Goal: Communication & Community: Ask a question

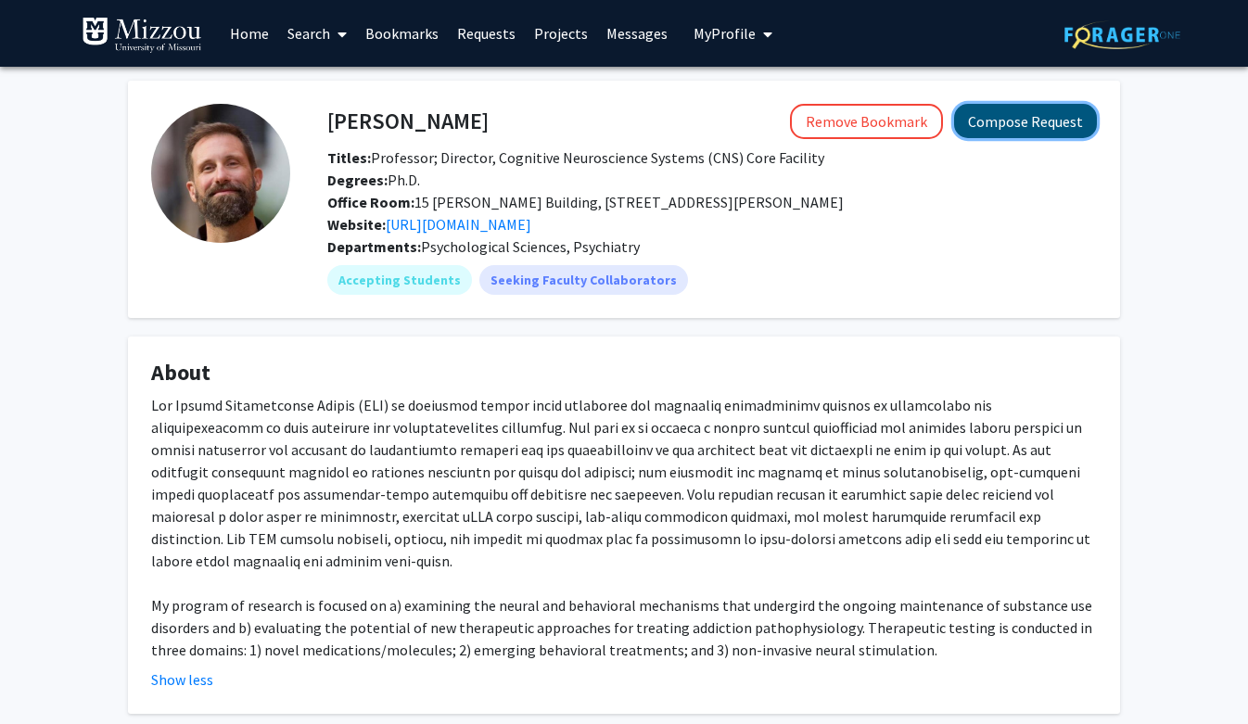
click at [1007, 119] on button "Compose Request" at bounding box center [1025, 121] width 143 height 34
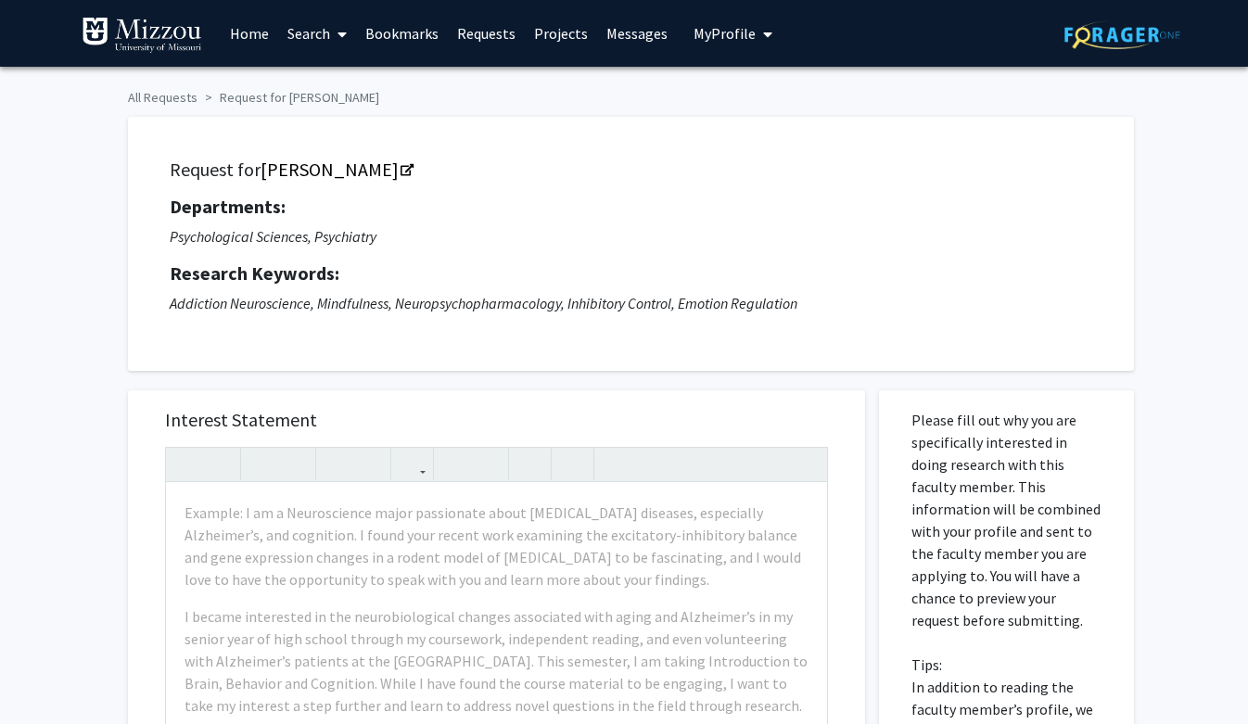
click at [721, 35] on span "My Profile" at bounding box center [725, 33] width 62 height 19
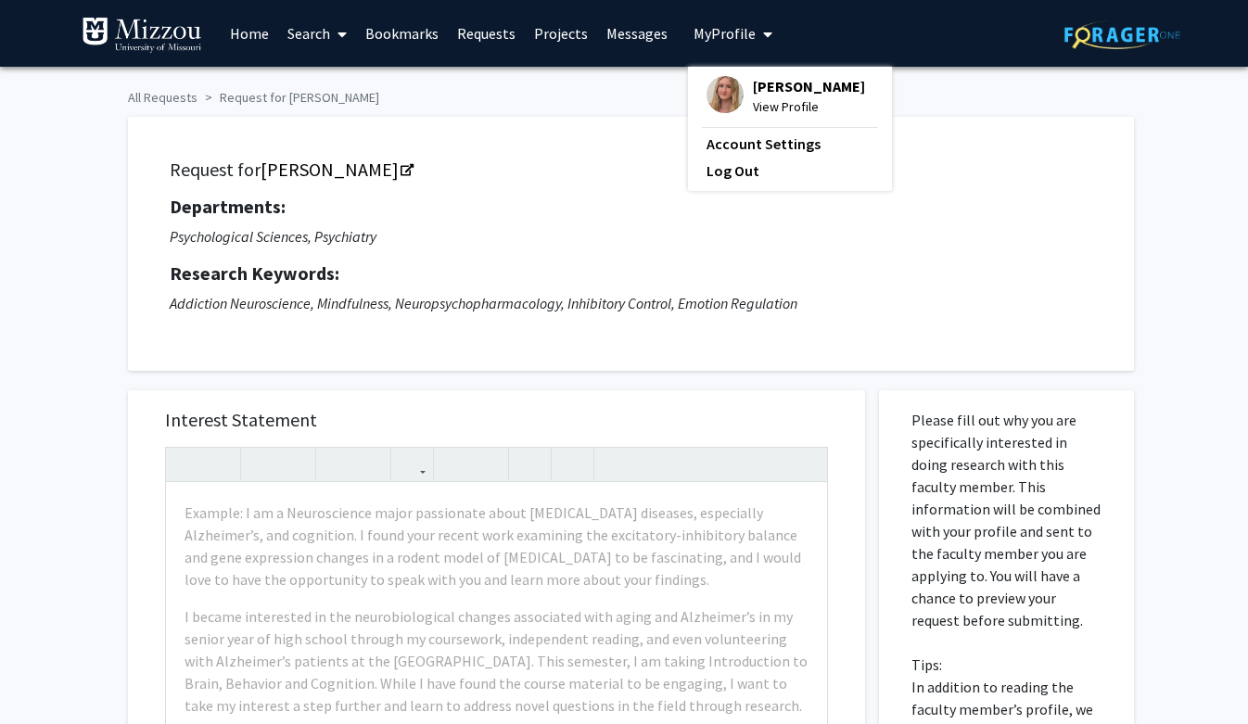
click at [765, 80] on span "[PERSON_NAME]" at bounding box center [809, 86] width 112 height 20
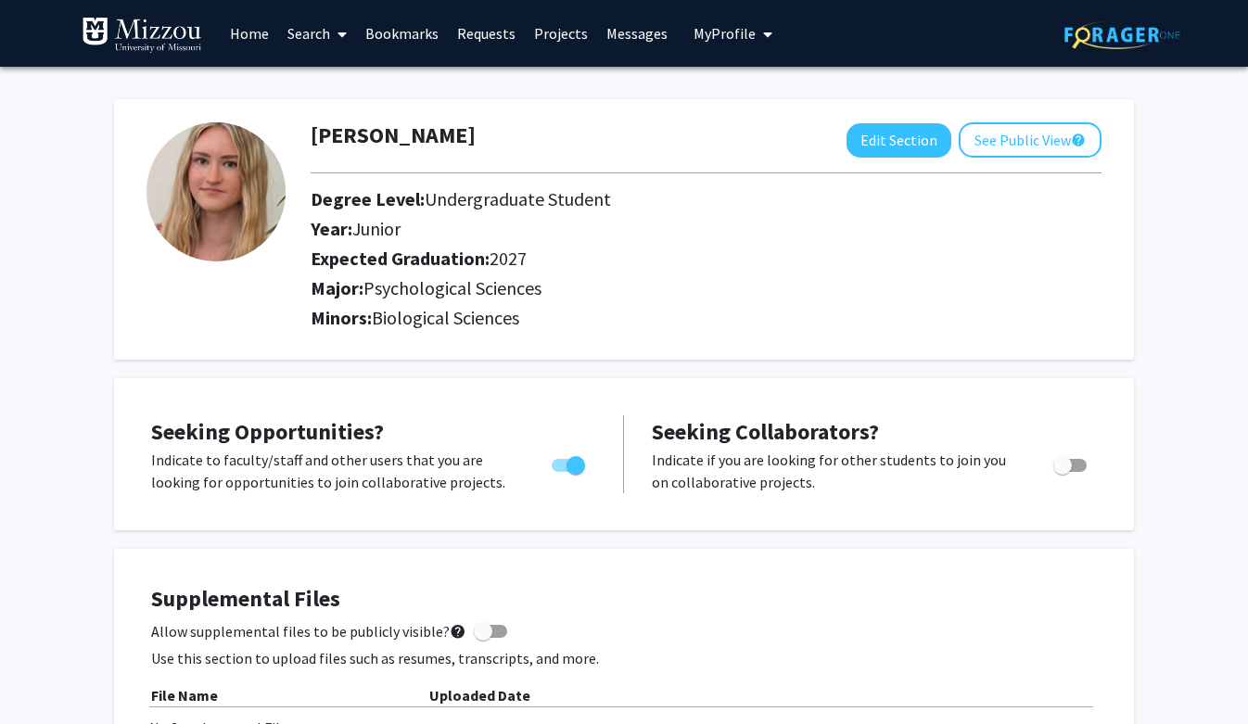
click at [415, 28] on link "Bookmarks" at bounding box center [402, 33] width 92 height 65
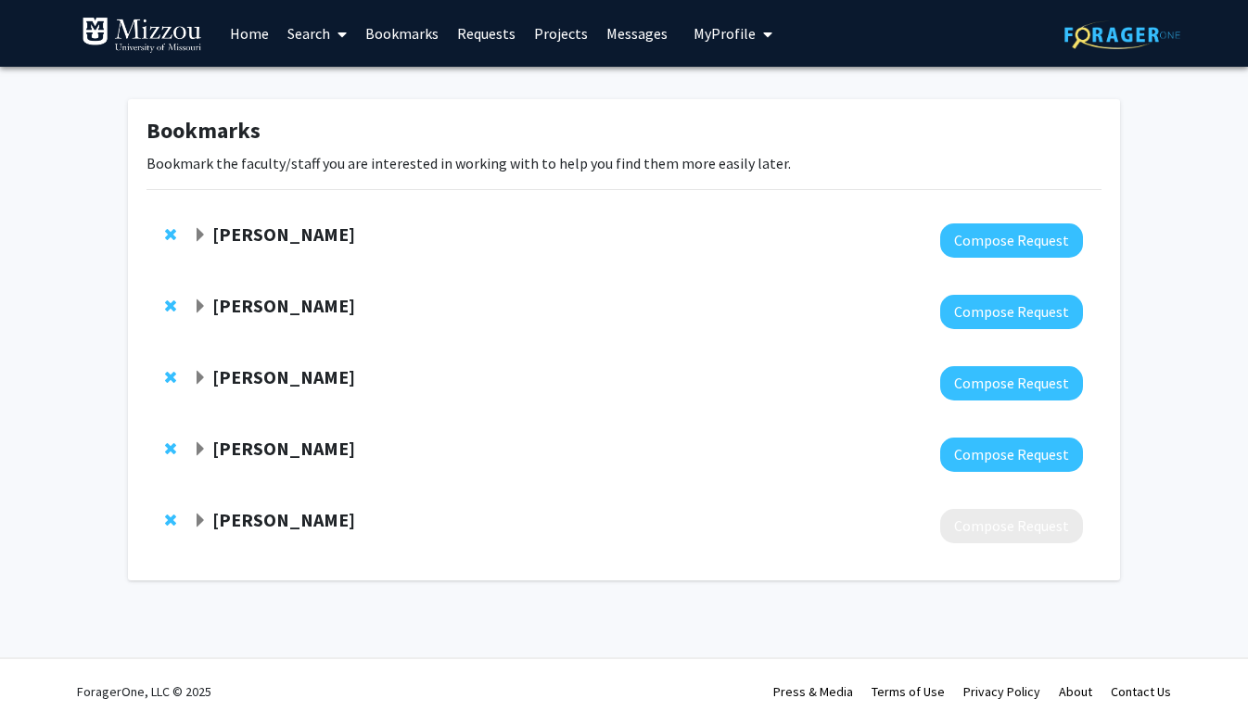
click at [263, 451] on strong "[PERSON_NAME]" at bounding box center [283, 448] width 143 height 23
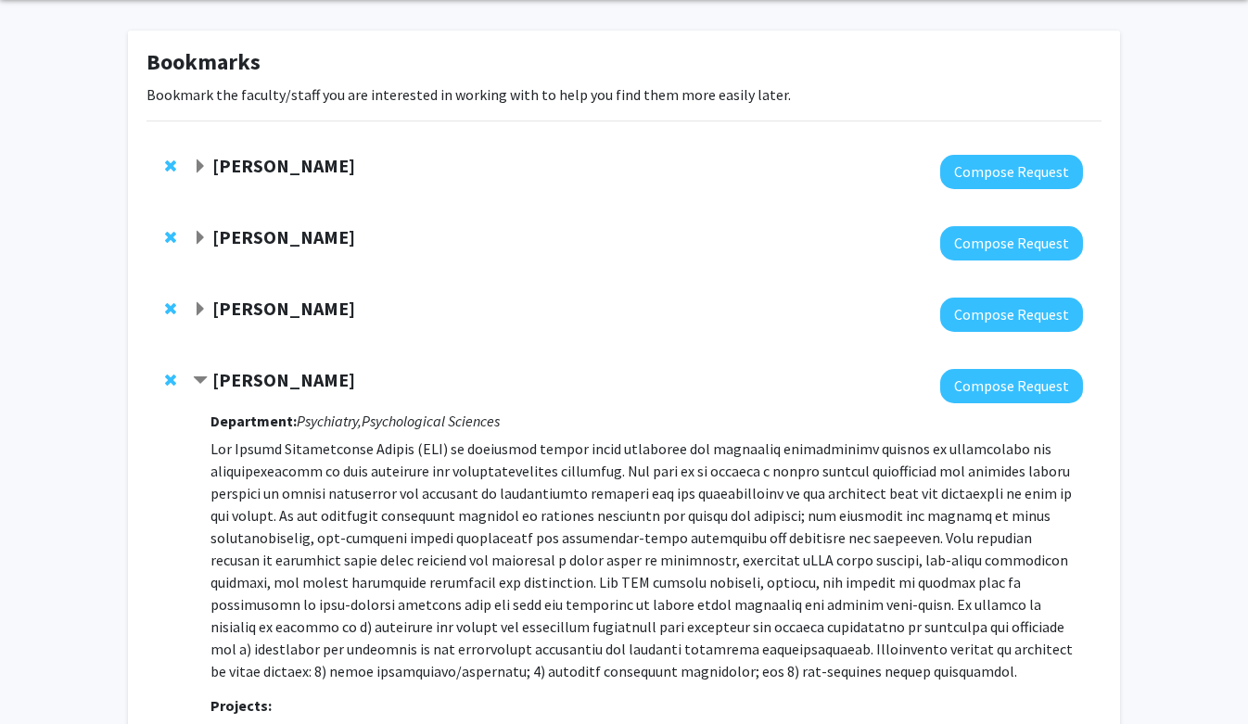
scroll to position [223, 0]
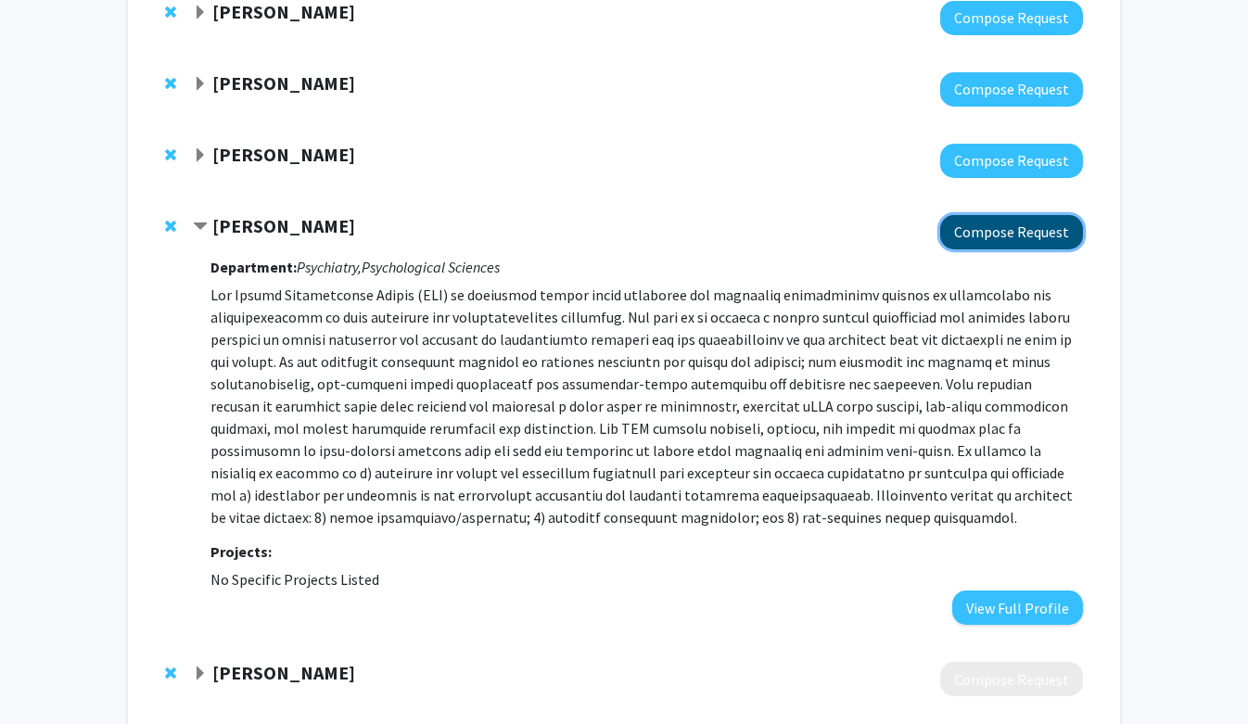
click at [1007, 228] on button "Compose Request" at bounding box center [1011, 232] width 143 height 34
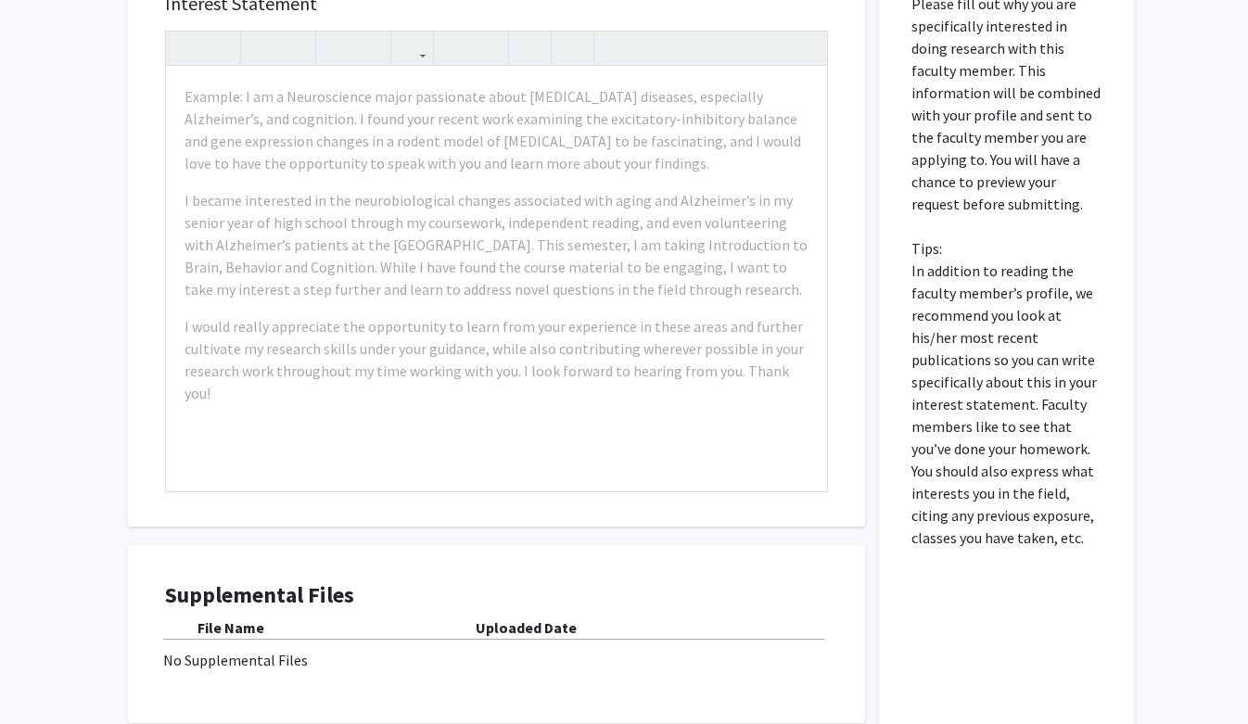
scroll to position [437, 0]
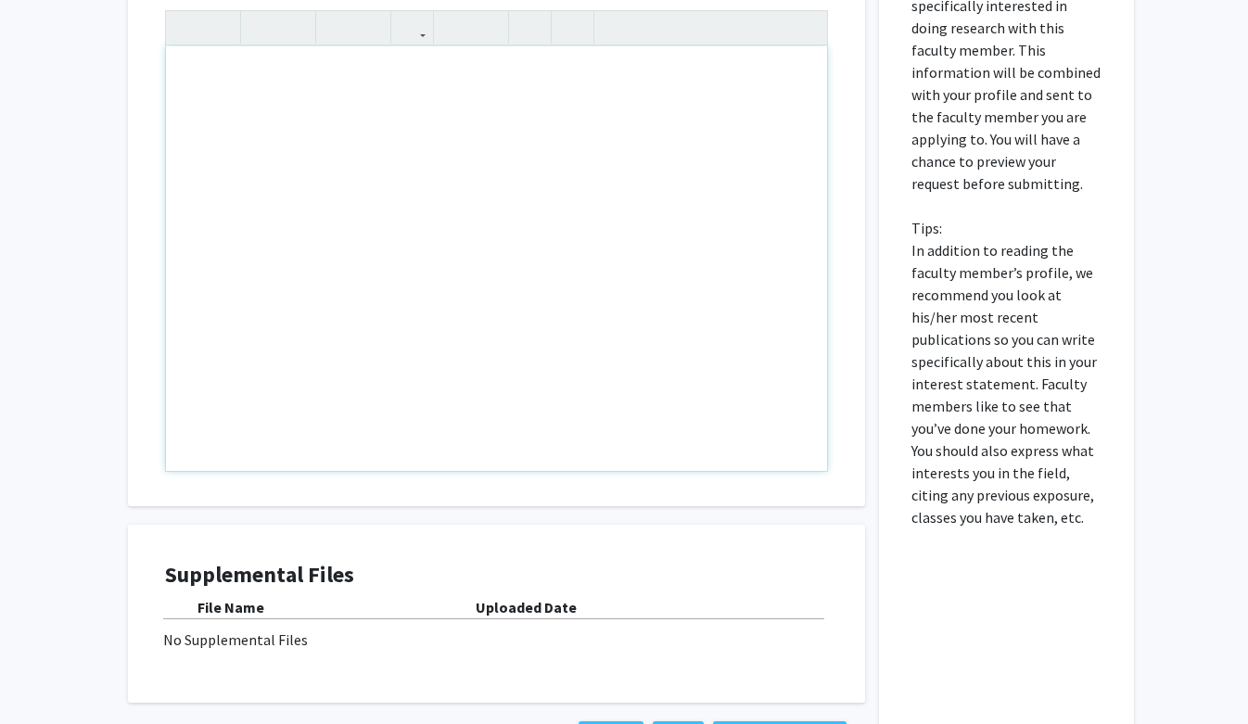
click at [241, 91] on div "Note to users with screen readers: Please press Alt+0 or Option+0 to deactivate…" at bounding box center [496, 258] width 661 height 425
paste div "Note to users with screen readers: Please press Alt+0 or Option+0 to deactivate…"
type textarea "<p>Dear [PERSON_NAME],</p><br><p>I hope this email finds you well. My name is […"
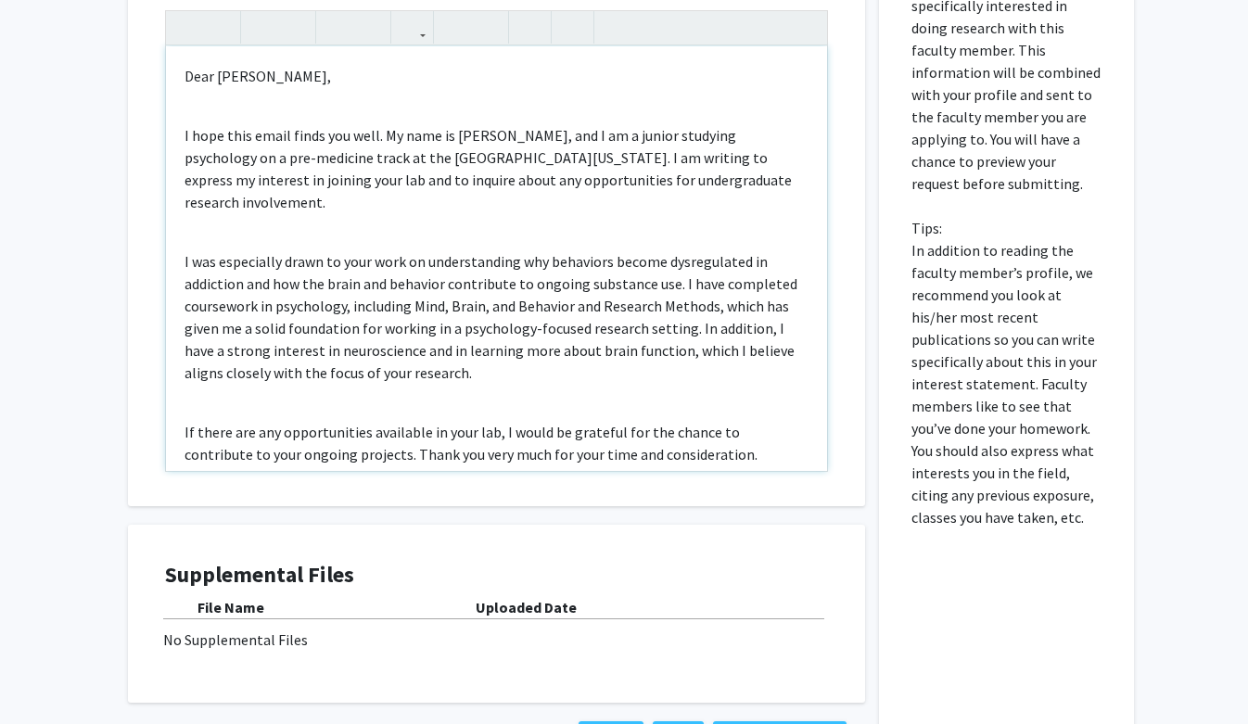
click at [209, 112] on div "Dear [PERSON_NAME], I hope this email finds you well. My name is [PERSON_NAME],…" at bounding box center [496, 258] width 661 height 425
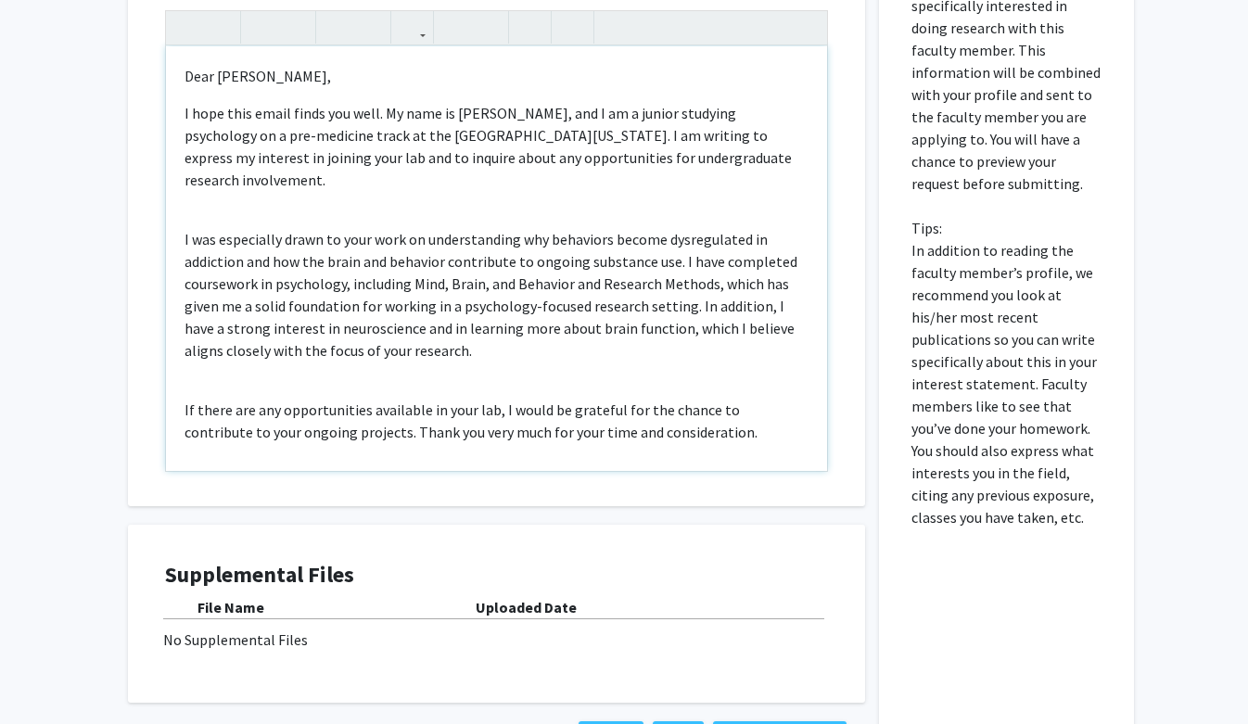
click at [197, 192] on div "Dear [PERSON_NAME], I hope this email finds you well. My name is [PERSON_NAME],…" at bounding box center [496, 258] width 661 height 425
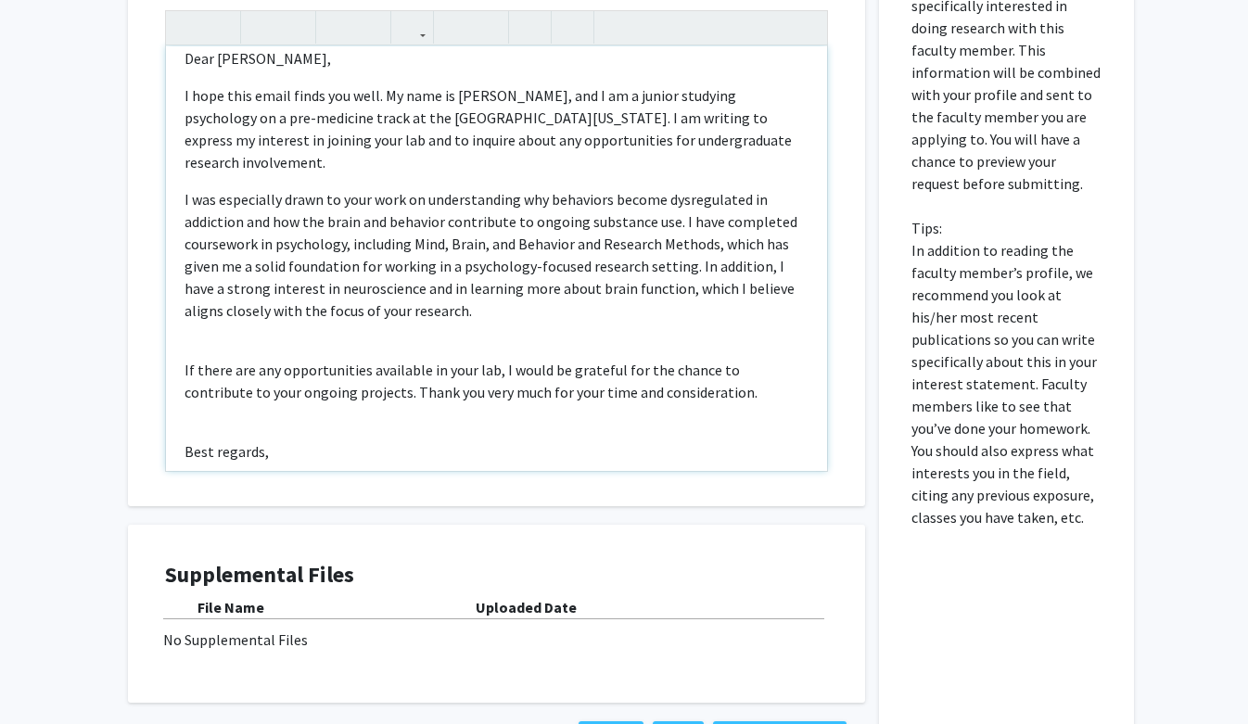
scroll to position [32, 0]
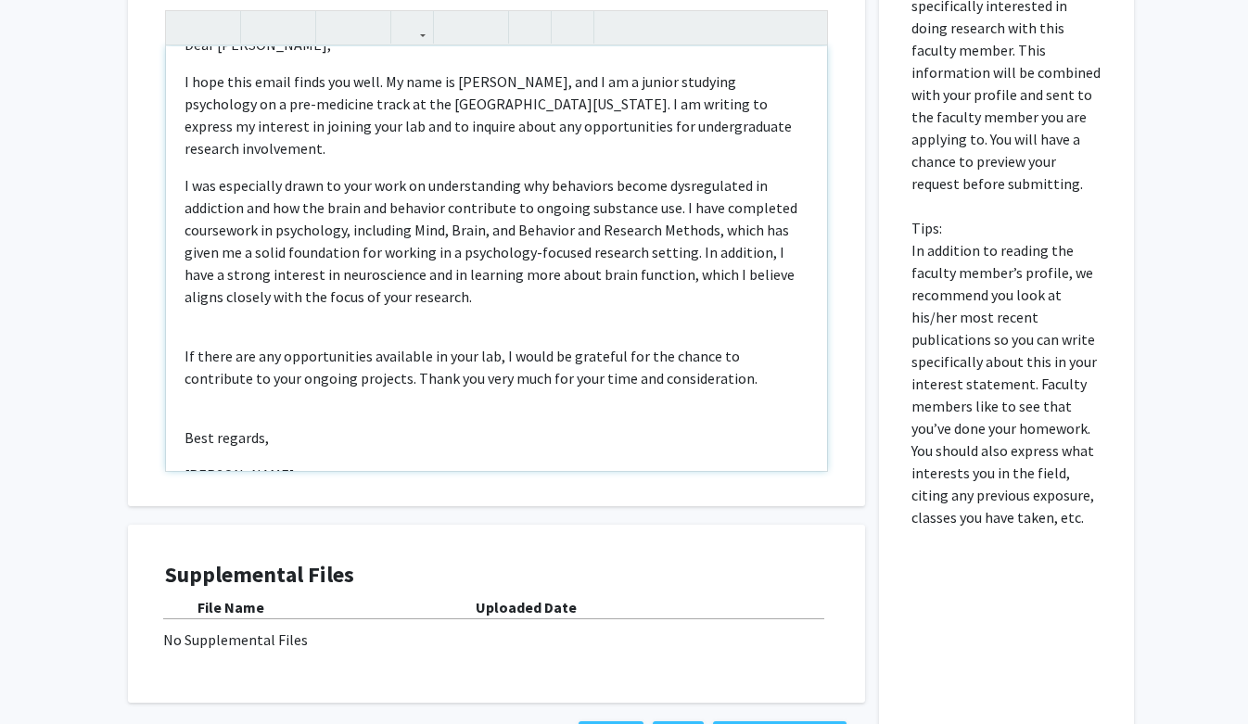
click at [203, 300] on div "Dear [PERSON_NAME], I hope this email finds you well. My name is [PERSON_NAME],…" at bounding box center [496, 258] width 661 height 425
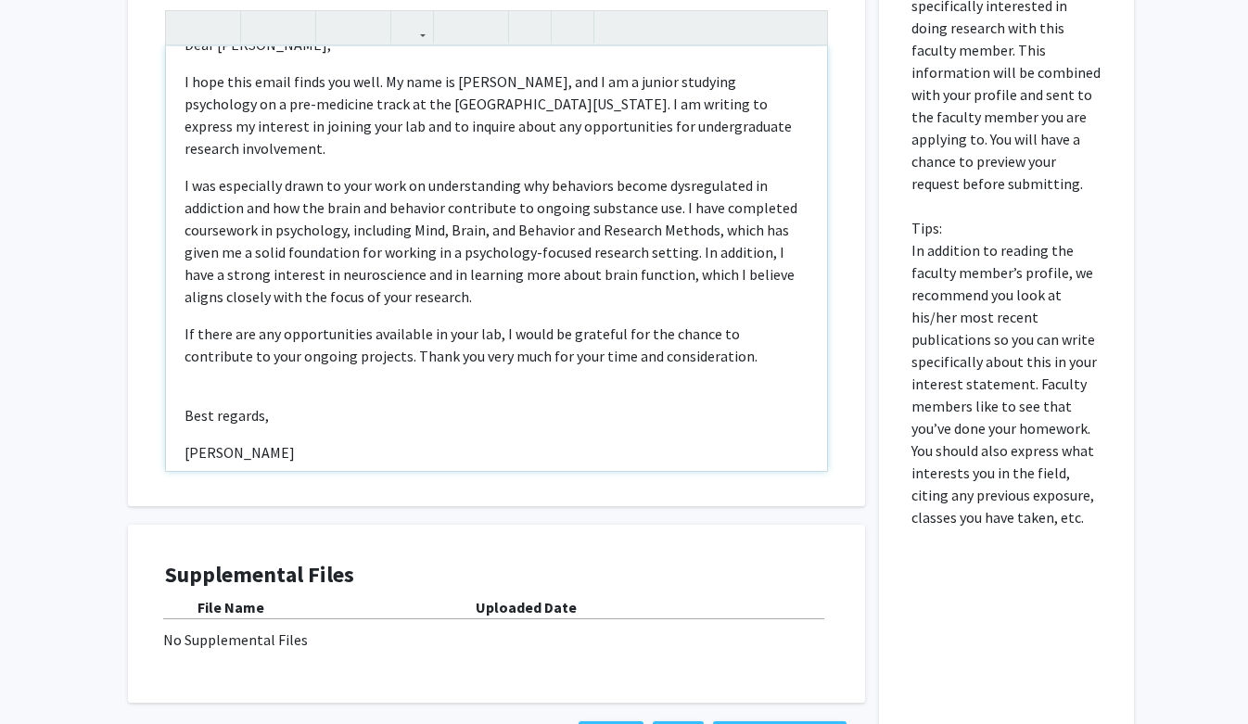
click at [188, 371] on div "Dear [PERSON_NAME], I hope this email finds you well. My name is [PERSON_NAME],…" at bounding box center [496, 258] width 661 height 425
type textarea "<p>Dear [PERSON_NAME],</p><p>I hope this email finds you well. My name is [PERS…"
click at [201, 389] on div "Dear [PERSON_NAME], I hope this email finds you well. My name is [PERSON_NAME],…" at bounding box center [496, 258] width 661 height 425
click at [215, 391] on div "Dear [PERSON_NAME], I hope this email finds you well. My name is [PERSON_NAME],…" at bounding box center [496, 258] width 661 height 425
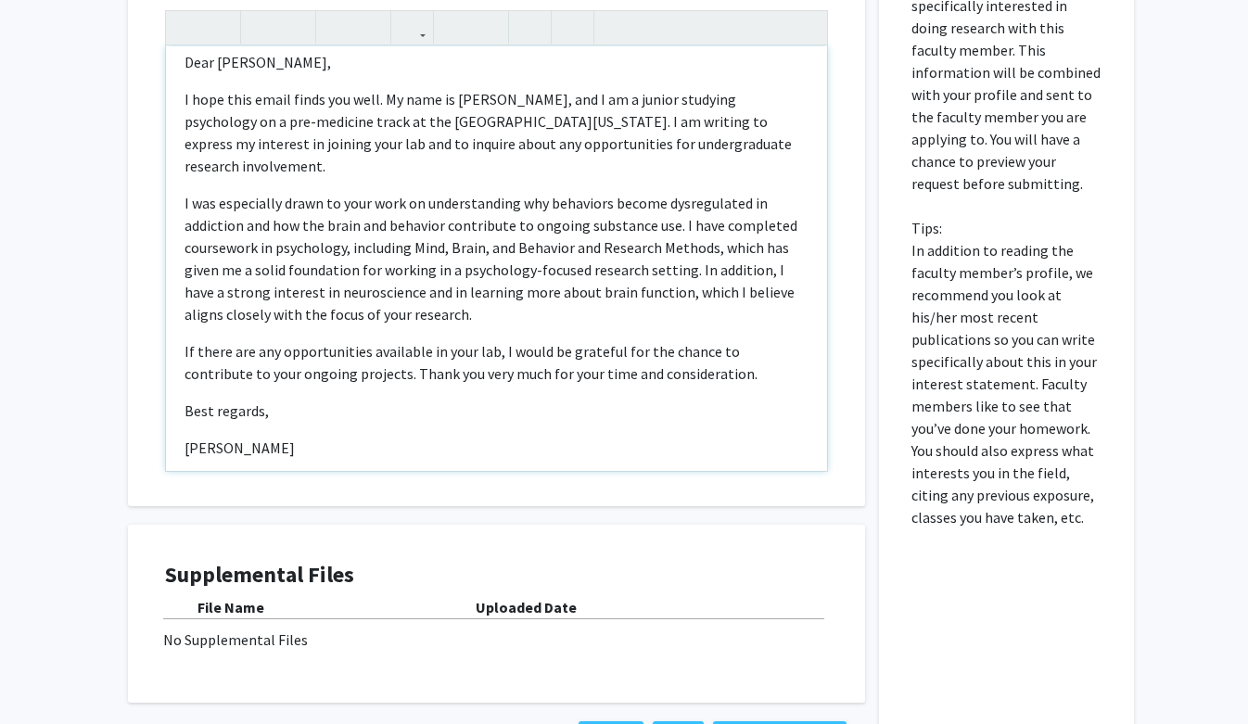
scroll to position [0, 0]
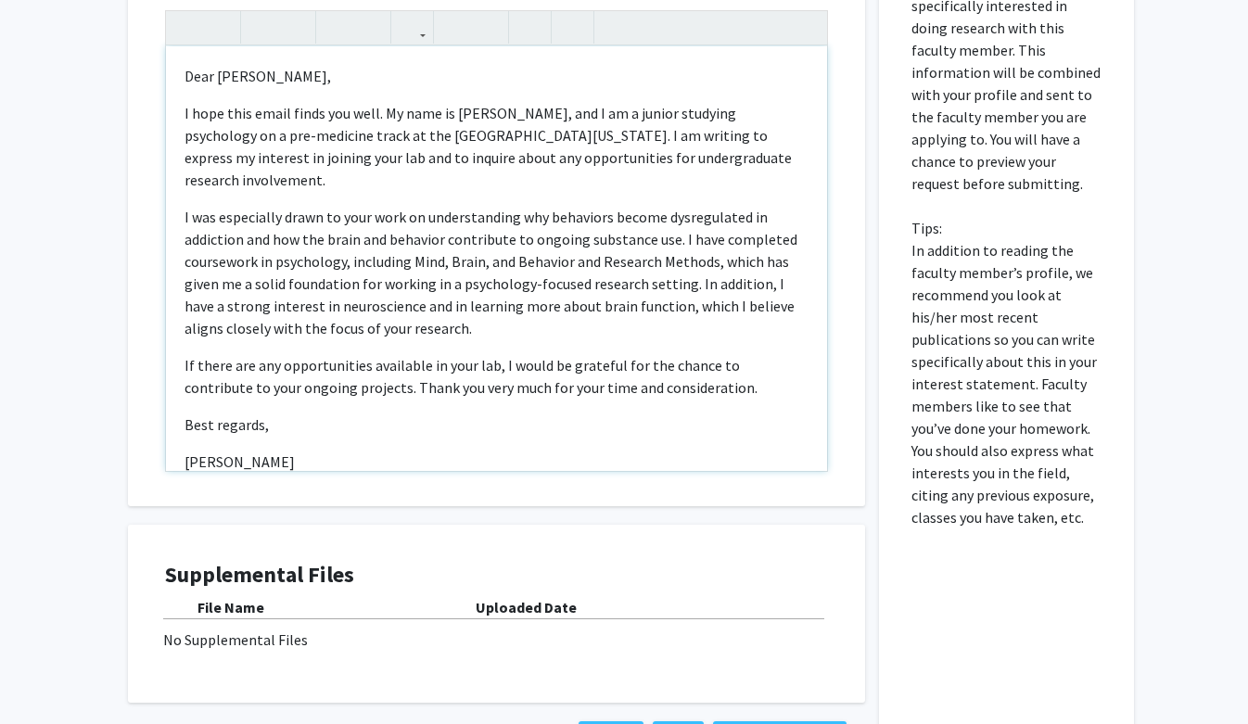
click at [695, 206] on p "I was especially drawn to your work on understanding why behaviors become dysre…" at bounding box center [497, 273] width 624 height 134
click at [300, 114] on p "I hope this email finds you well. My name is [PERSON_NAME], and I am a junior s…" at bounding box center [497, 146] width 624 height 89
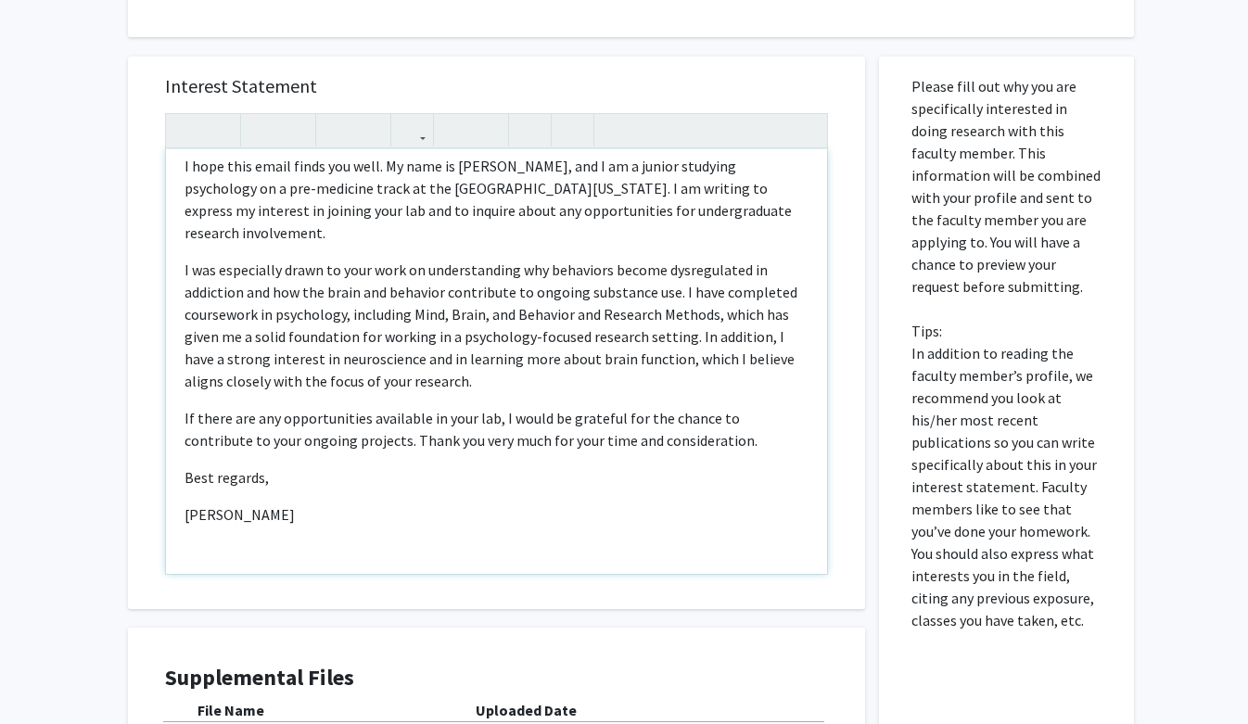
scroll to position [378, 0]
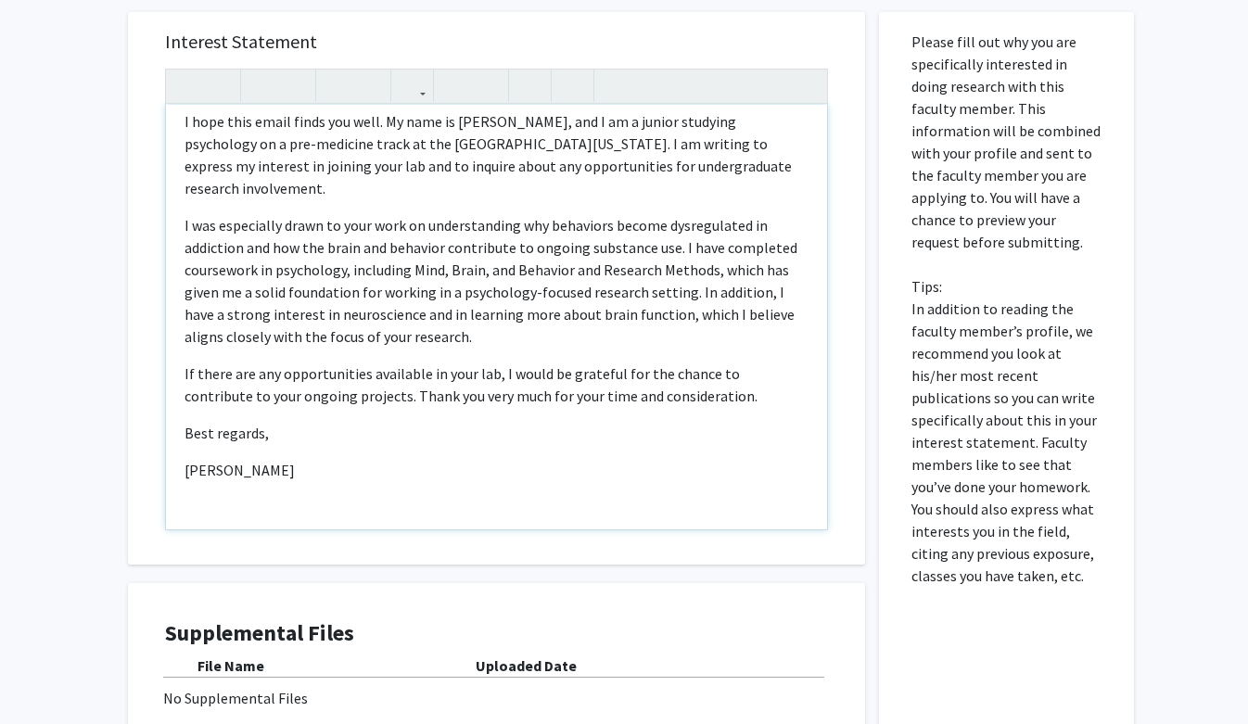
click at [246, 467] on div "Dear [PERSON_NAME], I hope this email finds you well. My name is [PERSON_NAME],…" at bounding box center [496, 317] width 661 height 425
click at [206, 461] on div "Dear [PERSON_NAME], I hope this email finds you well. My name is [PERSON_NAME],…" at bounding box center [496, 317] width 661 height 425
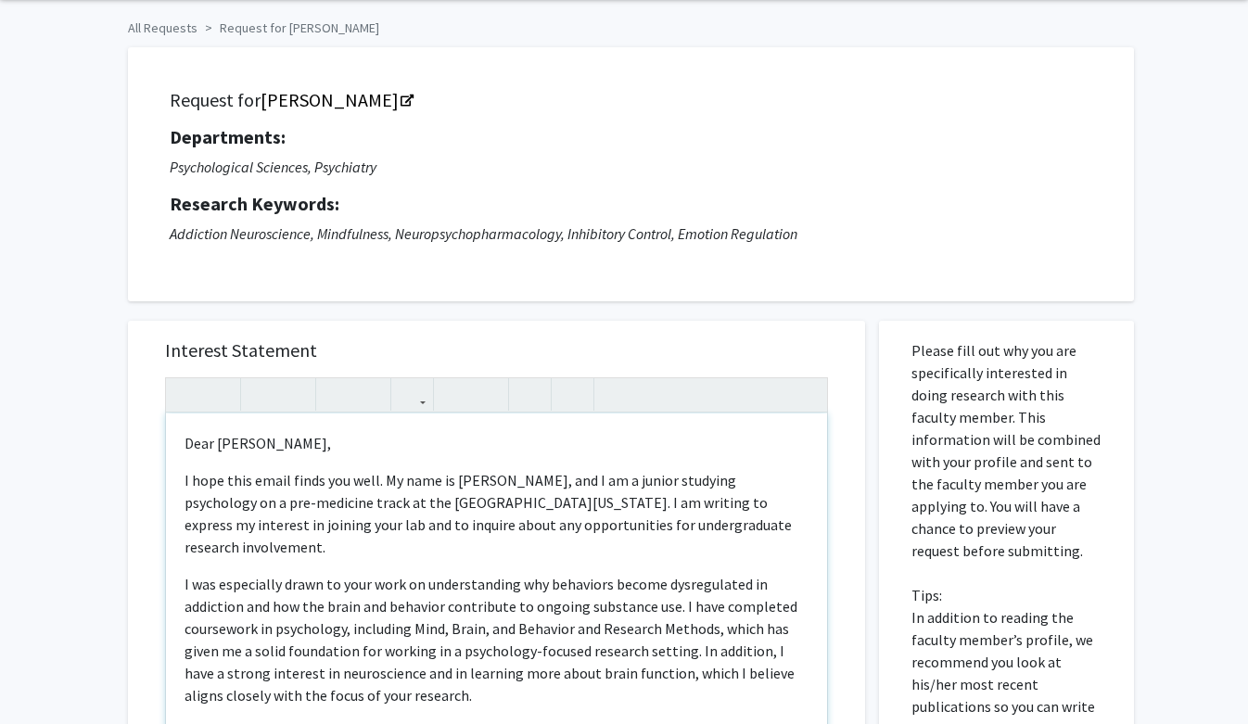
scroll to position [0, 0]
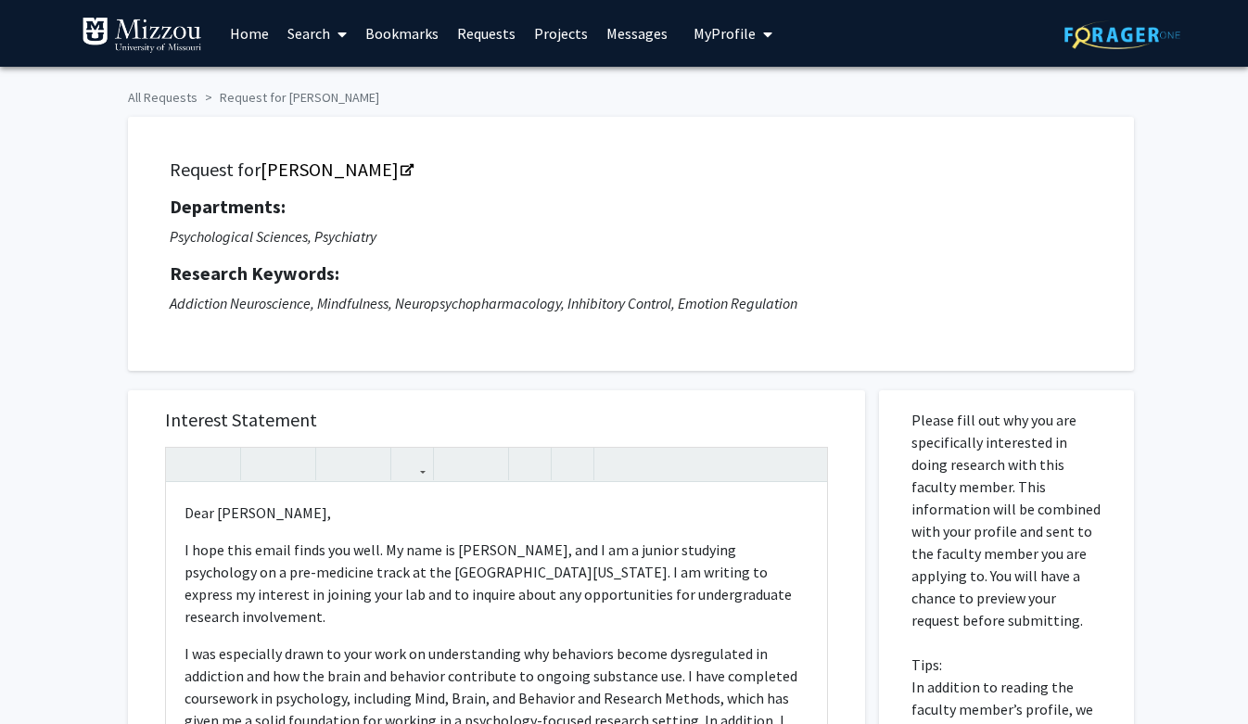
click at [722, 30] on span "My Profile" at bounding box center [725, 33] width 62 height 19
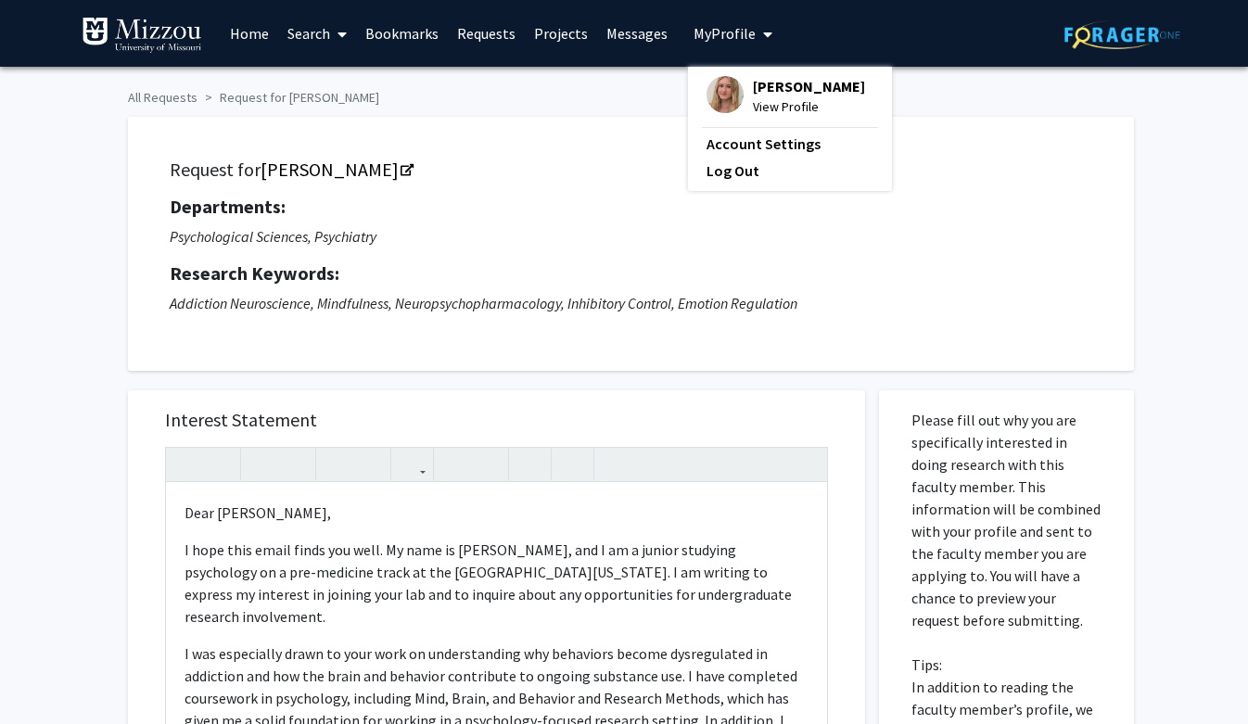
click at [774, 88] on span "[PERSON_NAME]" at bounding box center [809, 86] width 112 height 20
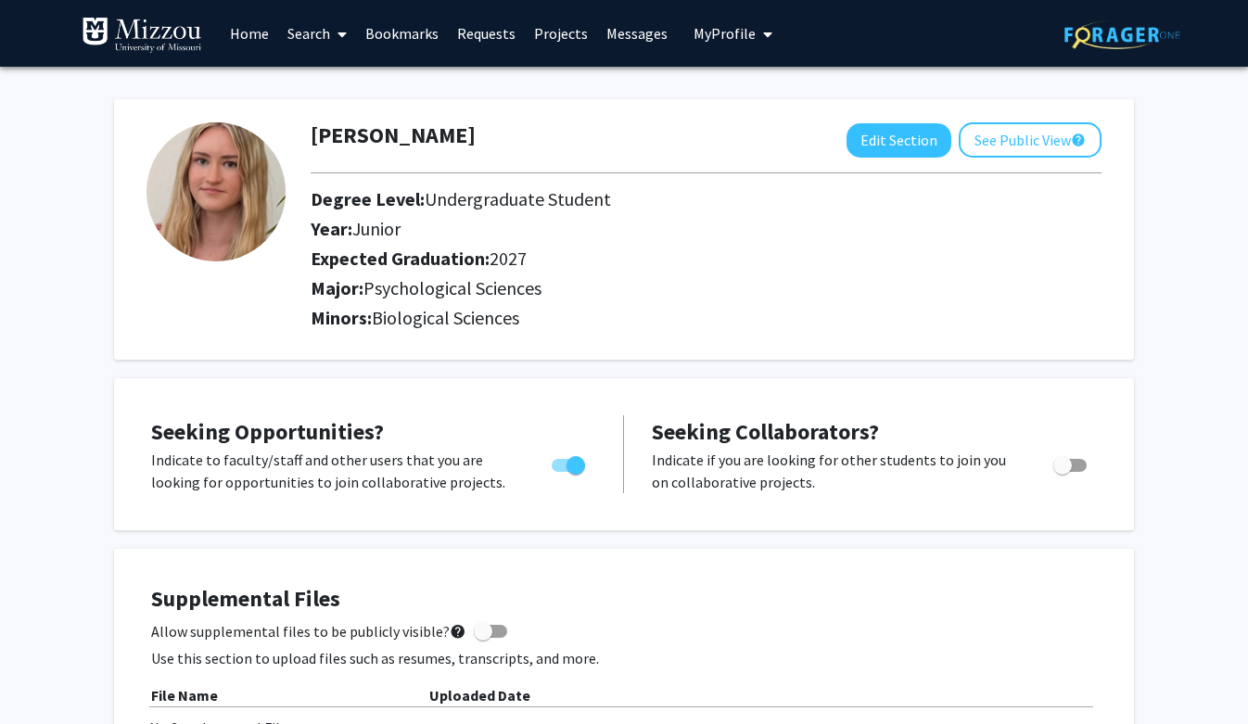
click at [400, 32] on link "Bookmarks" at bounding box center [402, 33] width 92 height 65
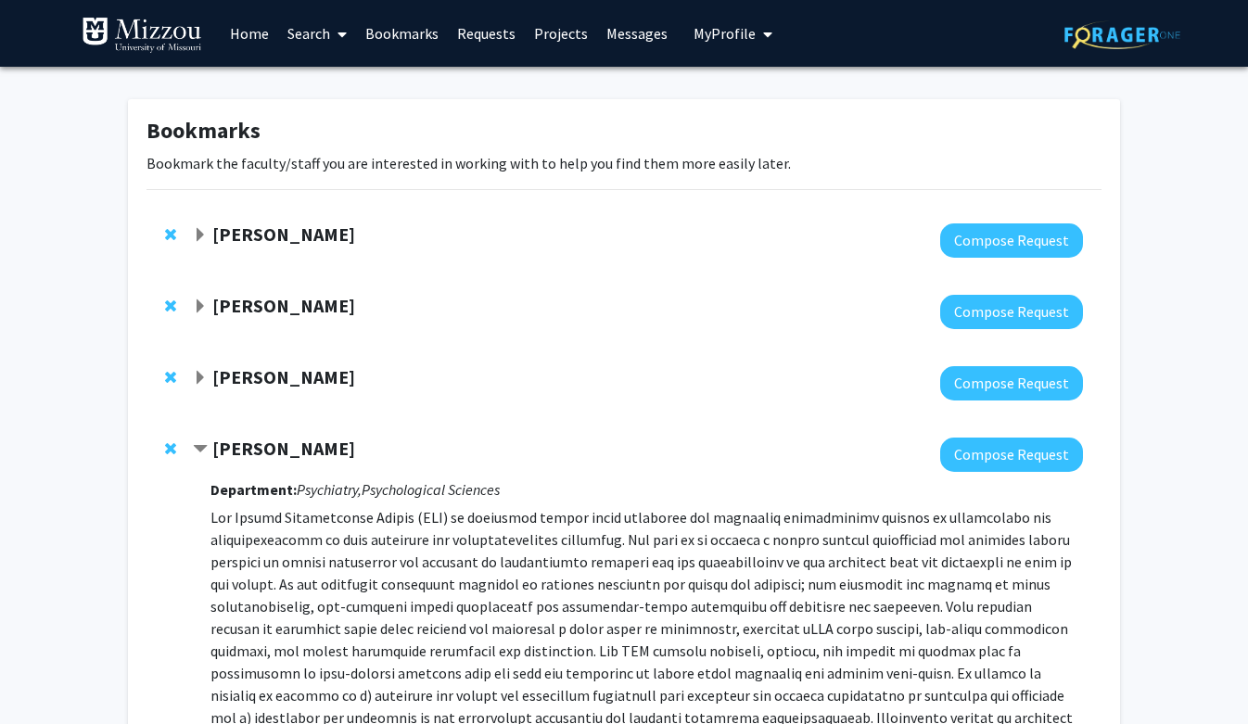
click at [472, 32] on link "Requests" at bounding box center [486, 33] width 77 height 65
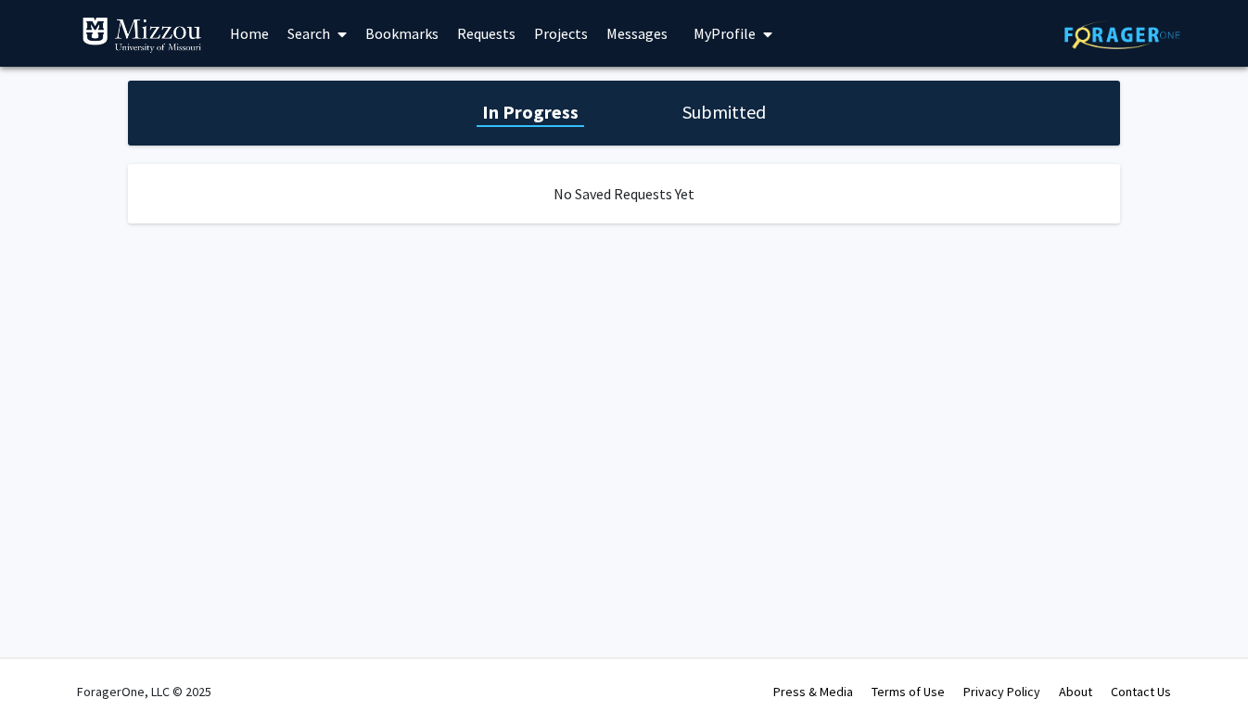
click at [414, 35] on link "Bookmarks" at bounding box center [402, 33] width 92 height 65
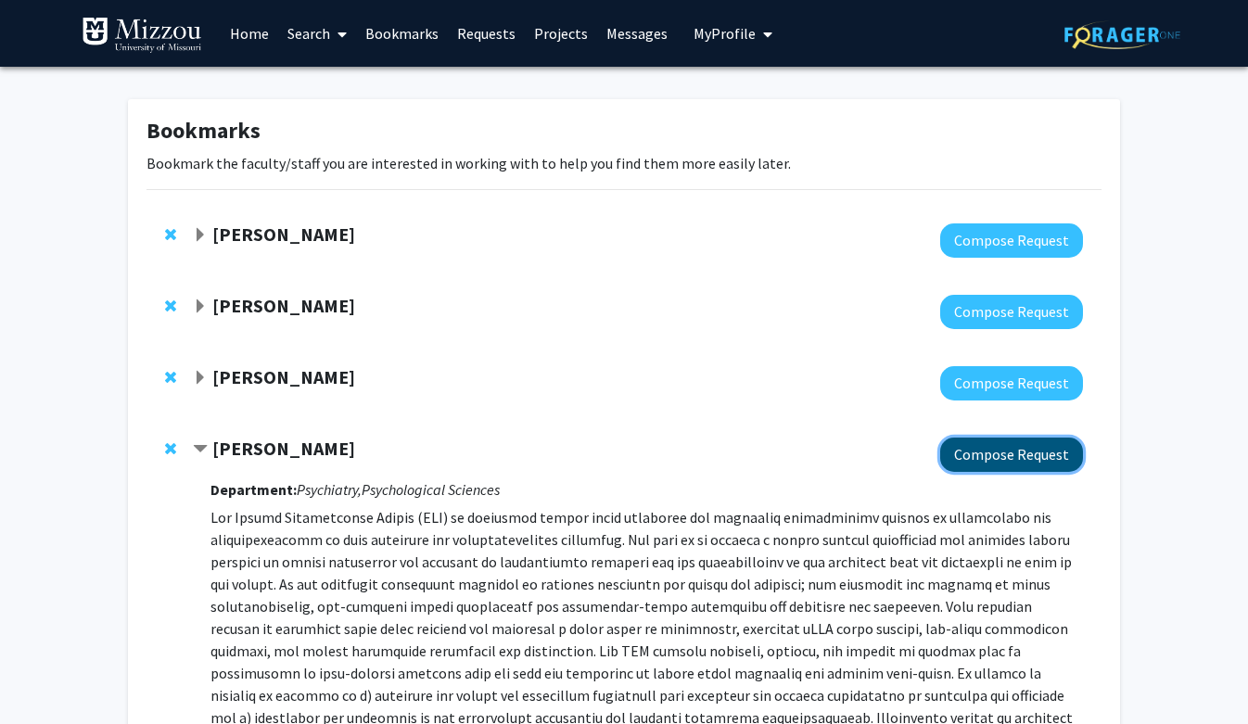
click at [976, 445] on button "Compose Request" at bounding box center [1011, 455] width 143 height 34
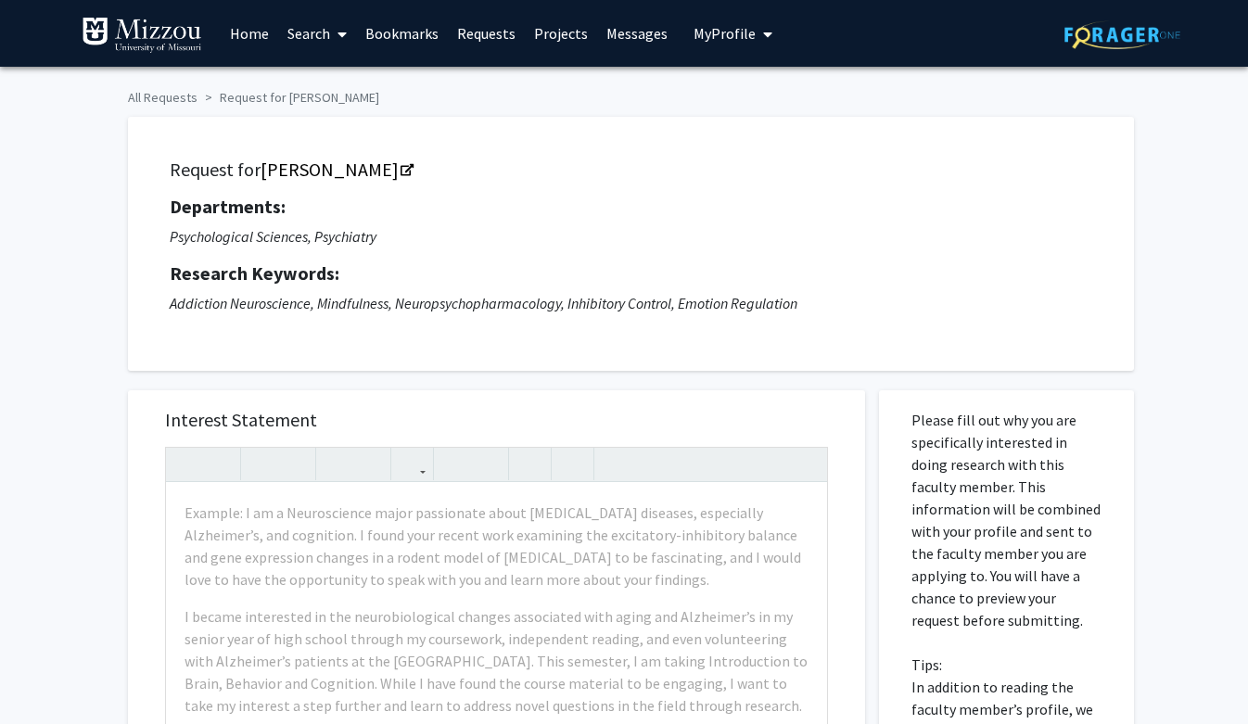
click at [484, 33] on link "Requests" at bounding box center [486, 33] width 77 height 65
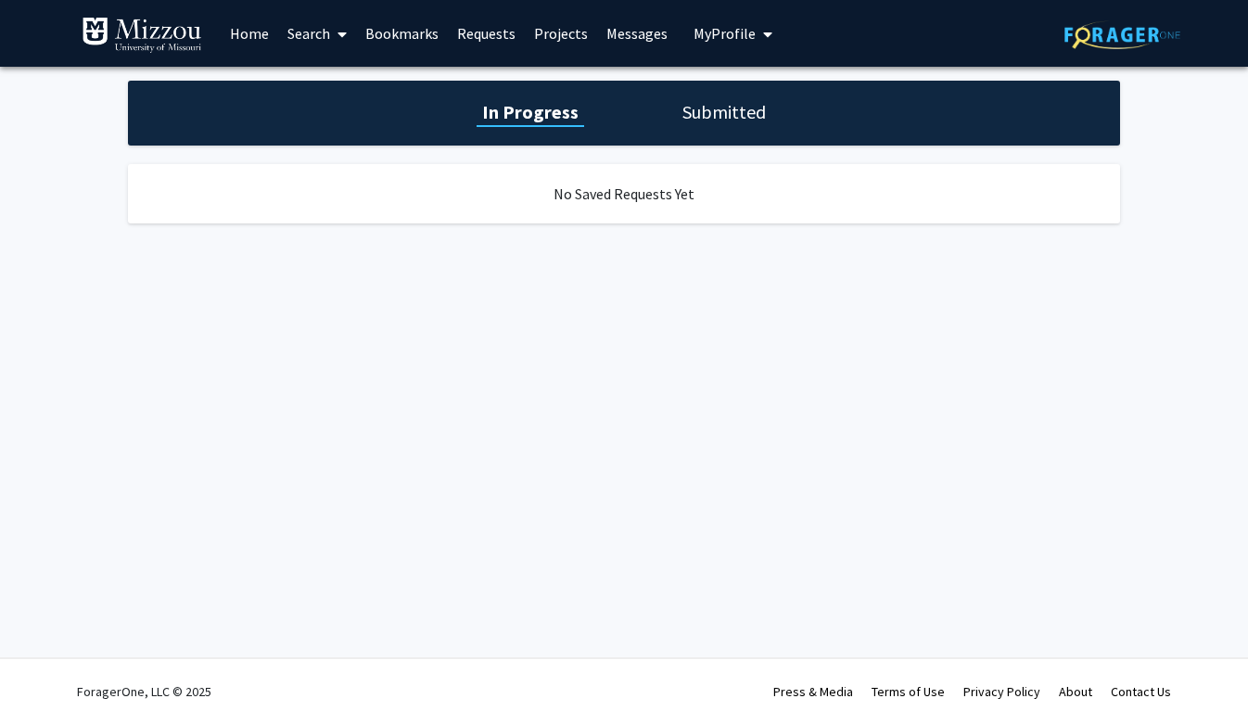
click at [410, 29] on link "Bookmarks" at bounding box center [402, 33] width 92 height 65
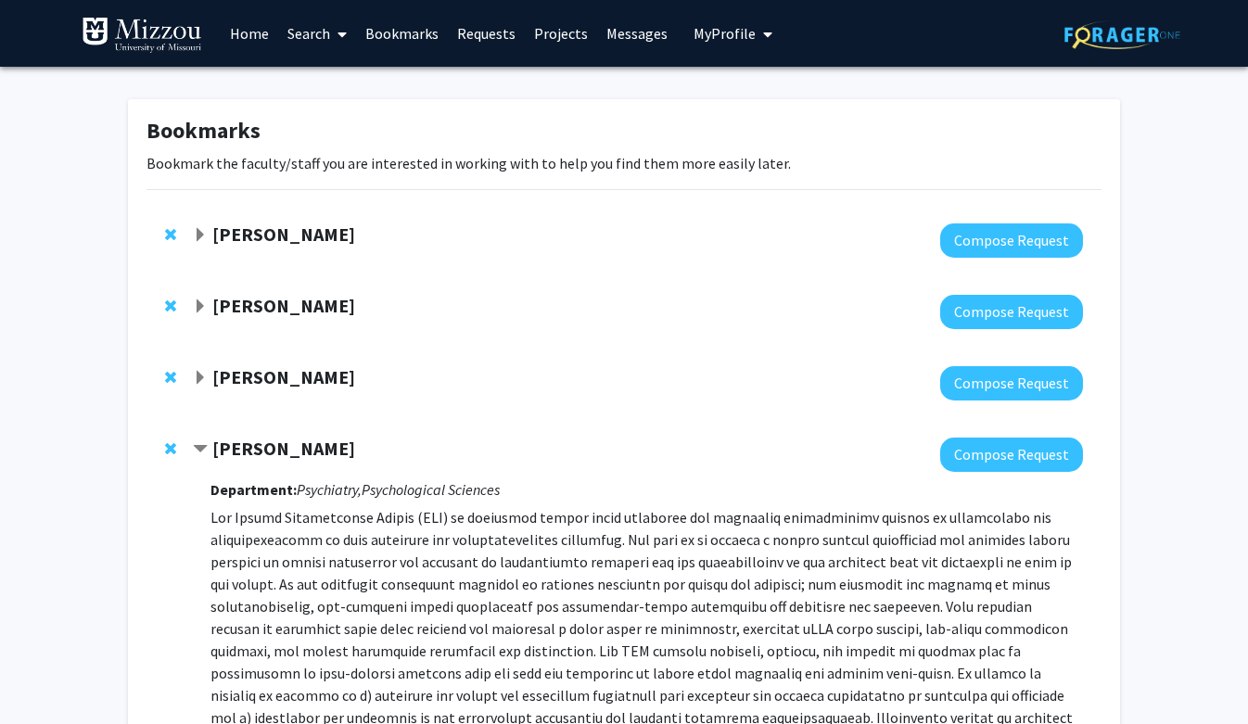
click at [626, 38] on link "Messages" at bounding box center [637, 33] width 80 height 65
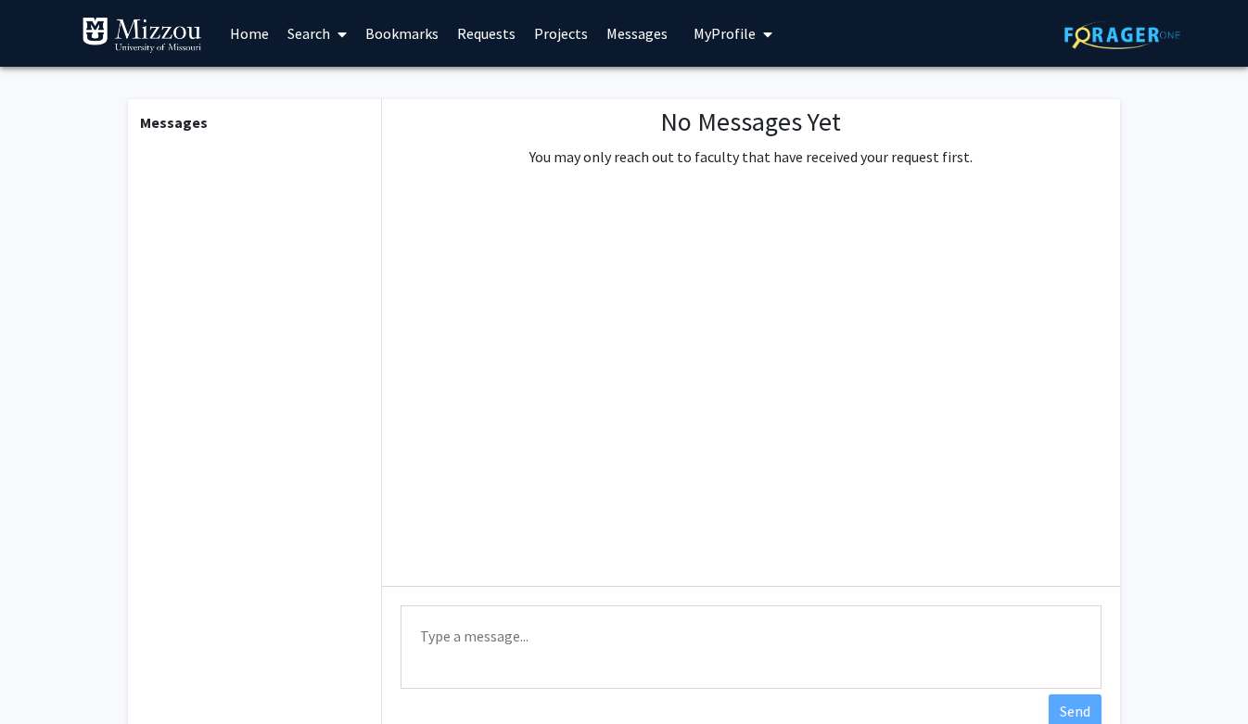
click at [410, 34] on link "Bookmarks" at bounding box center [402, 33] width 92 height 65
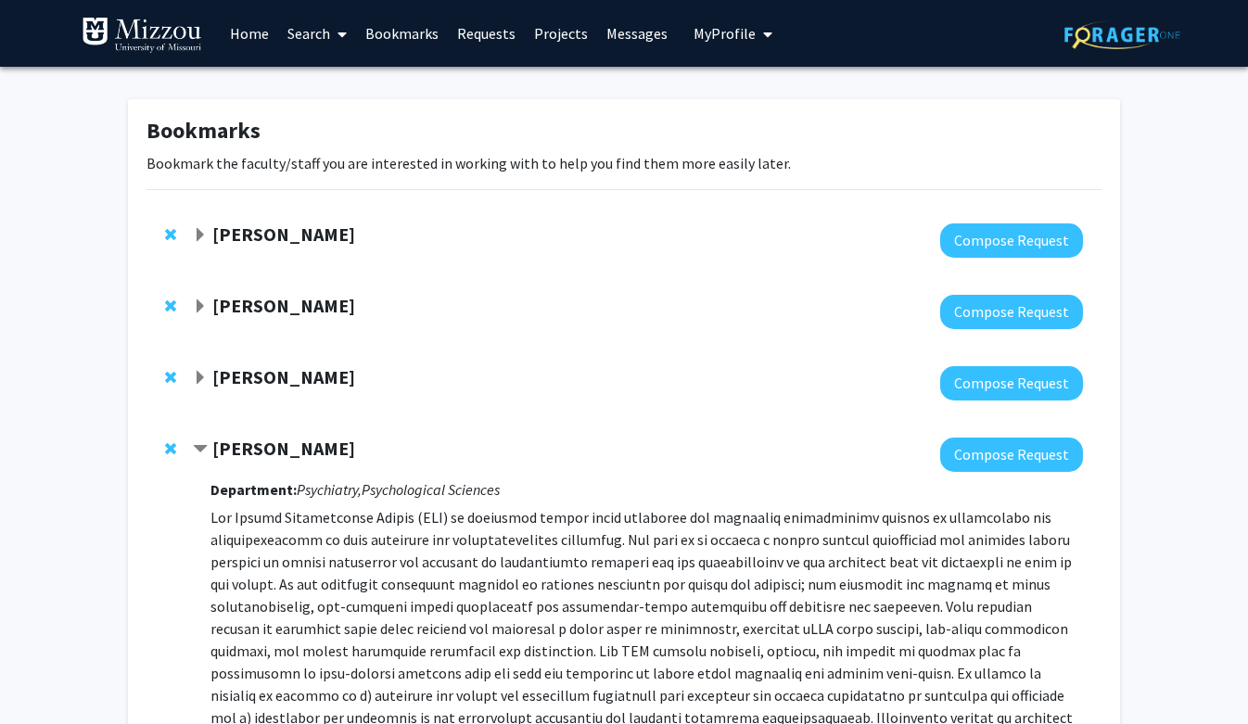
scroll to position [2, 0]
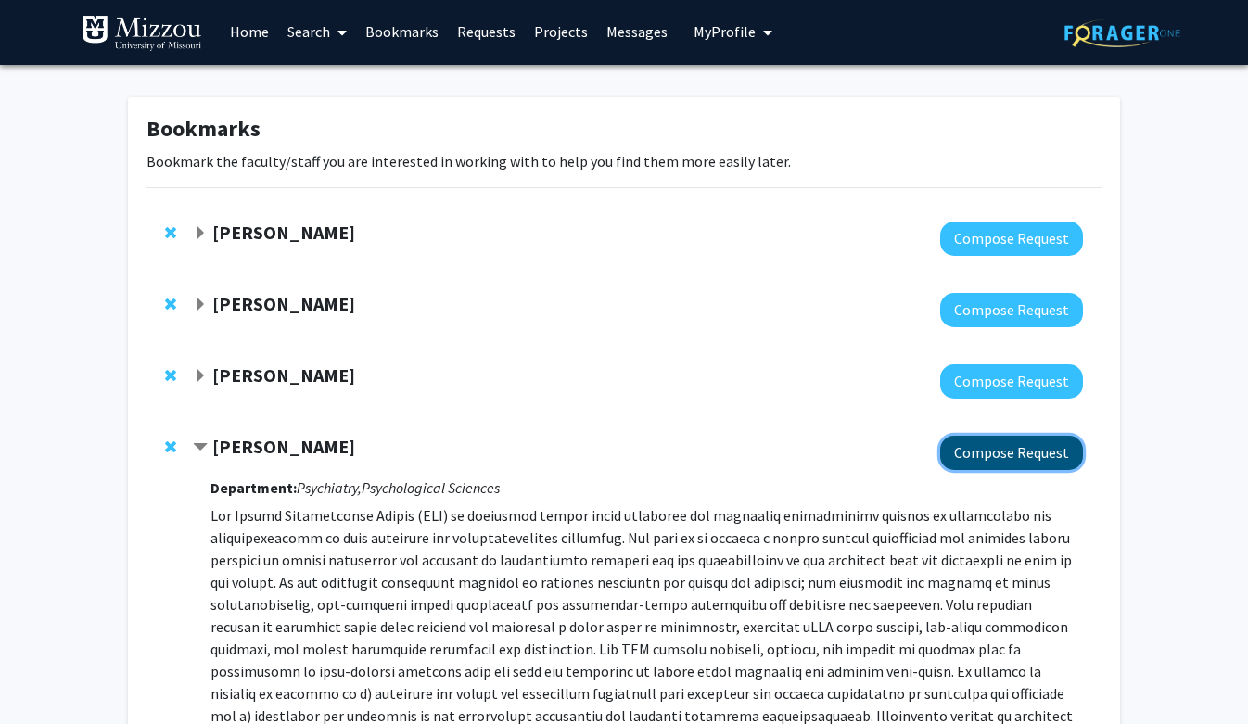
click at [1000, 458] on button "Compose Request" at bounding box center [1011, 453] width 143 height 34
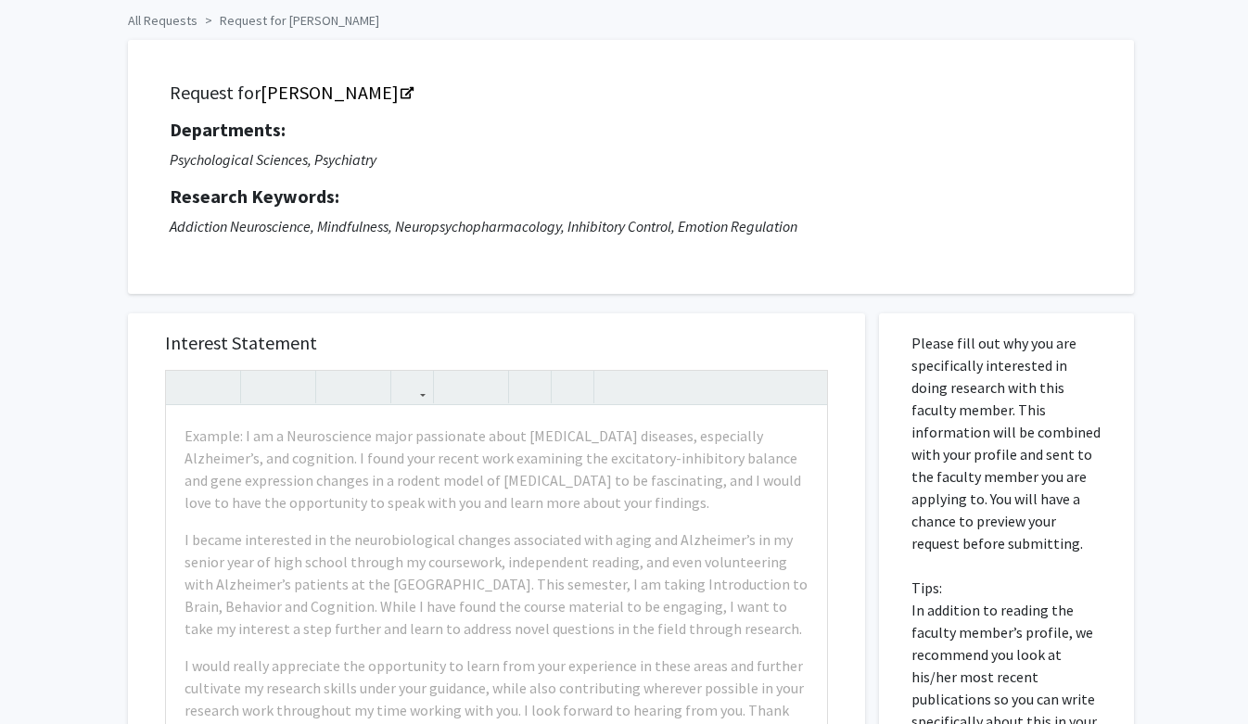
scroll to position [156, 0]
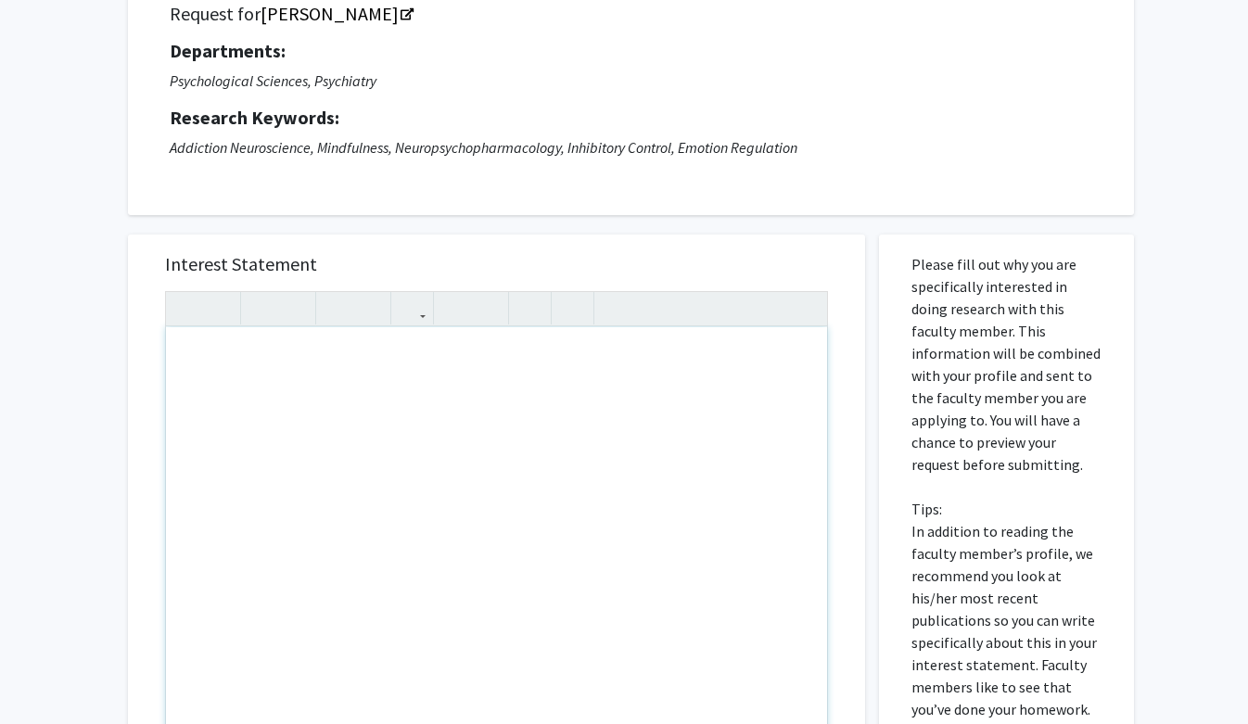
click at [296, 340] on div "Note to users with screen readers: Please press Alt+0 or Option+0 to deactivate…" at bounding box center [496, 539] width 661 height 425
paste div "Note to users with screen readers: Please press Alt+0 or Option+0 to deactivate…"
type textarea "<p>Dear [PERSON_NAME],</p><br><p>I hope this email finds you well. My name is […"
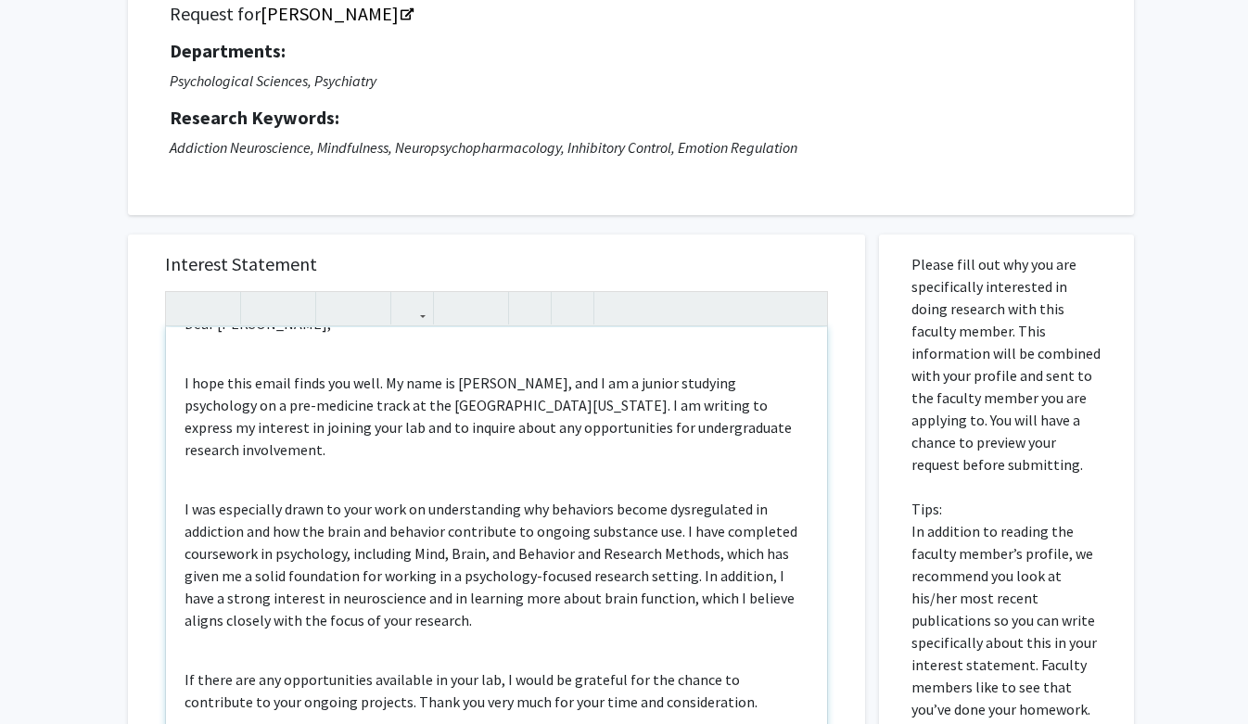
scroll to position [34, 0]
click at [228, 357] on div "Dear [PERSON_NAME], I hope this email finds you well. My name is [PERSON_NAME],…" at bounding box center [496, 539] width 661 height 425
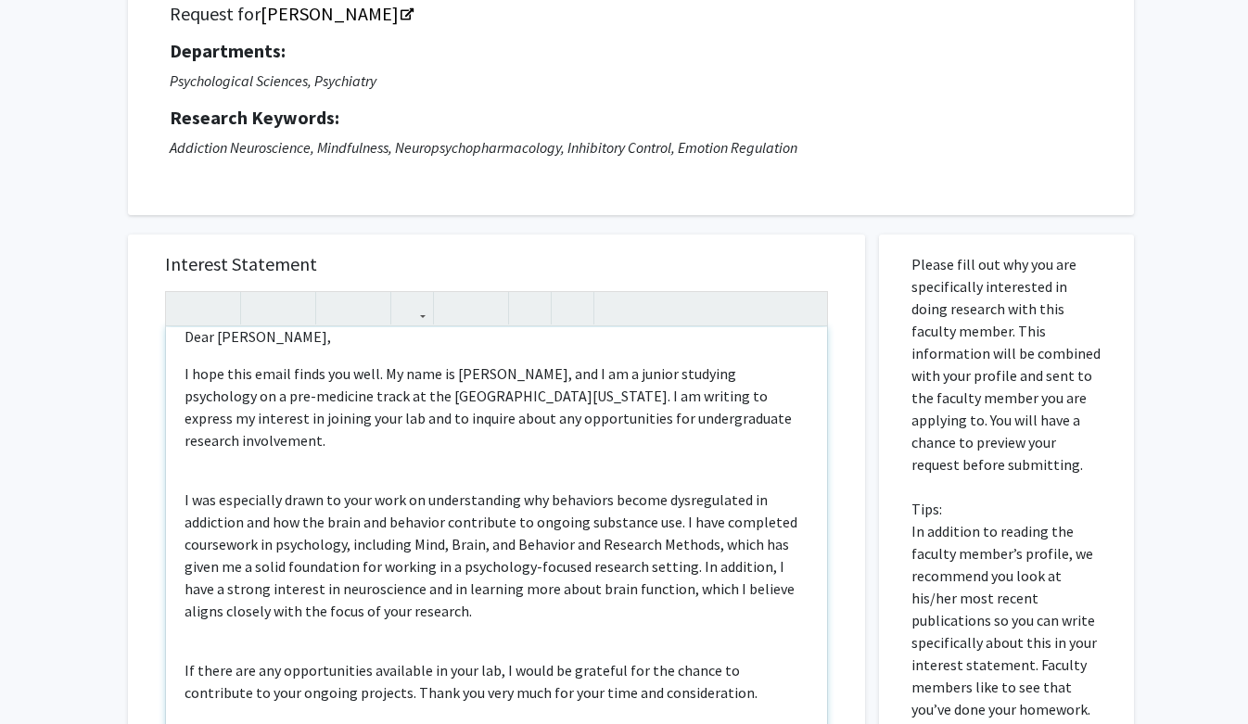
click at [194, 489] on p "I was especially drawn to your work on understanding why behaviors become dysre…" at bounding box center [497, 556] width 624 height 134
click at [204, 456] on div "Dear [PERSON_NAME], I hope this email finds you well. My name is [PERSON_NAME],…" at bounding box center [496, 539] width 661 height 425
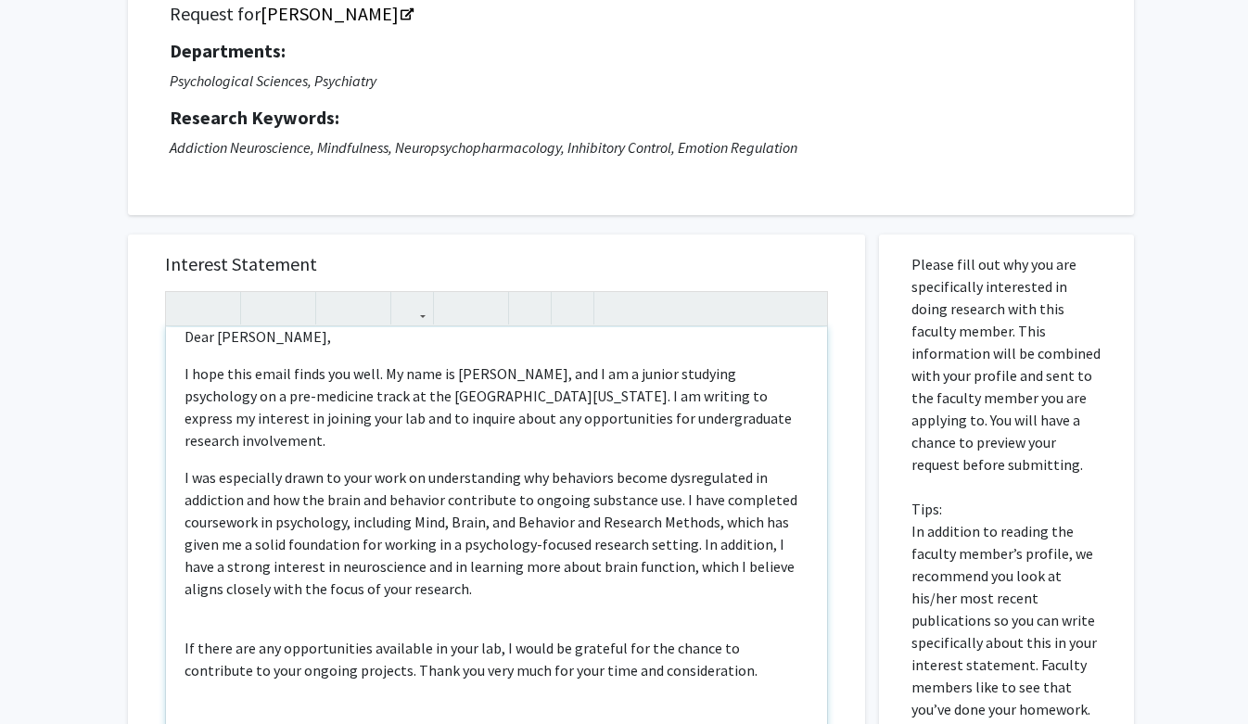
click at [210, 593] on div "Dear [PERSON_NAME], I hope this email finds you well. My name is [PERSON_NAME],…" at bounding box center [496, 539] width 661 height 425
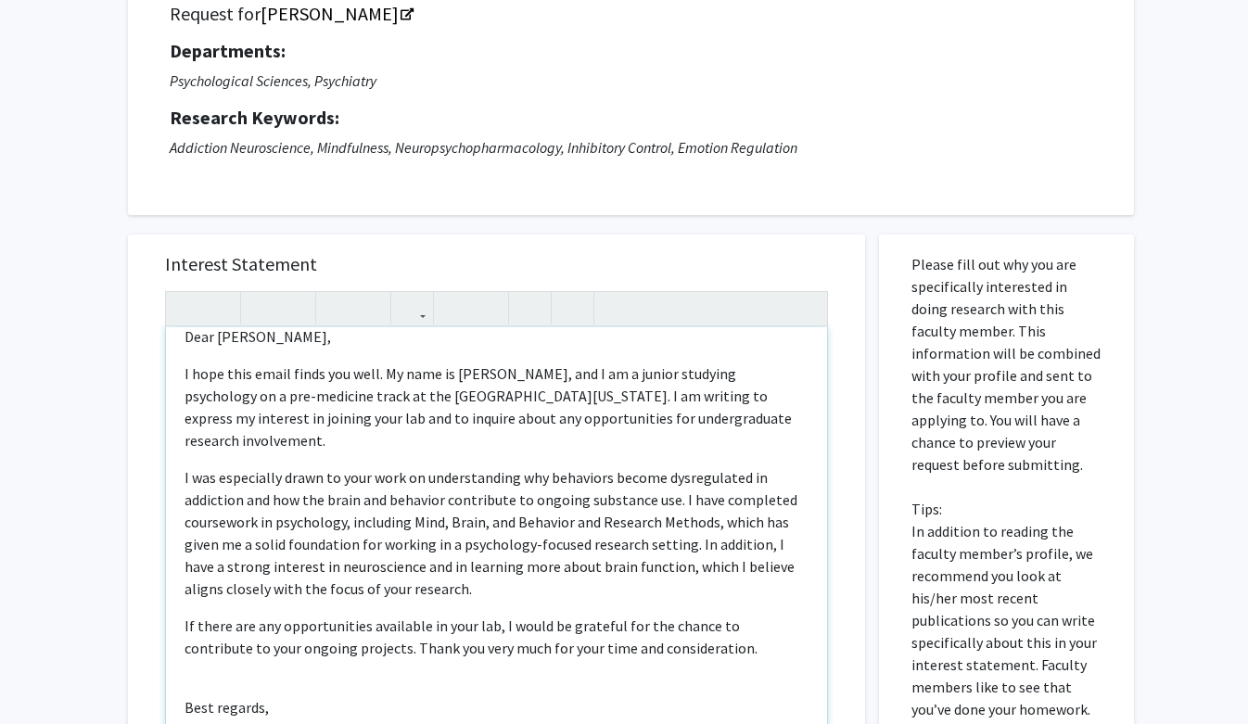
click at [208, 661] on div "Dear [PERSON_NAME], I hope this email finds you well. My name is [PERSON_NAME],…" at bounding box center [496, 539] width 661 height 425
type textarea "<p>Dear [PERSON_NAME],</p><p>I hope this email finds you well. My name is [PERS…"
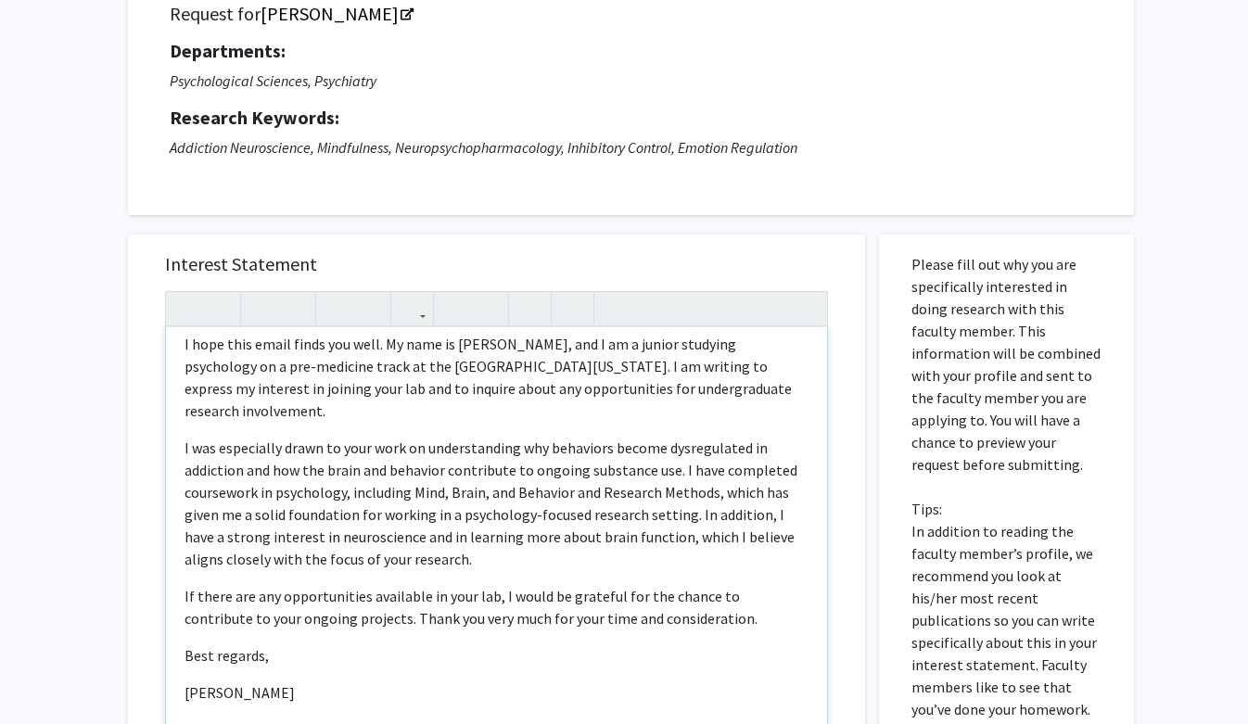
click at [708, 437] on p "I was especially drawn to your work on understanding why behaviors become dysre…" at bounding box center [497, 504] width 624 height 134
click at [761, 437] on p "I was especially drawn to your work on understanding why behaviors become dysre…" at bounding box center [497, 504] width 624 height 134
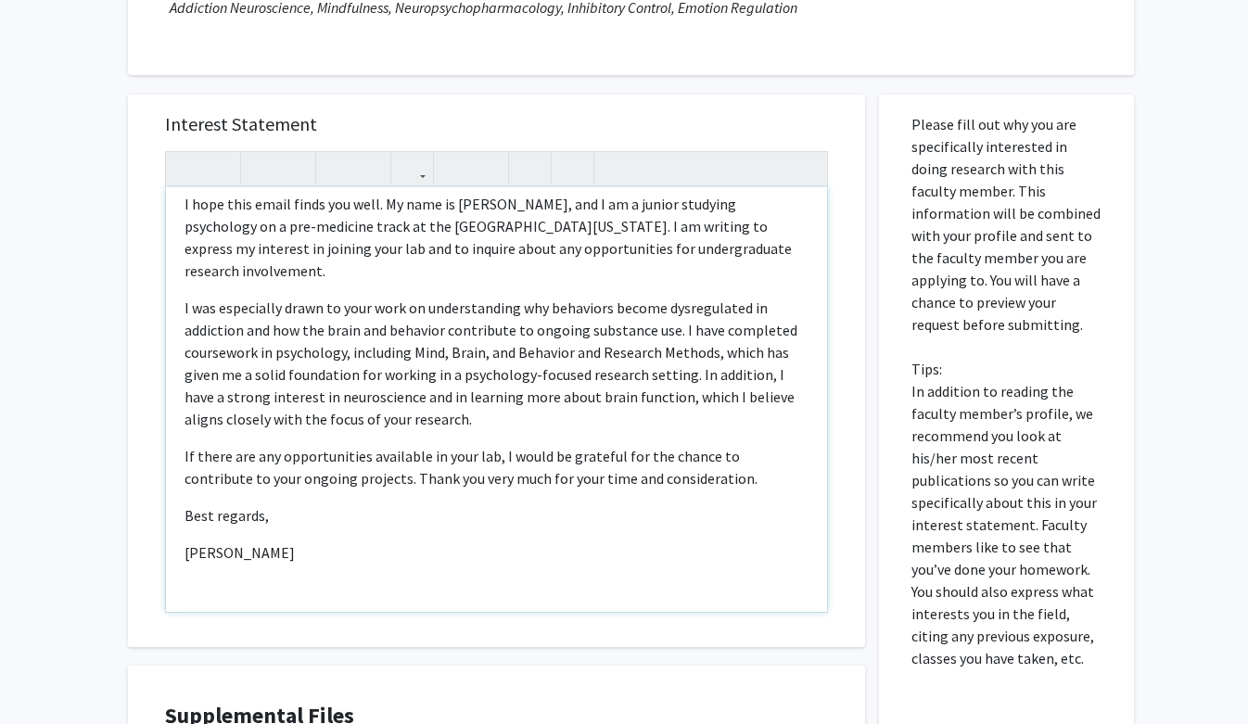
scroll to position [392, 0]
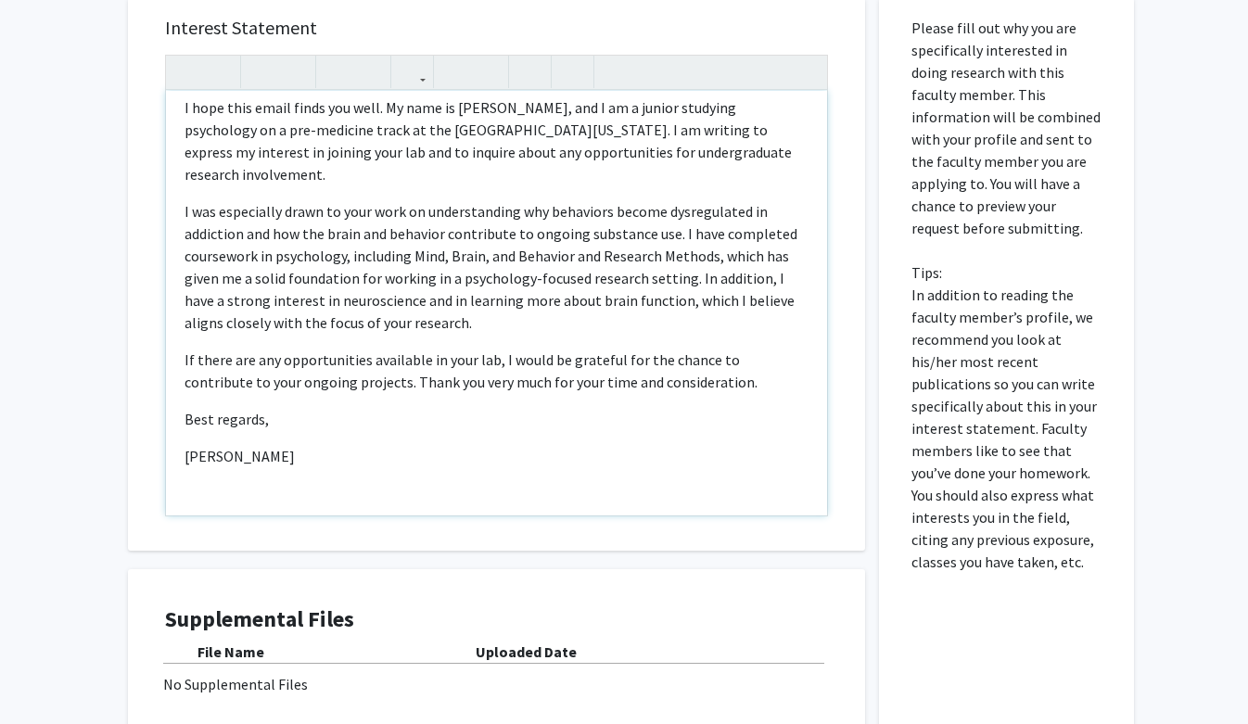
drag, startPoint x: 315, startPoint y: 440, endPoint x: 175, endPoint y: 234, distance: 249.7
click at [175, 234] on div "Dear [PERSON_NAME], I hope this email finds you well. My name is [PERSON_NAME],…" at bounding box center [496, 303] width 661 height 425
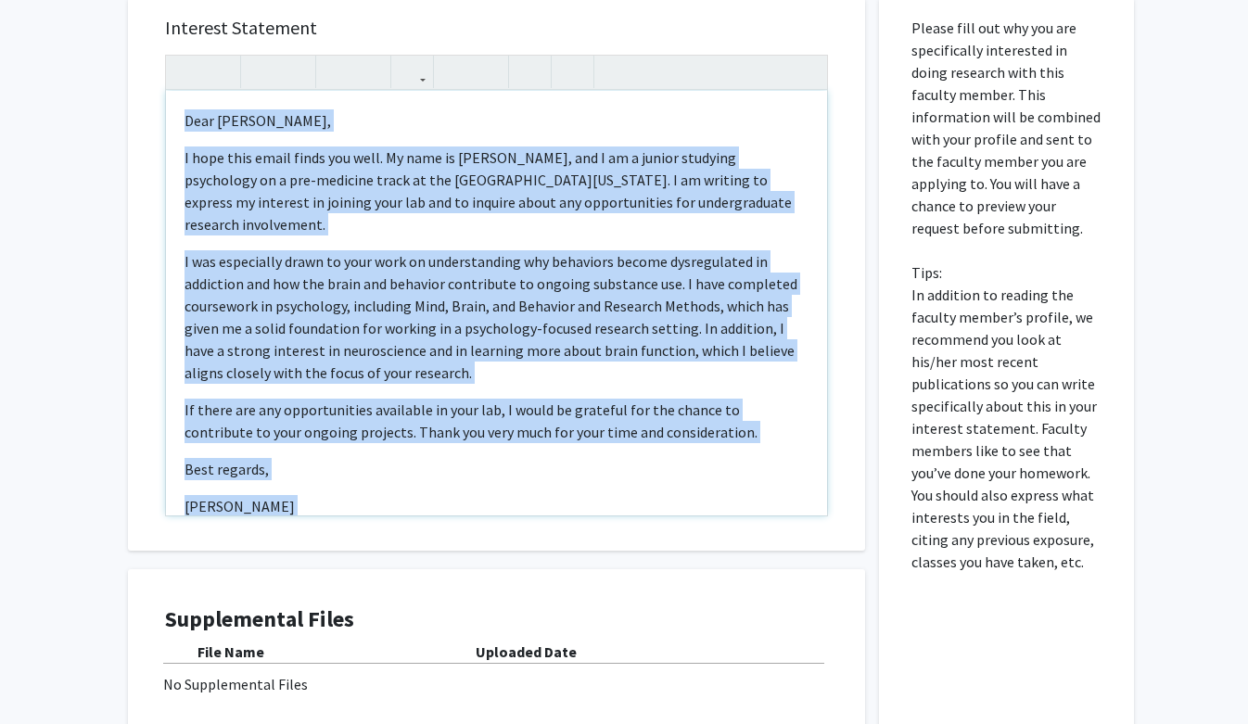
scroll to position [50, 0]
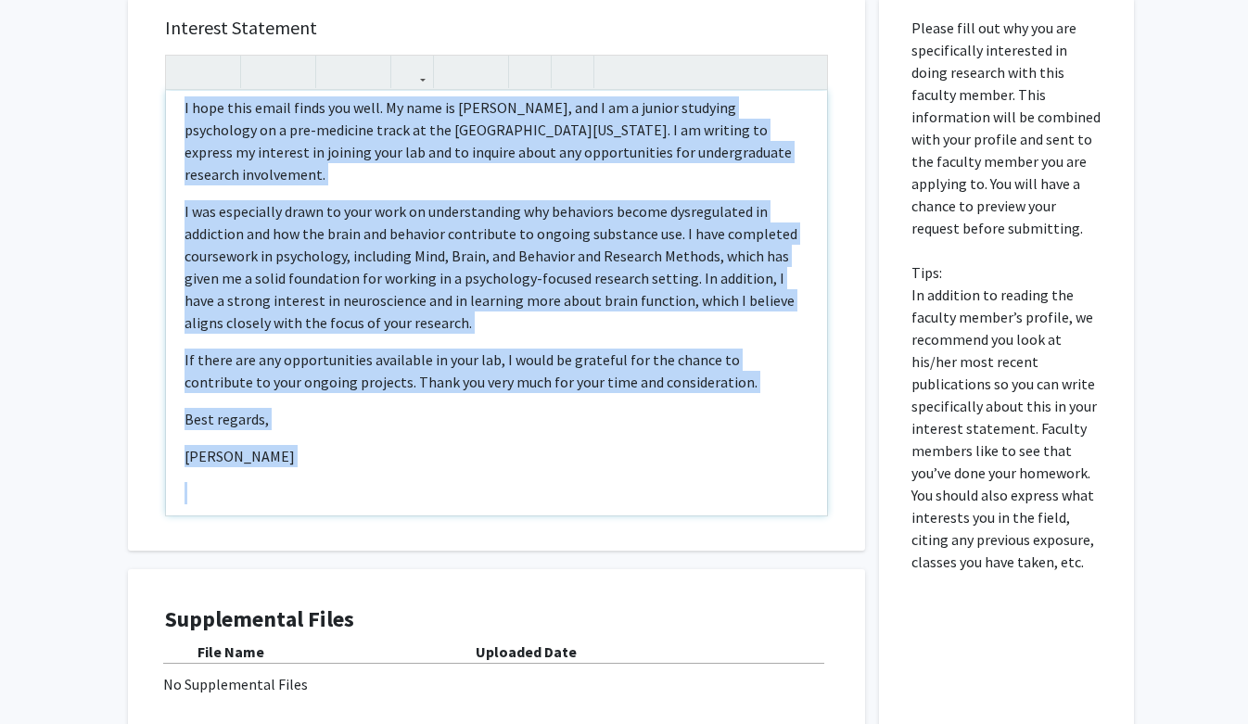
drag, startPoint x: 178, startPoint y: 118, endPoint x: 463, endPoint y: 464, distance: 448.0
click at [463, 464] on div "Dear [PERSON_NAME], I hope this email finds you well. My name is [PERSON_NAME],…" at bounding box center [496, 303] width 661 height 425
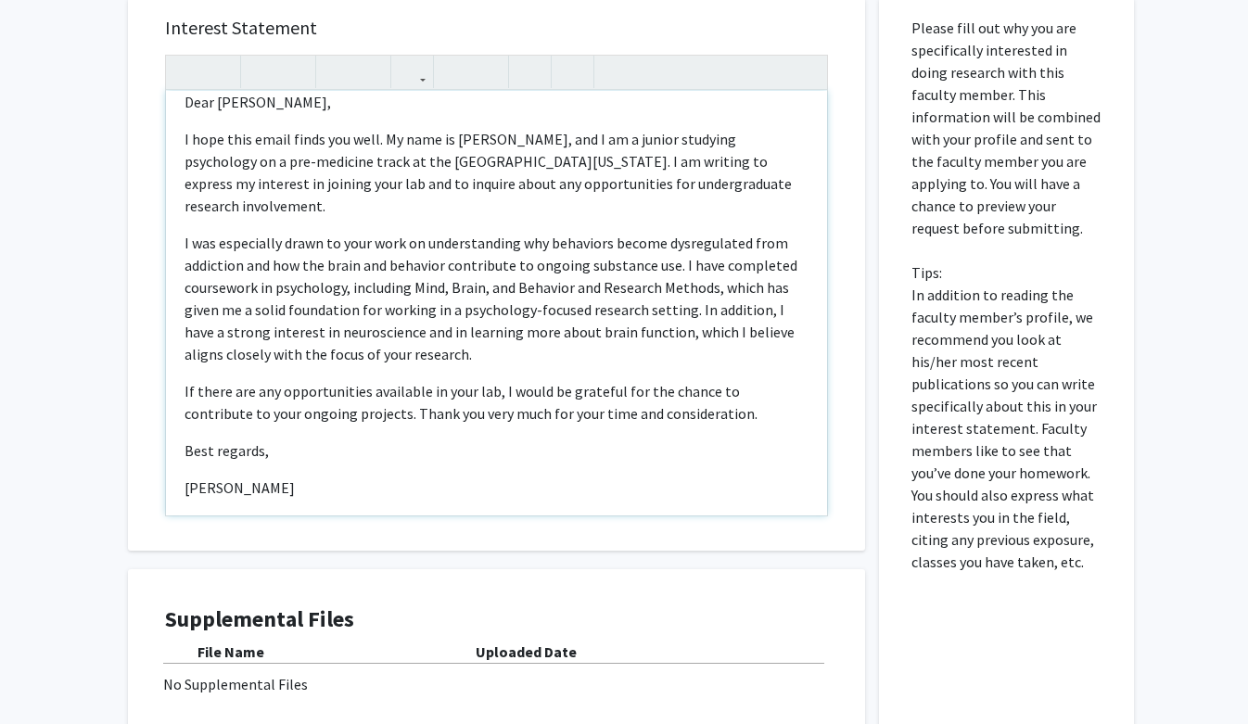
scroll to position [22, 0]
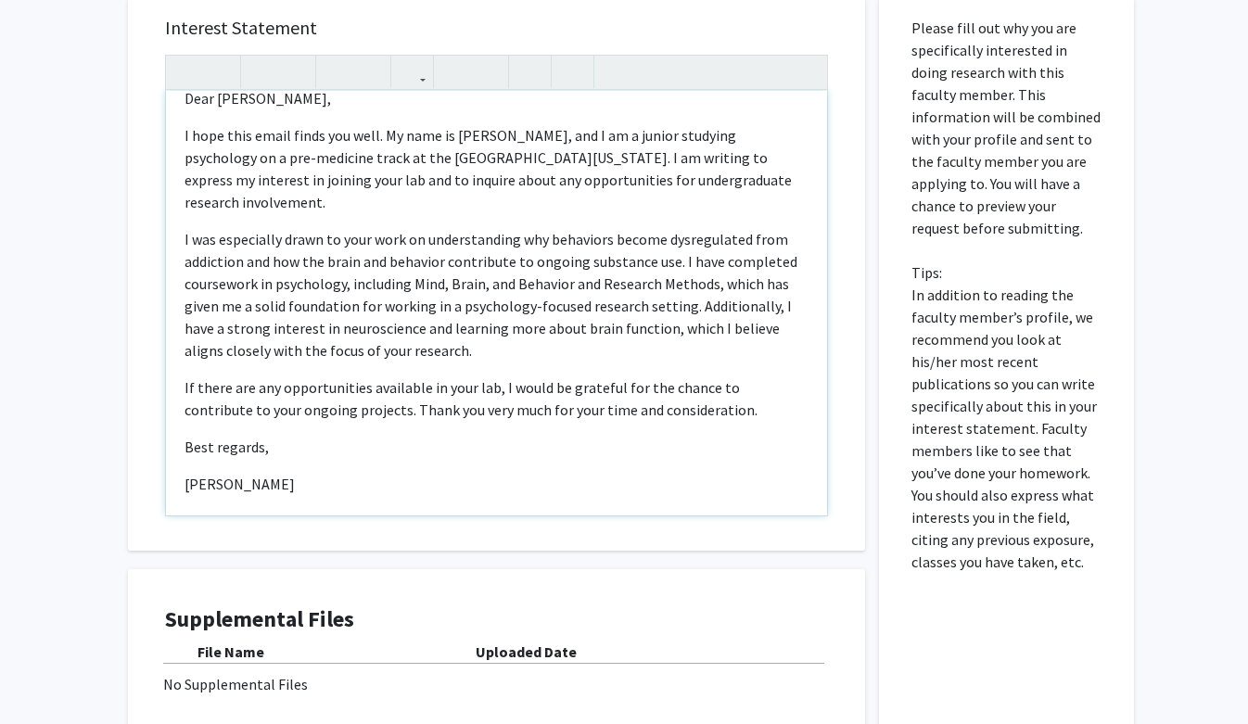
click at [708, 228] on p "I was especially drawn to your work on understanding why behaviors become dysre…" at bounding box center [497, 295] width 624 height 134
drag, startPoint x: 668, startPoint y: 218, endPoint x: 742, endPoint y: 212, distance: 74.4
click at [742, 228] on p "I was especially drawn to your work on understanding why behaviors become dysre…" at bounding box center [497, 295] width 624 height 134
click at [771, 228] on p "I was especially drawn to your work on understanding why behaviors become dysre…" at bounding box center [497, 295] width 624 height 134
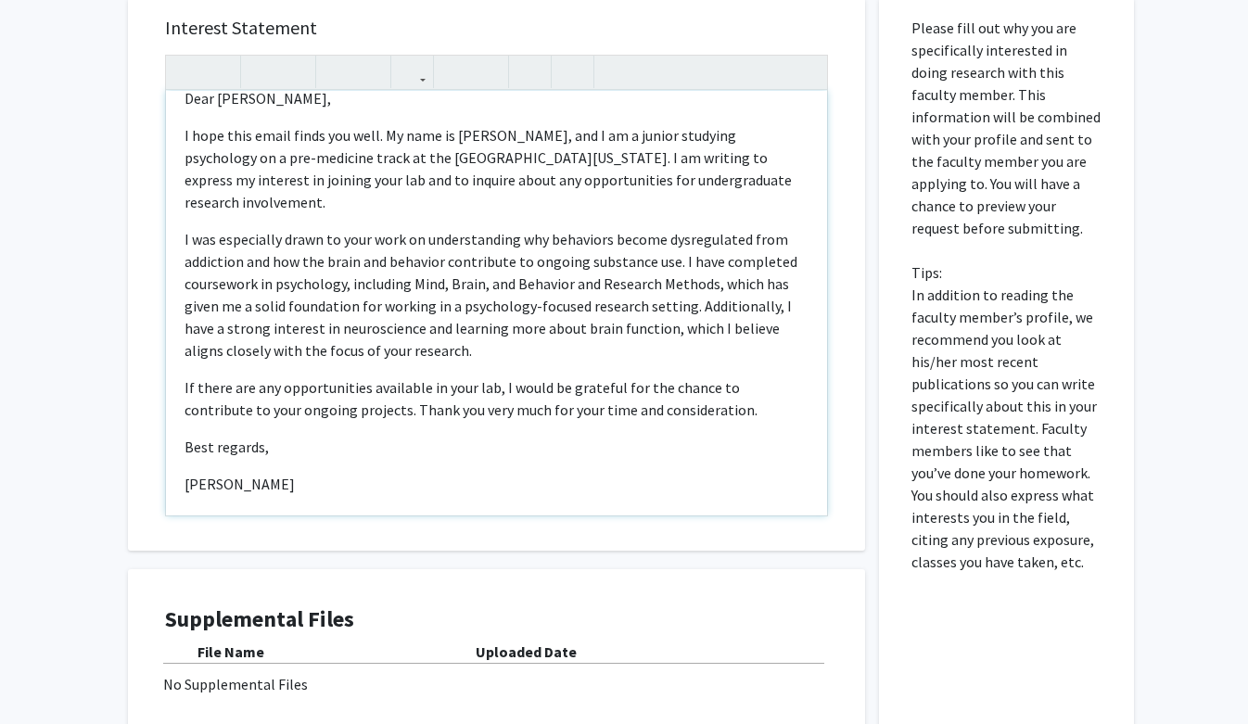
click at [777, 228] on p "I was especially drawn to your work on understanding why behaviors become dysre…" at bounding box center [497, 295] width 624 height 134
click at [663, 228] on p "I was especially drawn to your work on understanding why behaviors become dysre…" at bounding box center [497, 295] width 624 height 134
drag, startPoint x: 663, startPoint y: 217, endPoint x: 565, endPoint y: 217, distance: 98.3
click at [565, 228] on p "I was especially drawn to your work on understanding why behaviors become dysre…" at bounding box center [497, 295] width 624 height 134
click at [247, 243] on p "I was especially drawn to your work on understanding why dysregulated behaviors…" at bounding box center [497, 295] width 624 height 134
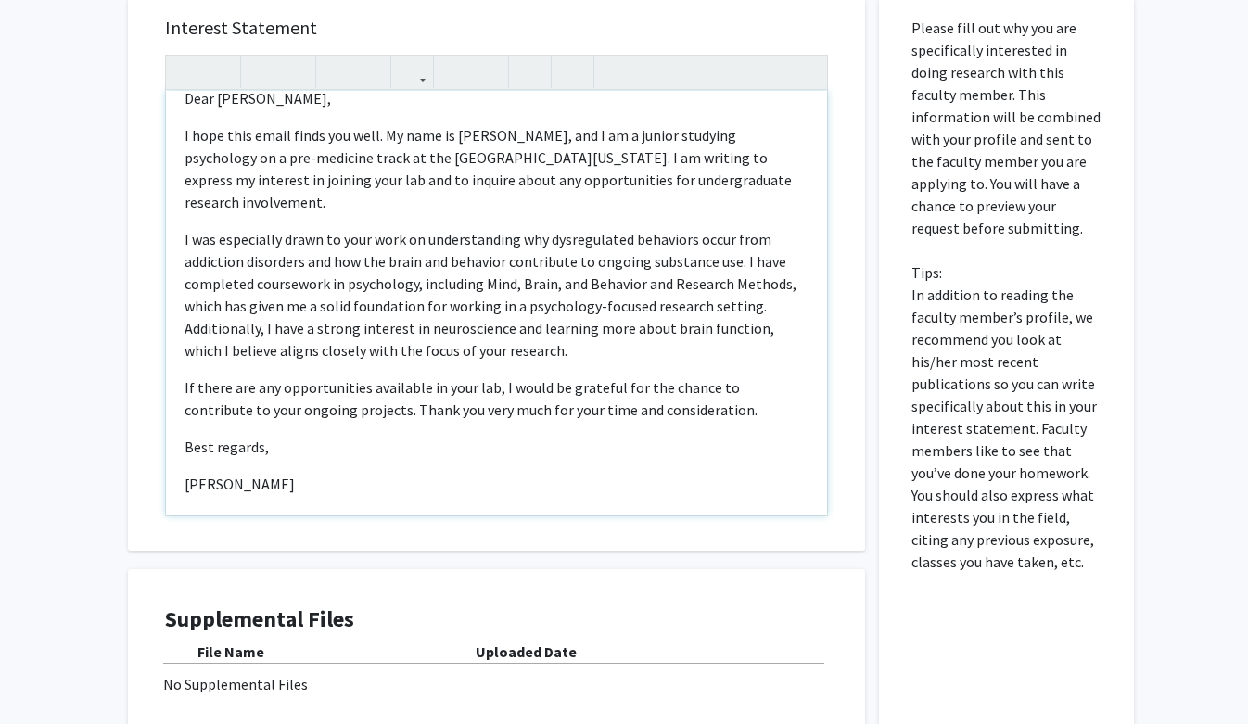
click at [603, 228] on p "I was especially drawn to your work on understanding why dysregulated behaviors…" at bounding box center [497, 295] width 624 height 134
drag, startPoint x: 691, startPoint y: 220, endPoint x: 548, endPoint y: 221, distance: 142.8
click at [548, 228] on p "I was especially drawn to your work on understanding why dysregulated behaviors…" at bounding box center [497, 295] width 624 height 134
drag, startPoint x: 782, startPoint y: 223, endPoint x: 747, endPoint y: 215, distance: 36.2
click at [747, 228] on p "I was especially drawn to your work on understanding why behaviors become dysre…" at bounding box center [497, 295] width 624 height 134
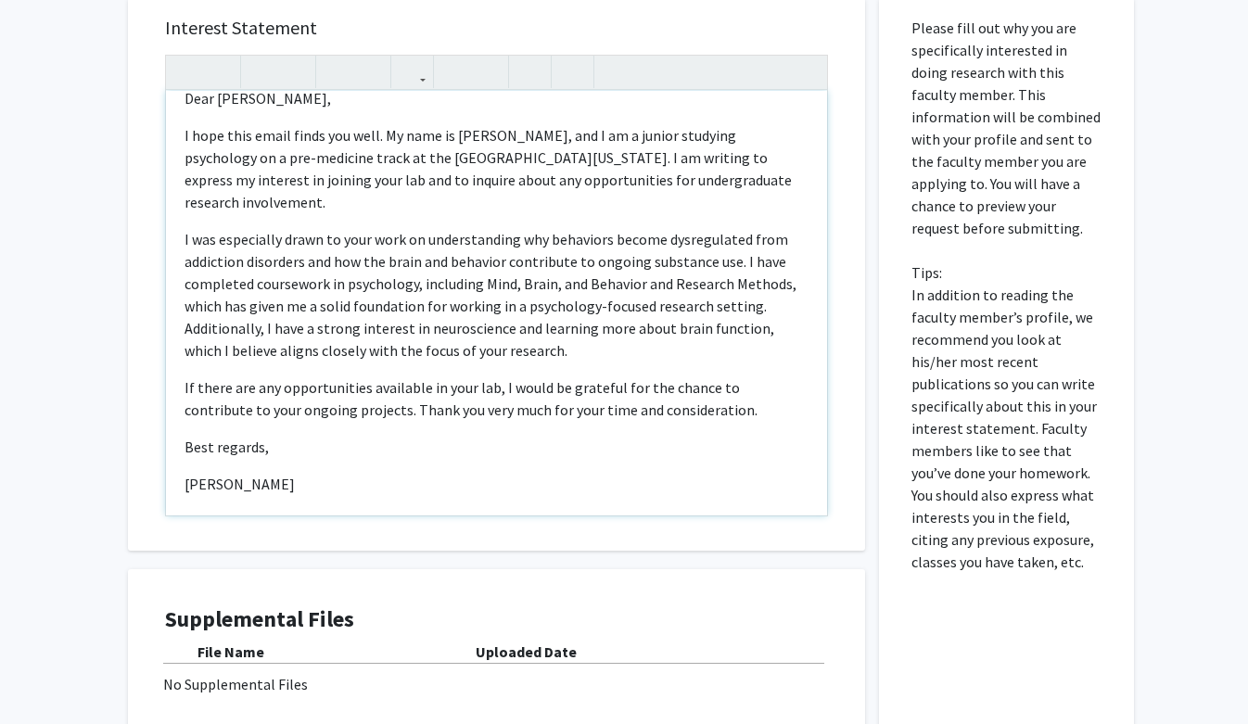
click at [579, 244] on p "I was especially drawn to your work on understanding why behaviors become dysre…" at bounding box center [497, 295] width 624 height 134
click at [187, 228] on p "I was especially drawn to your work on understanding why behaviors become dysre…" at bounding box center [497, 295] width 624 height 134
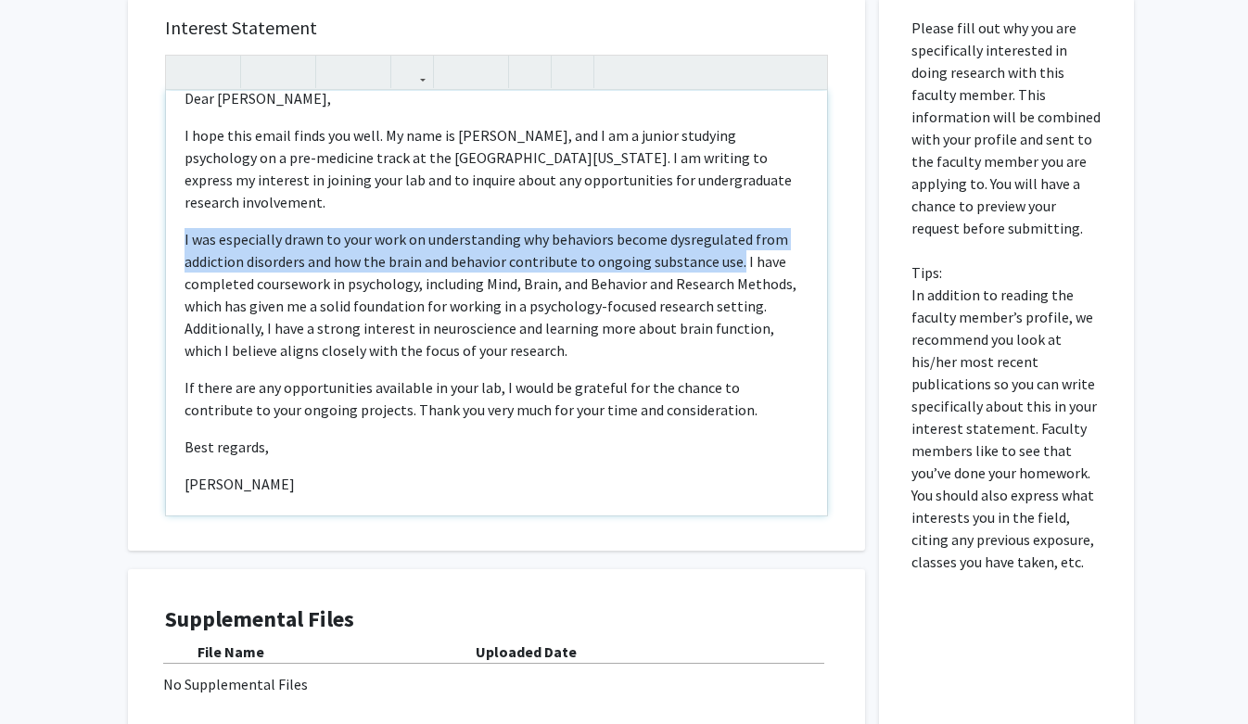
drag, startPoint x: 184, startPoint y: 215, endPoint x: 734, endPoint y: 241, distance: 551.5
click at [734, 241] on p "I was especially drawn to your work on understanding why behaviors become dysre…" at bounding box center [497, 295] width 624 height 134
copy p "I was especially drawn to your work on understanding why behaviors become dysre…"
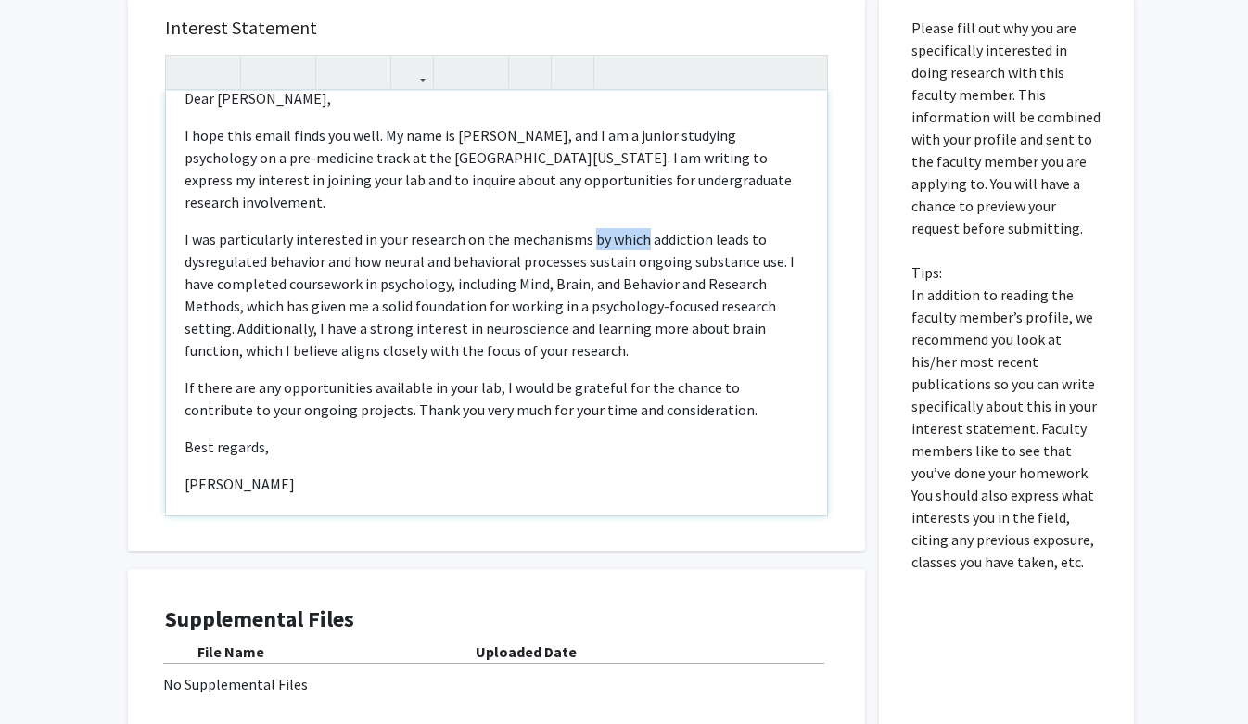
drag, startPoint x: 641, startPoint y: 221, endPoint x: 588, endPoint y: 219, distance: 52.9
click at [588, 228] on p "I was particularly interested in your research on the mechanisms by which addic…" at bounding box center [497, 295] width 624 height 134
click at [585, 234] on p "I was particularly interested in your research on the mechanisms by which addic…" at bounding box center [497, 295] width 624 height 134
click at [581, 228] on p "I was particularly interested in your research on the mechanisms by which addic…" at bounding box center [497, 295] width 624 height 134
click at [698, 313] on p "I was particularly interested in your research on the process by which addictio…" at bounding box center [497, 295] width 624 height 134
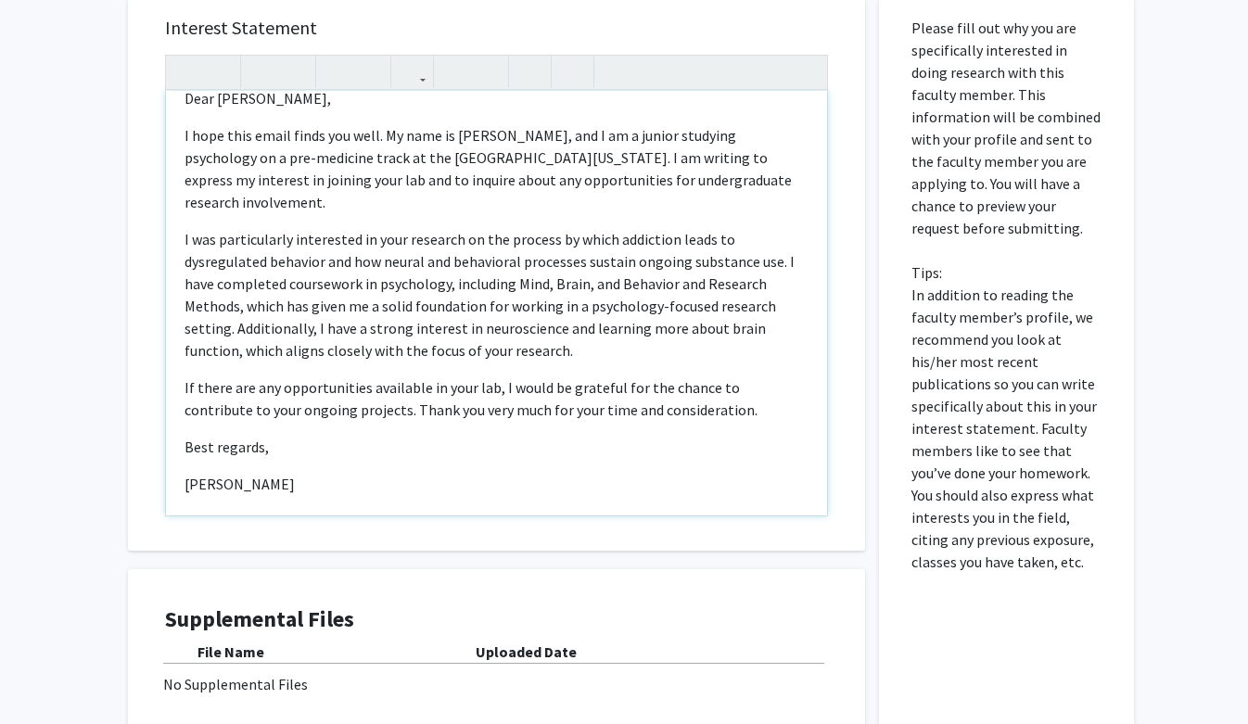
click at [657, 315] on p "I was particularly interested in your research on the process by which addictio…" at bounding box center [497, 295] width 624 height 134
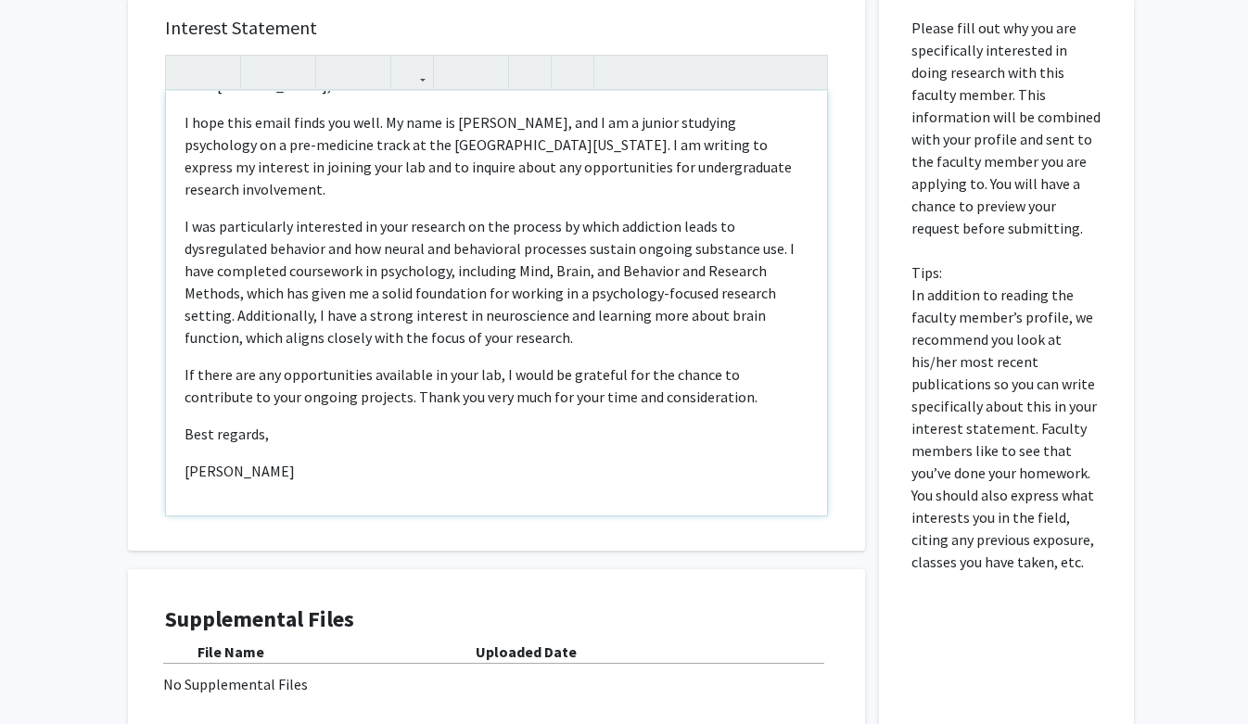
click at [684, 372] on p "If there are any opportunities available in your lab, I would be grateful for t…" at bounding box center [497, 386] width 624 height 45
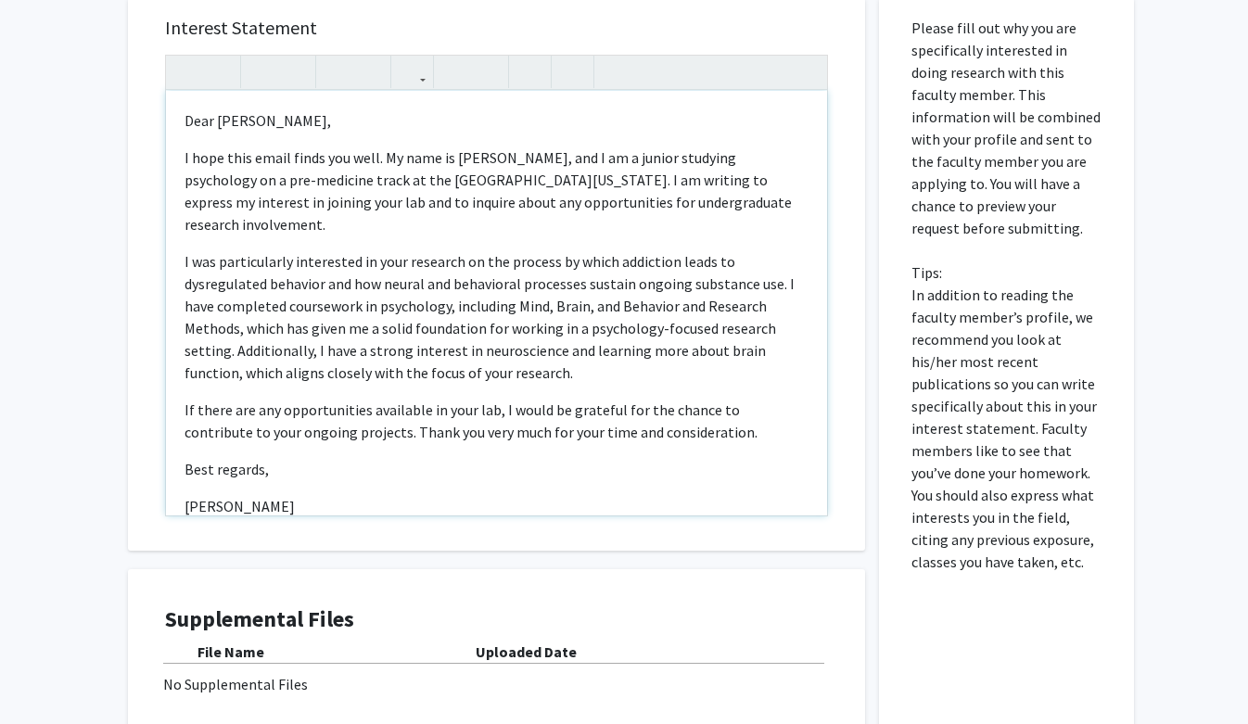
scroll to position [4, 0]
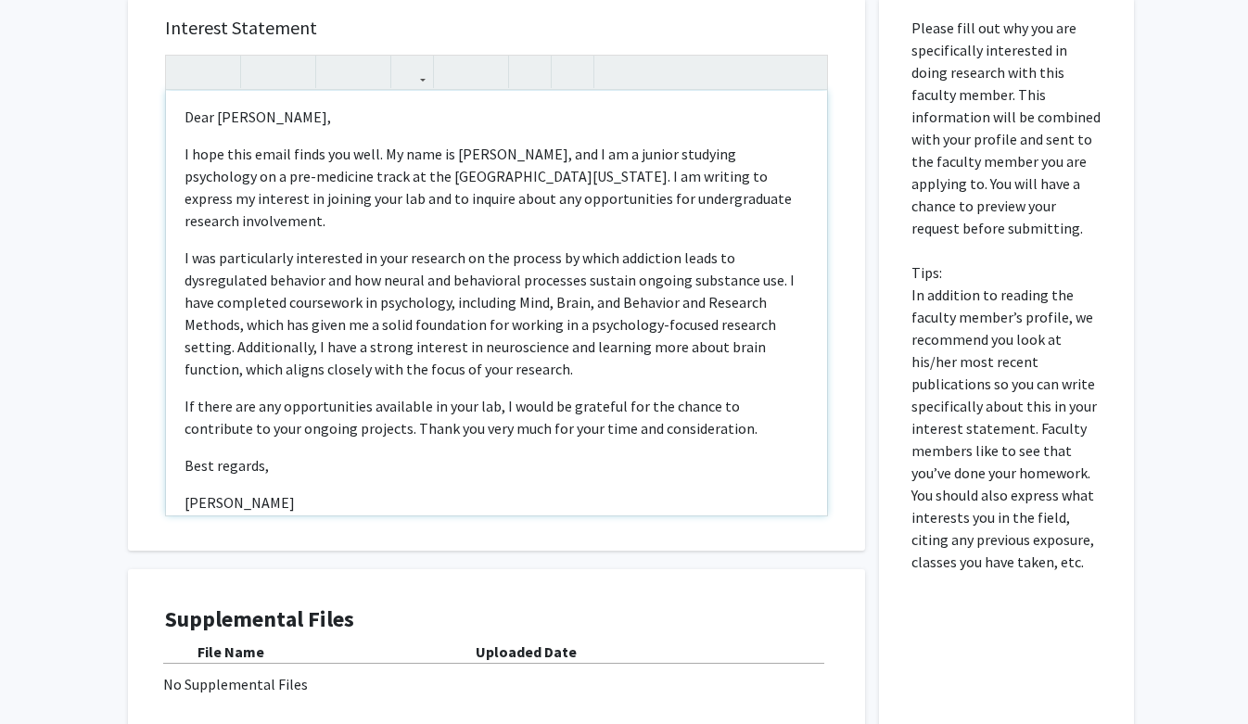
click at [259, 454] on p "Best regards," at bounding box center [497, 465] width 624 height 22
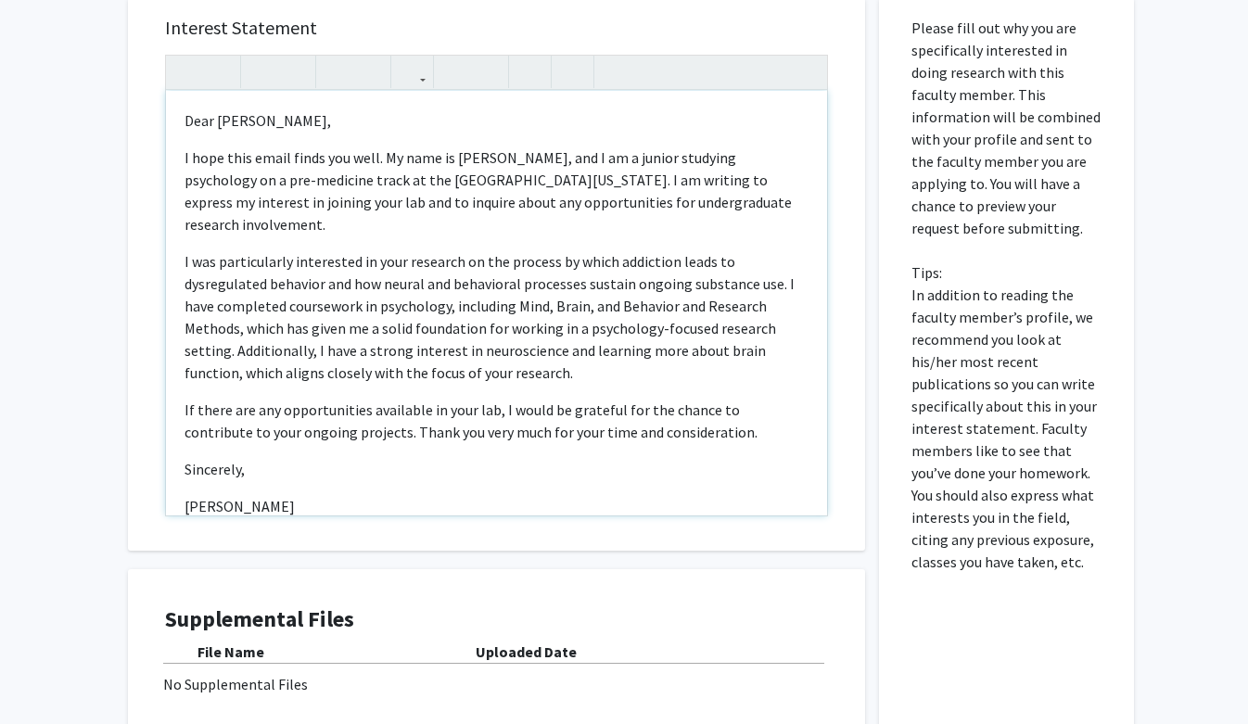
scroll to position [1, 0]
click at [185, 494] on p "[PERSON_NAME]" at bounding box center [497, 505] width 624 height 22
drag, startPoint x: 415, startPoint y: 285, endPoint x: 569, endPoint y: 274, distance: 155.2
click at [569, 274] on p "I was particularly interested in your research on the process by which addictio…" at bounding box center [497, 317] width 624 height 134
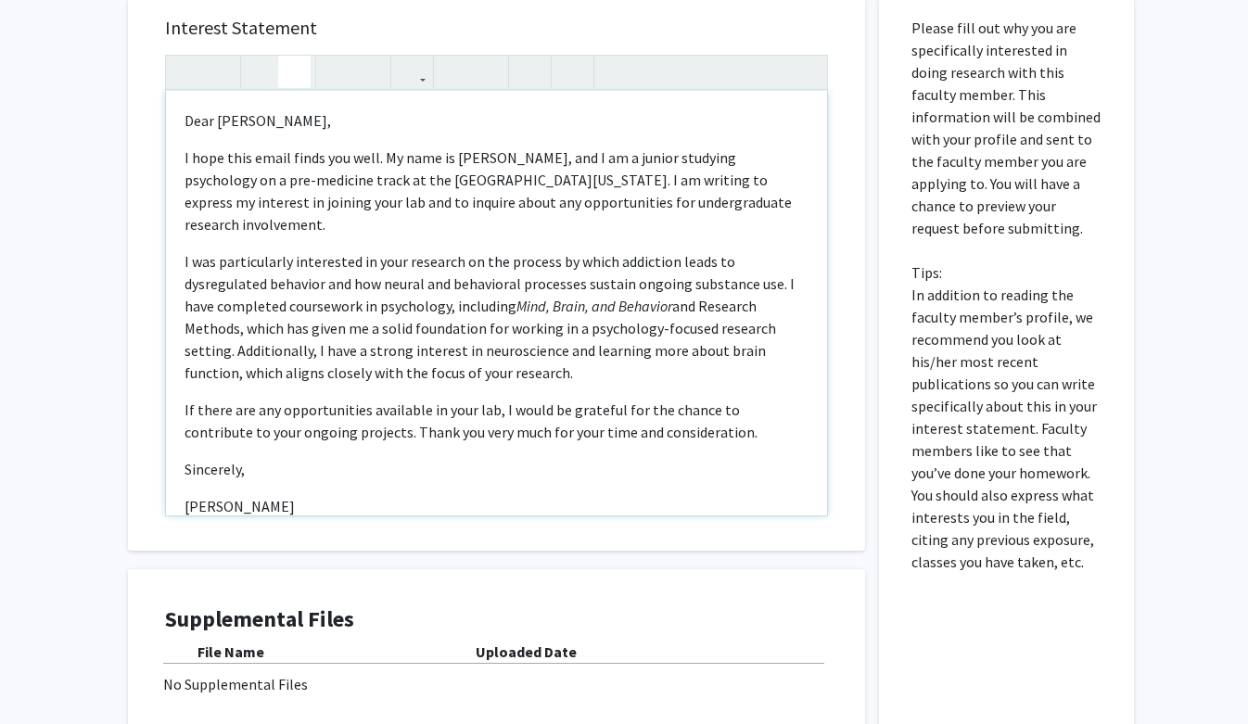
click at [288, 69] on icon "button" at bounding box center [295, 72] width 16 height 31
drag, startPoint x: 596, startPoint y: 286, endPoint x: 710, endPoint y: 289, distance: 114.1
click at [709, 289] on p "I was particularly interested in your research on the process by which addictio…" at bounding box center [497, 317] width 624 height 134
type textarea "<p>Dear [PERSON_NAME],</p><p>I hope this email finds you well. My name is [PERS…"
click at [301, 69] on icon "button" at bounding box center [295, 72] width 16 height 31
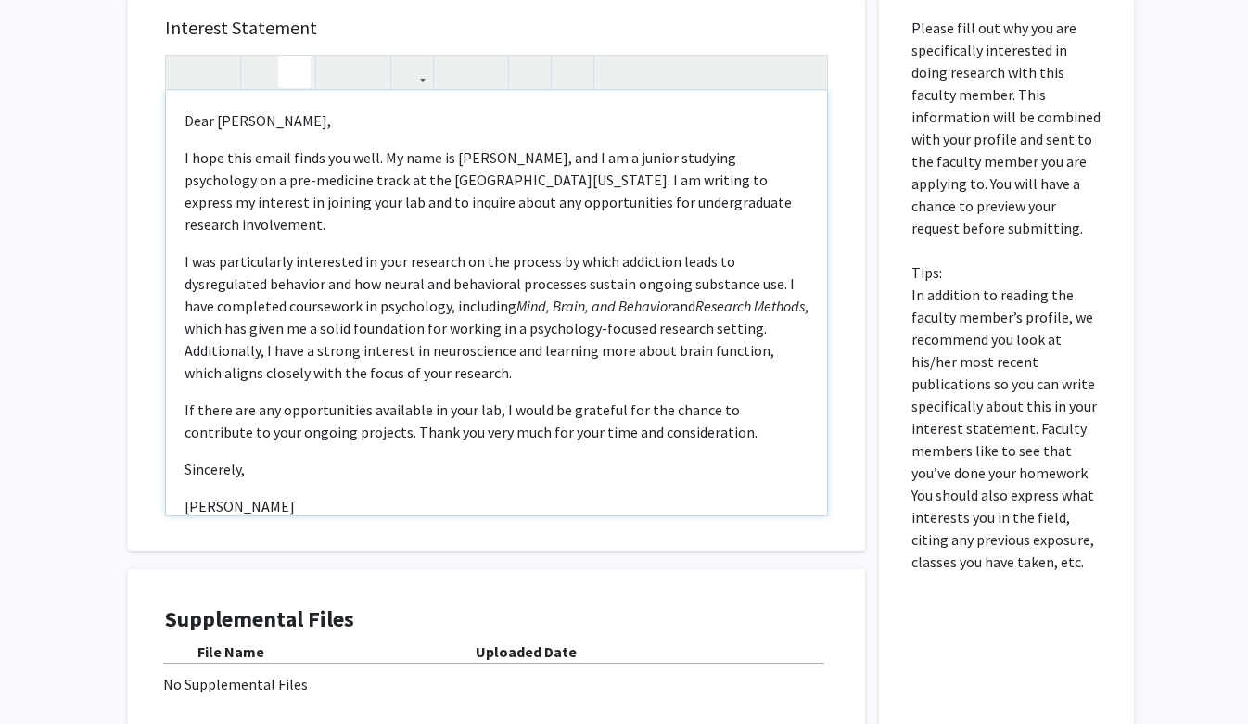
click at [662, 471] on div "Dear [PERSON_NAME], I hope this email finds you well. My name is [PERSON_NAME],…" at bounding box center [496, 303] width 661 height 425
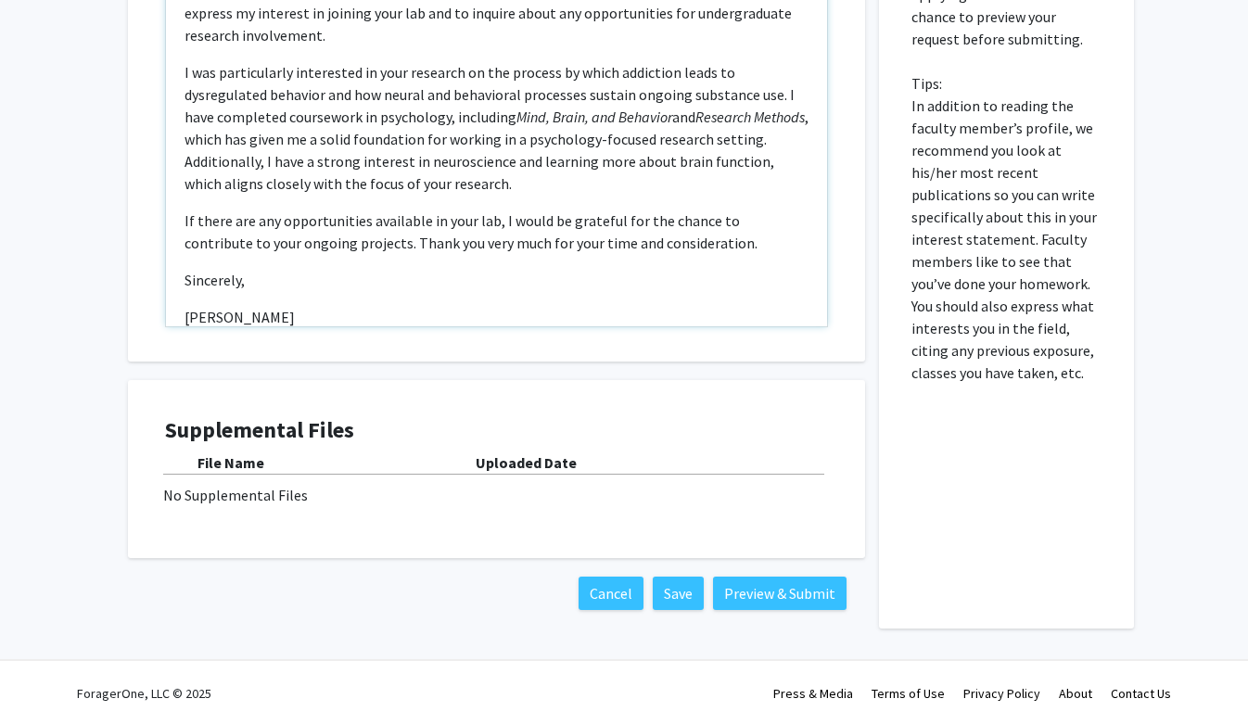
scroll to position [583, 0]
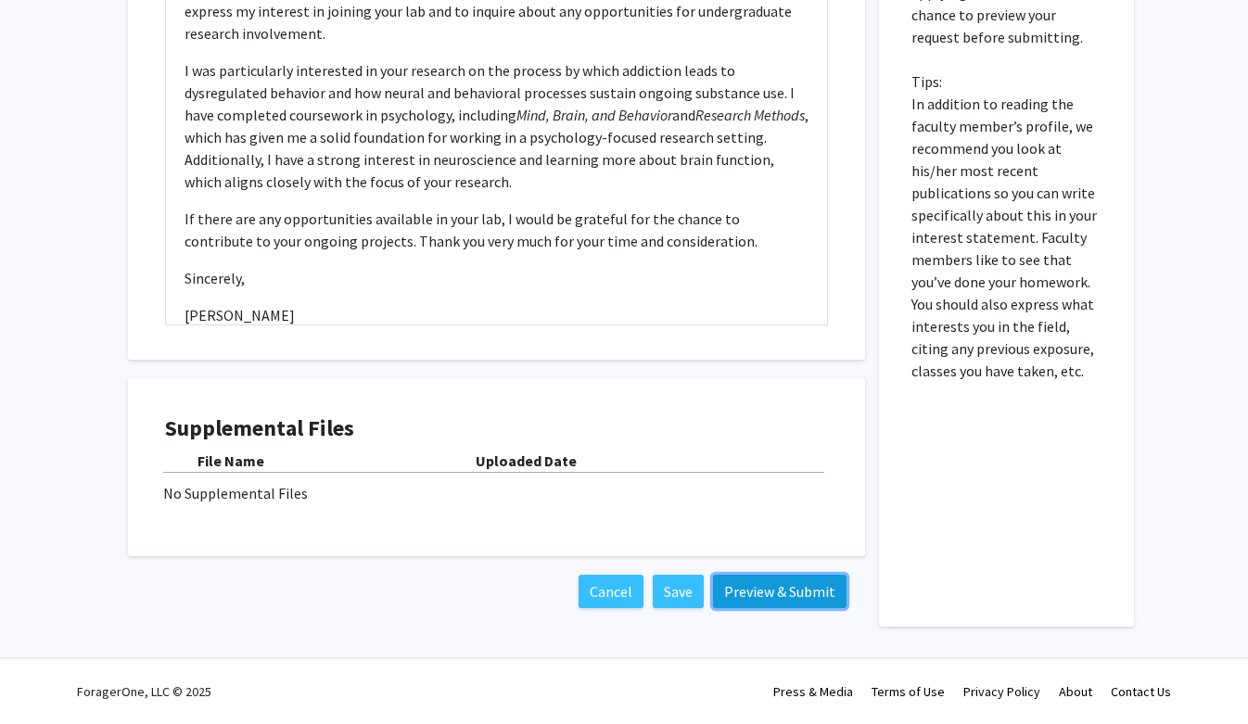
click at [759, 599] on button "Preview & Submit" at bounding box center [780, 591] width 134 height 33
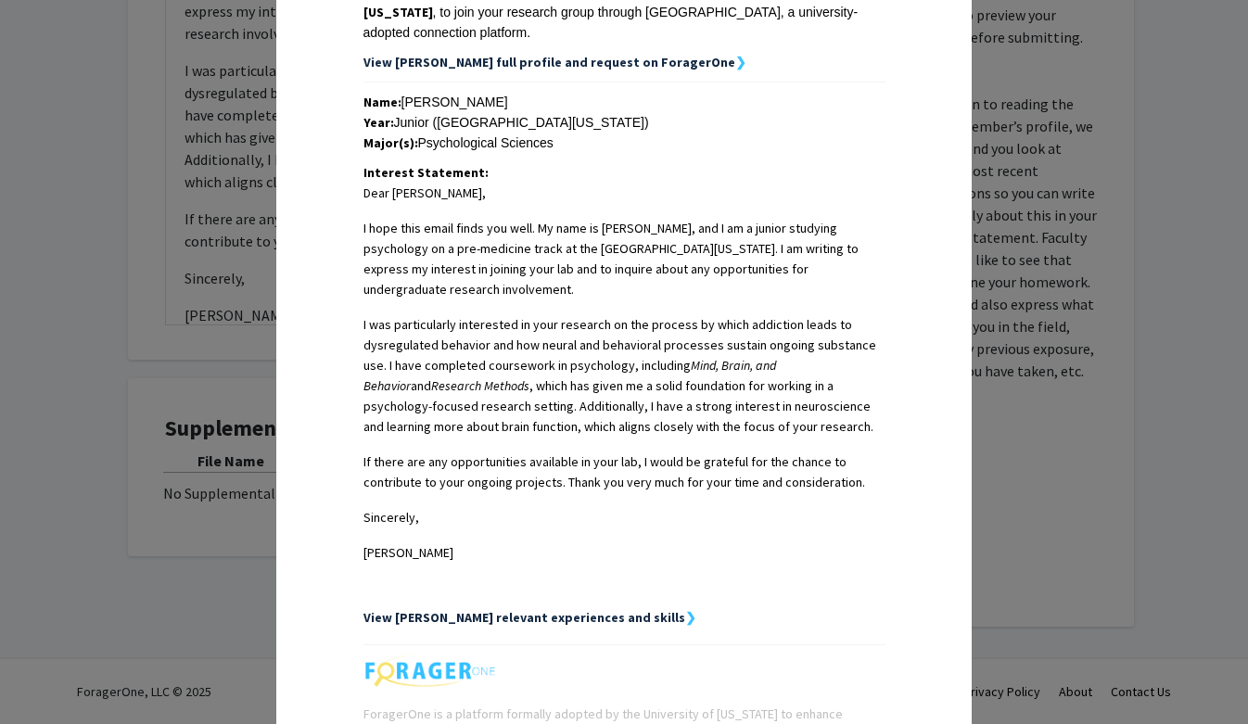
scroll to position [0, 0]
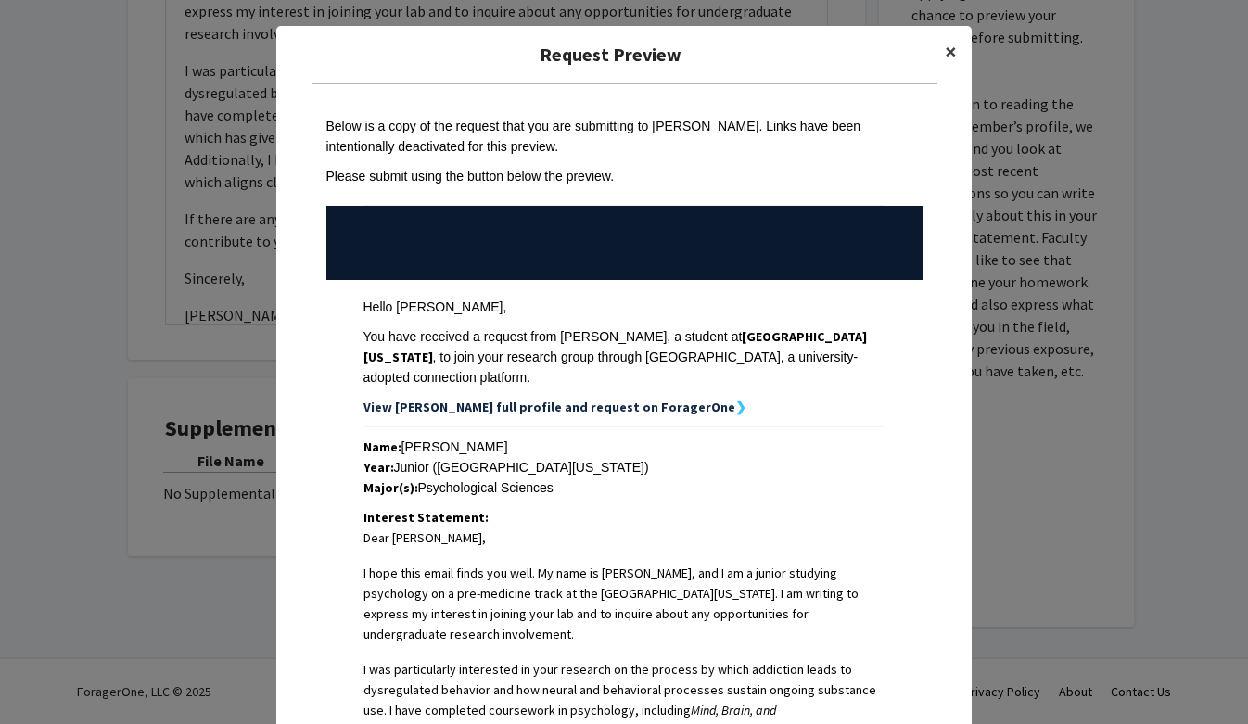
click at [947, 49] on span "×" at bounding box center [951, 51] width 12 height 29
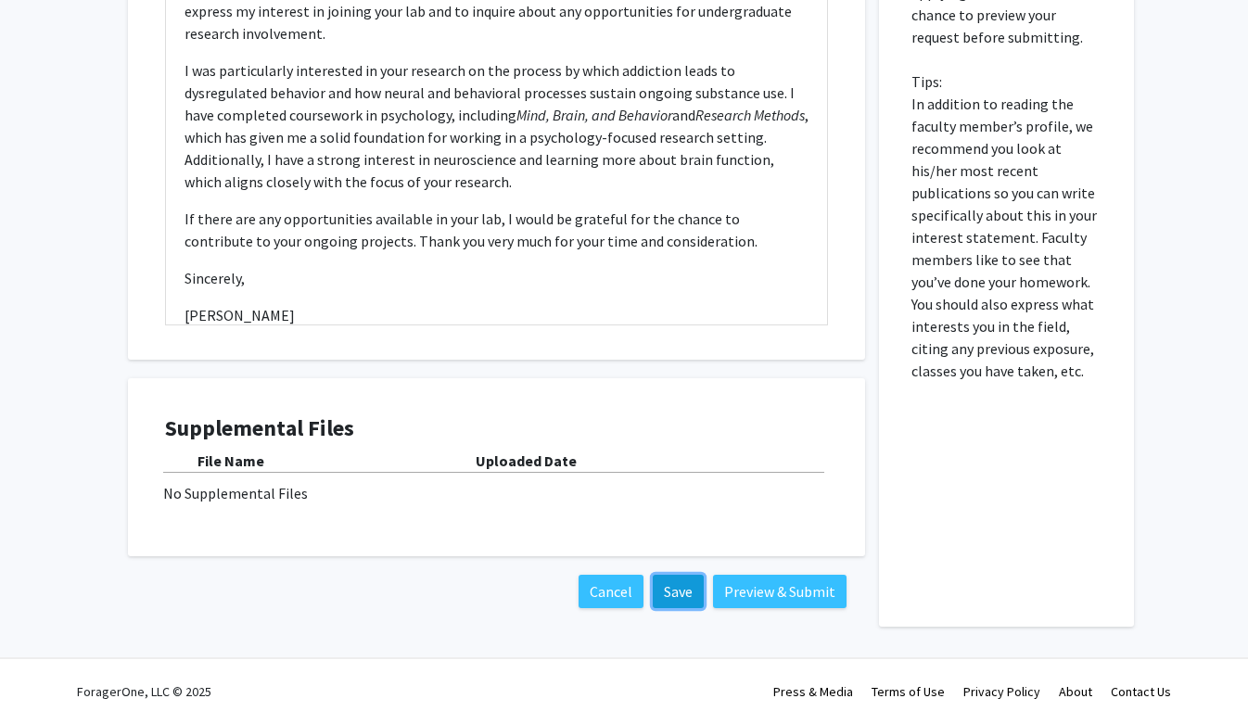
click at [681, 588] on button "Save" at bounding box center [678, 591] width 51 height 33
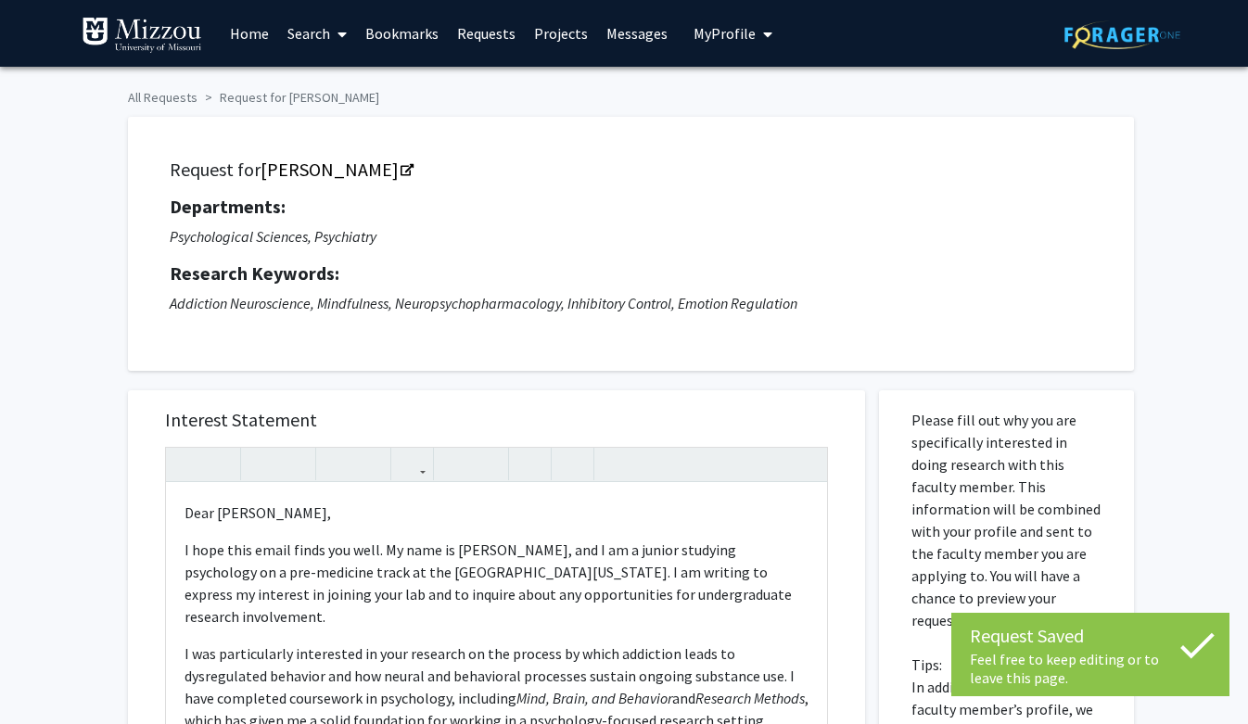
click at [728, 37] on span "My Profile" at bounding box center [725, 33] width 62 height 19
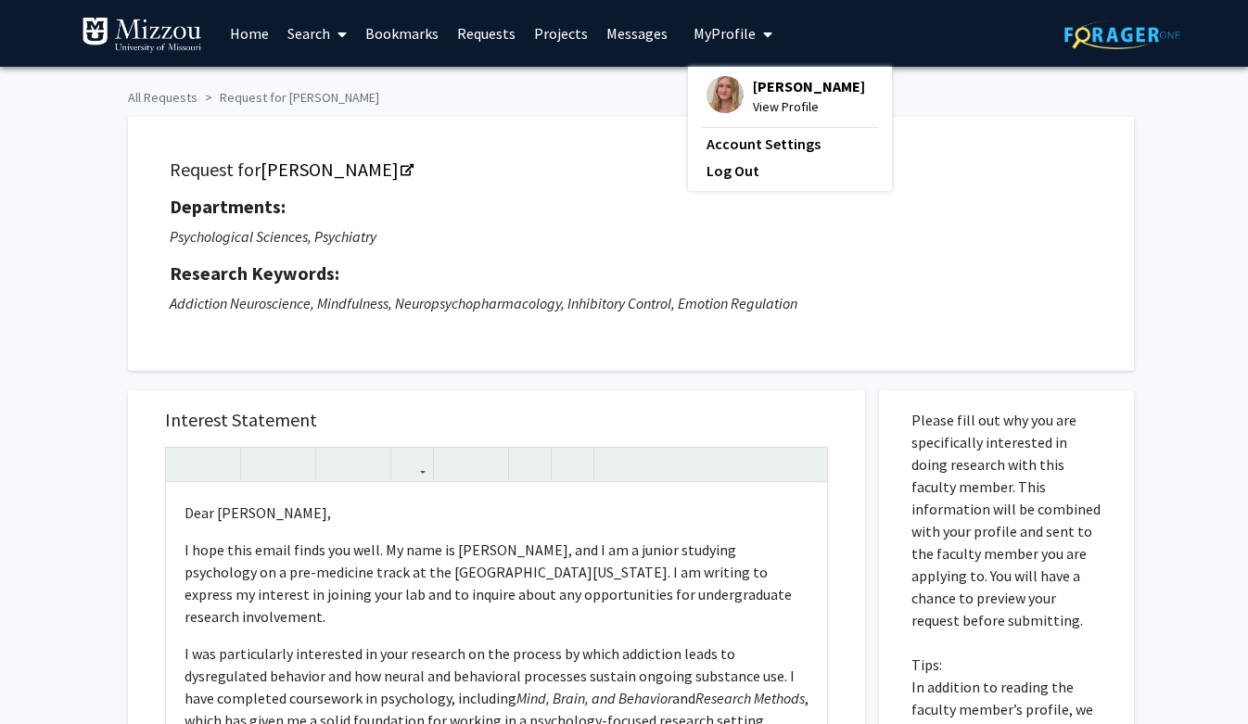
click at [758, 78] on span "[PERSON_NAME]" at bounding box center [809, 86] width 112 height 20
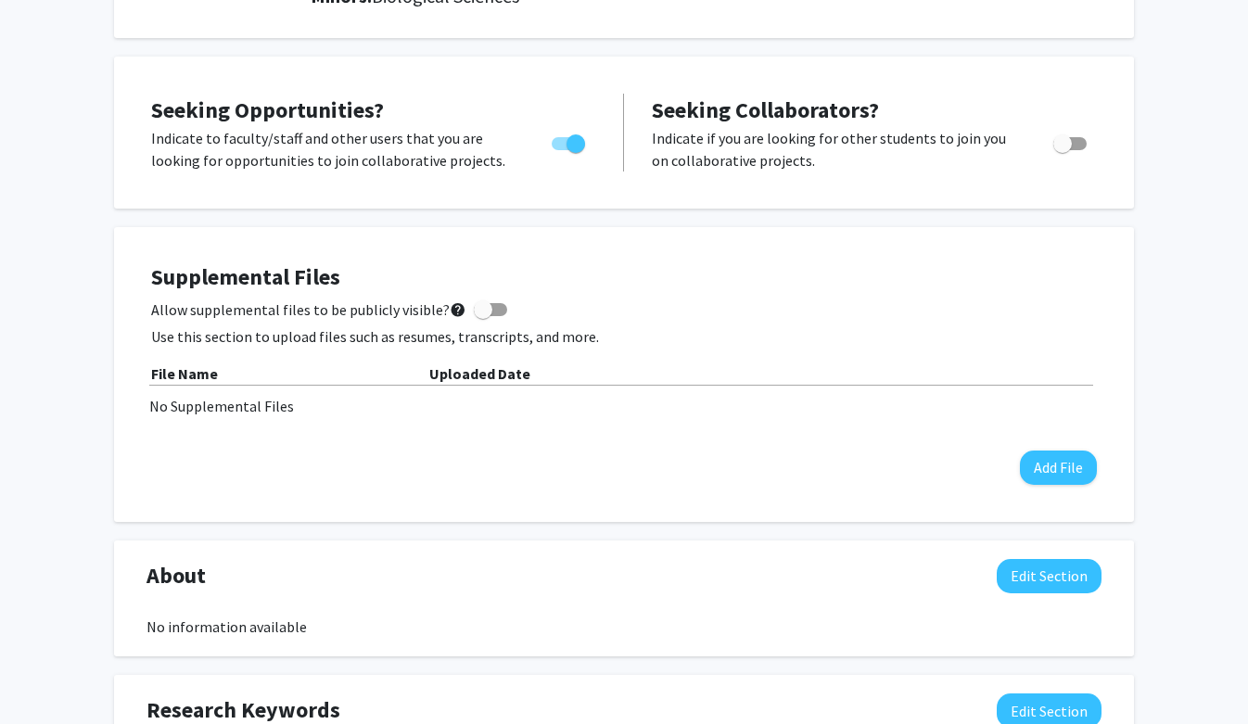
scroll to position [447, 0]
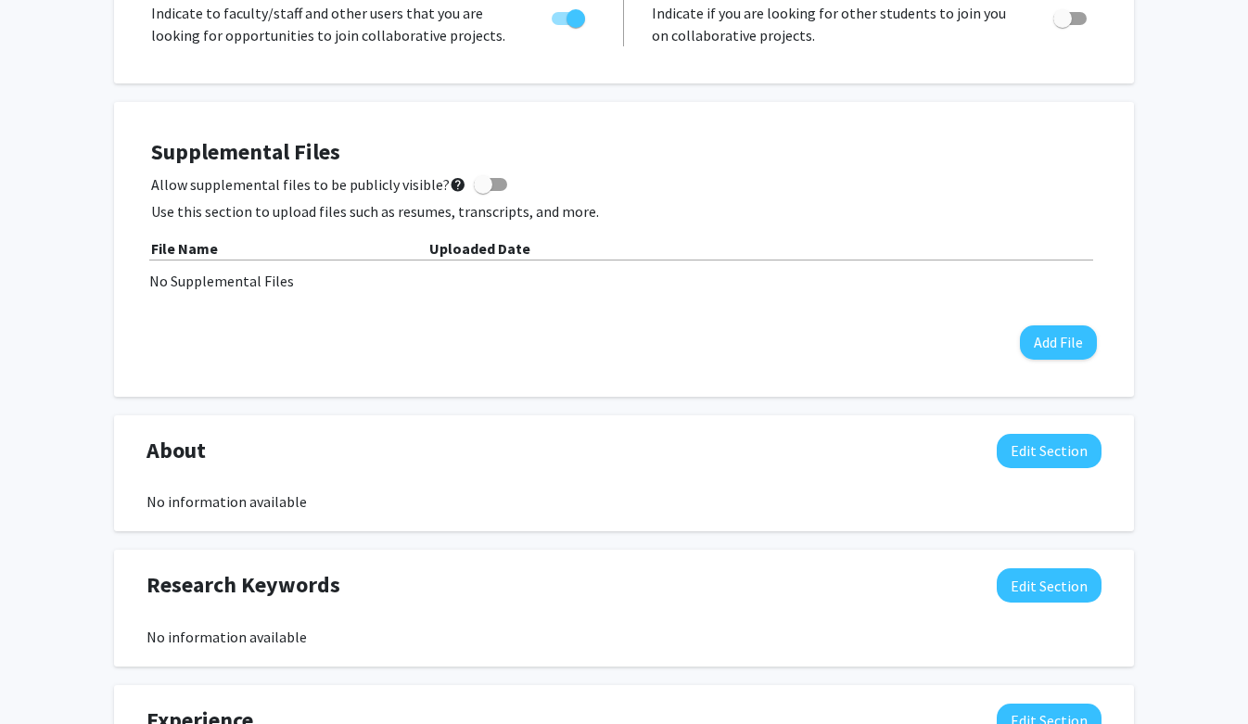
click at [1059, 359] on div "Supplemental Files Allow supplemental files to be publicly visible? help Use th…" at bounding box center [624, 250] width 983 height 258
click at [1053, 349] on button "Add File" at bounding box center [1058, 342] width 77 height 34
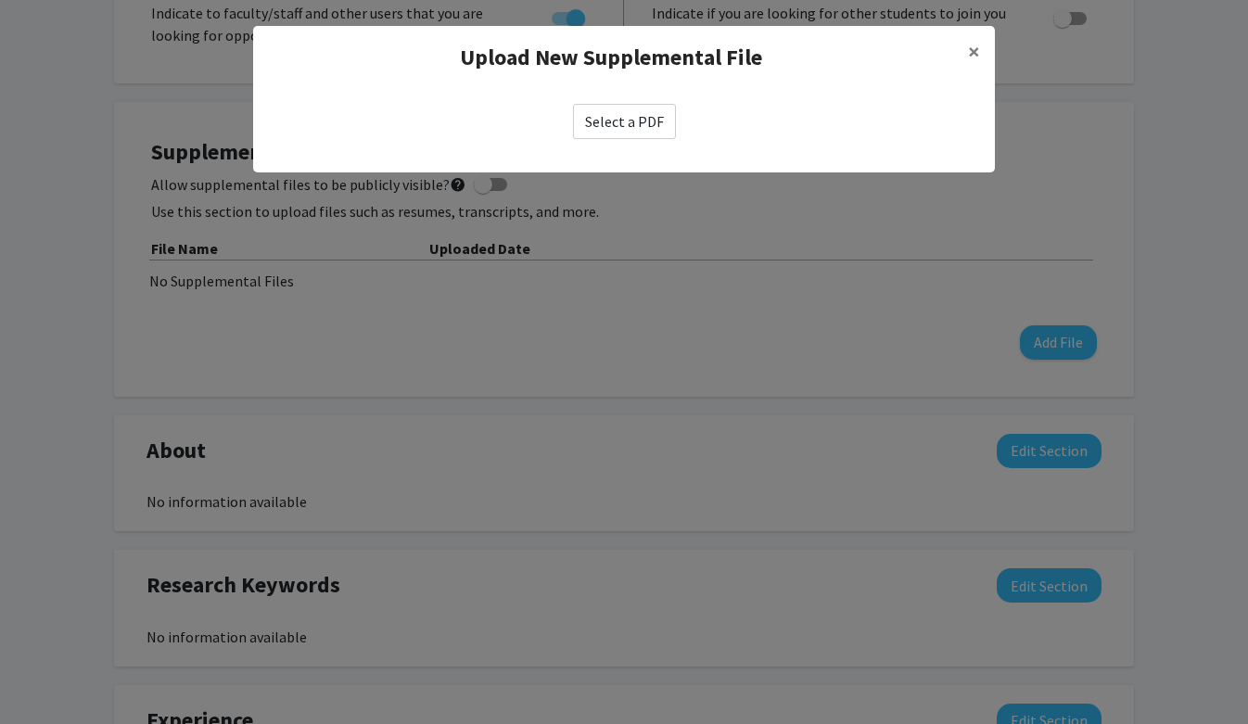
click at [633, 122] on label "Select a PDF" at bounding box center [624, 121] width 103 height 35
click at [0, 0] on input "Select a PDF" at bounding box center [0, 0] width 0 height 0
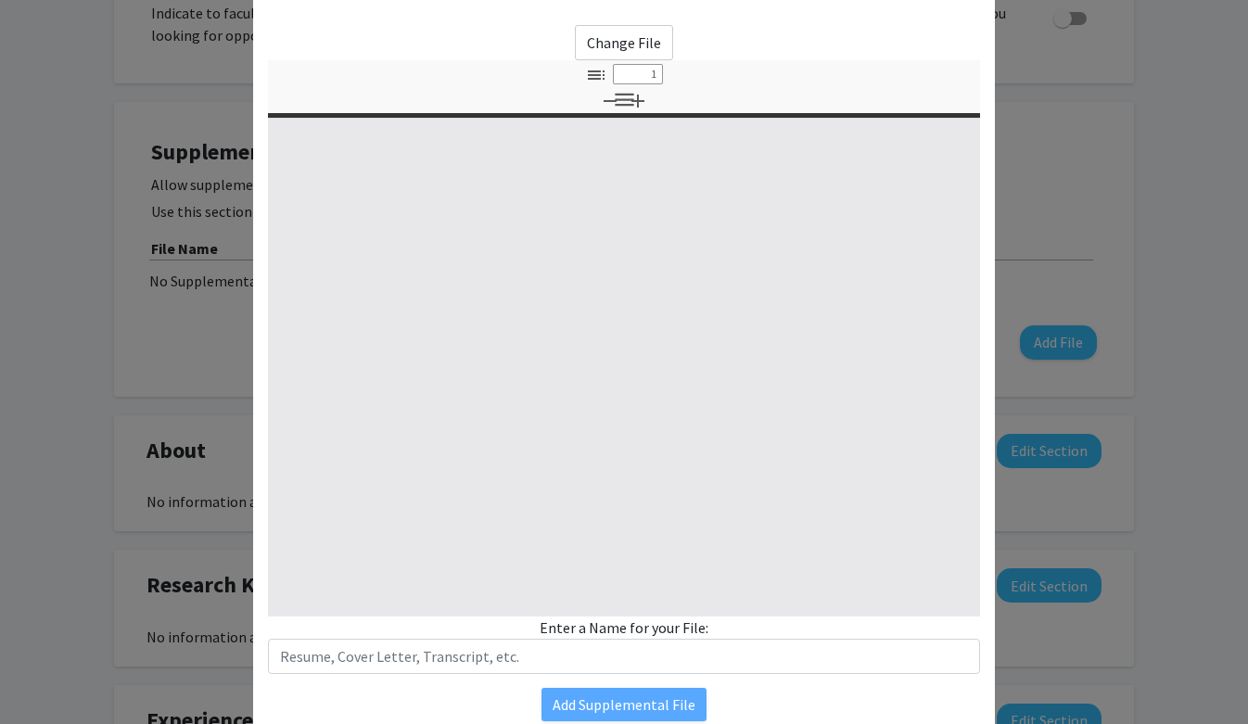
scroll to position [98, 0]
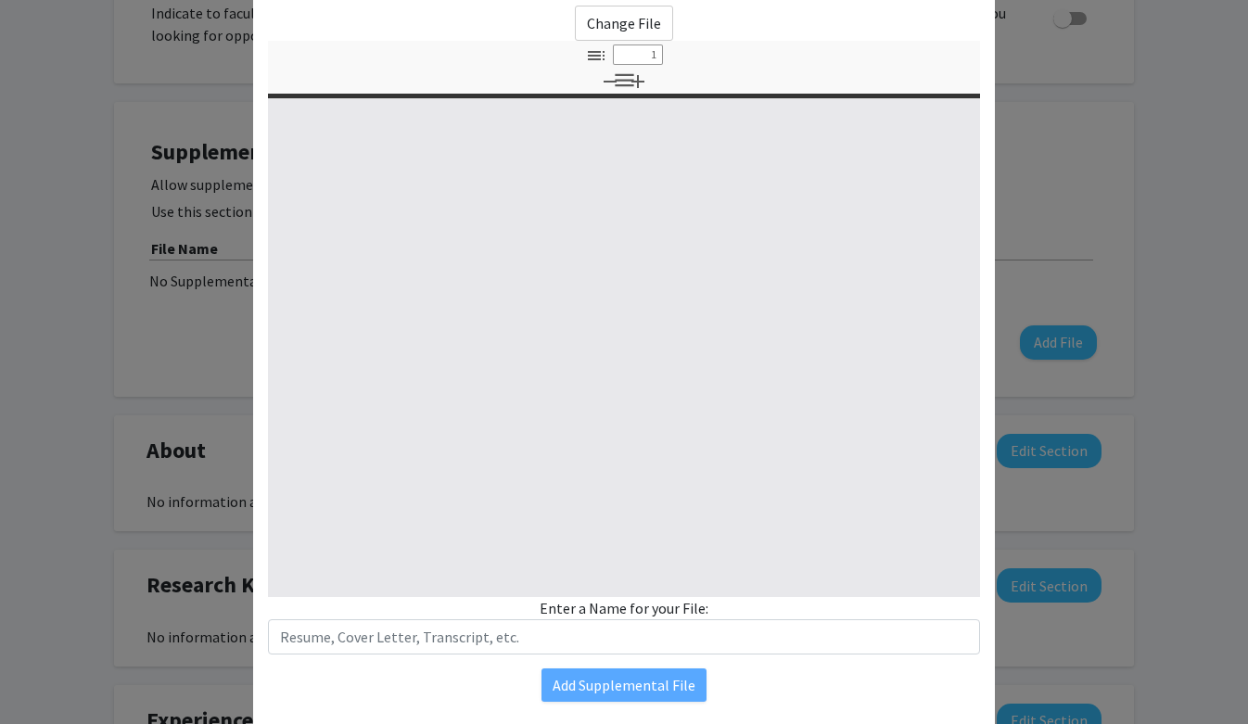
select select "custom"
type input "0"
select select "custom"
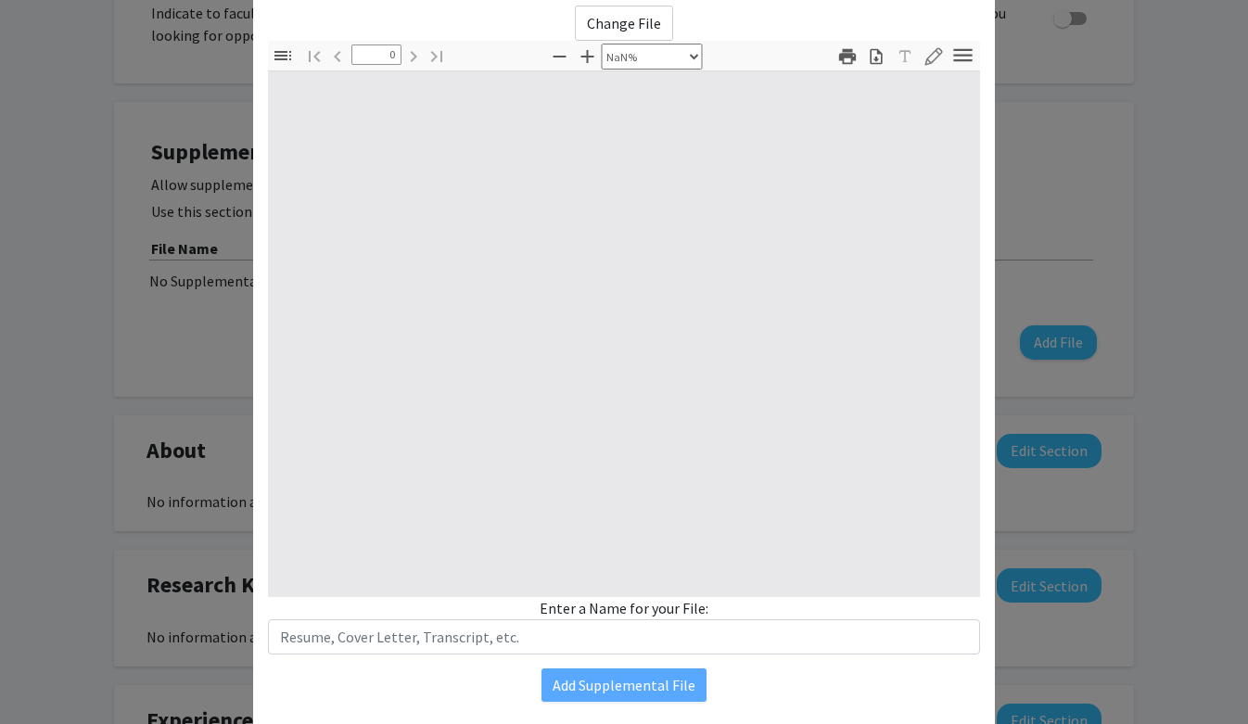
type input "1"
select select "auto"
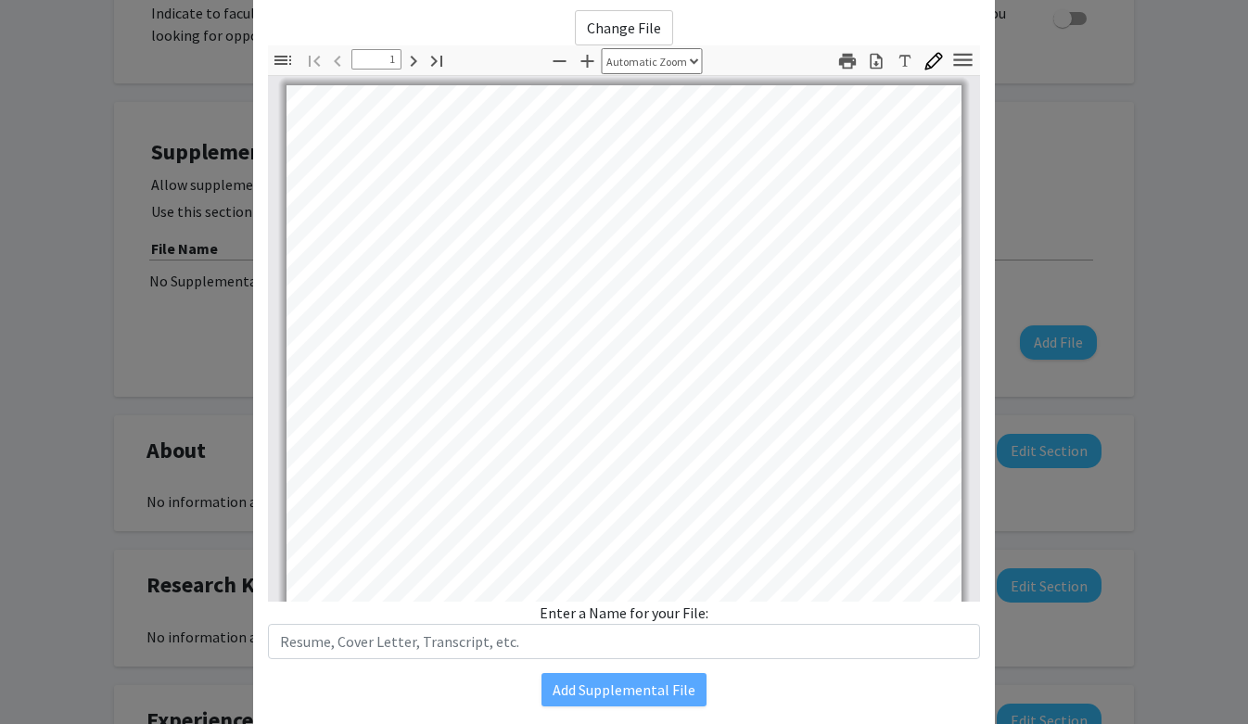
scroll to position [0, 0]
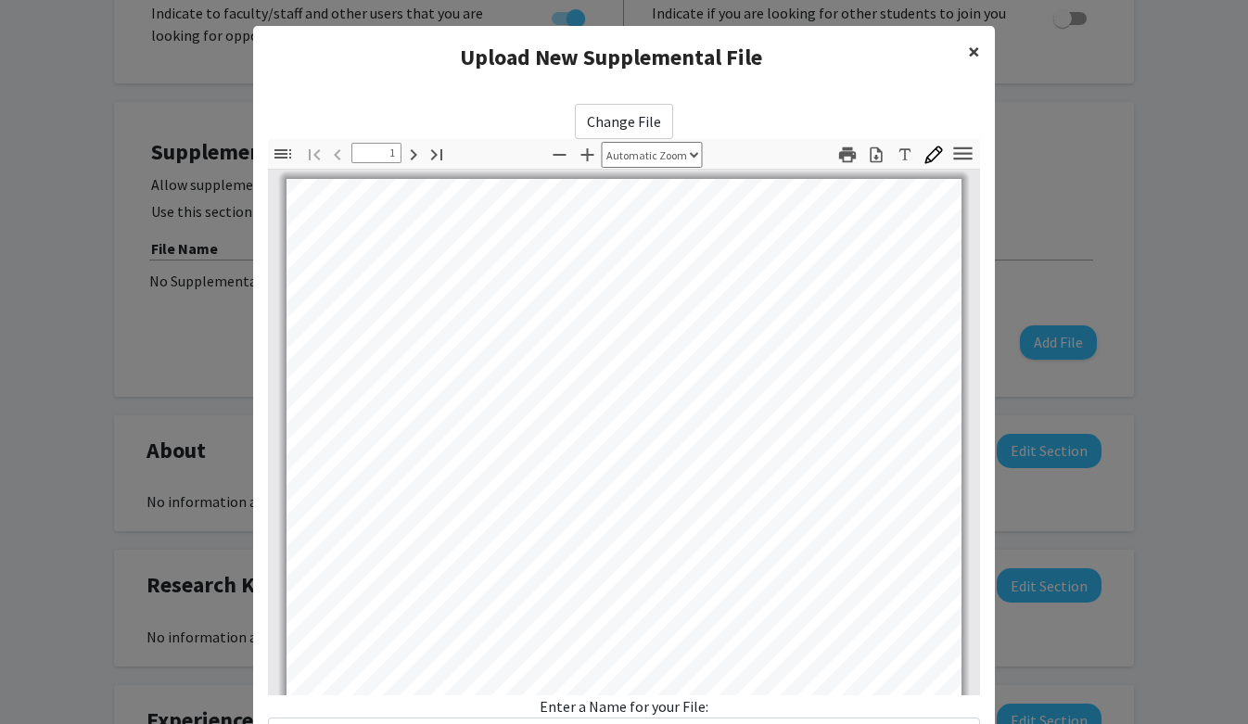
click at [973, 54] on span "×" at bounding box center [974, 51] width 12 height 29
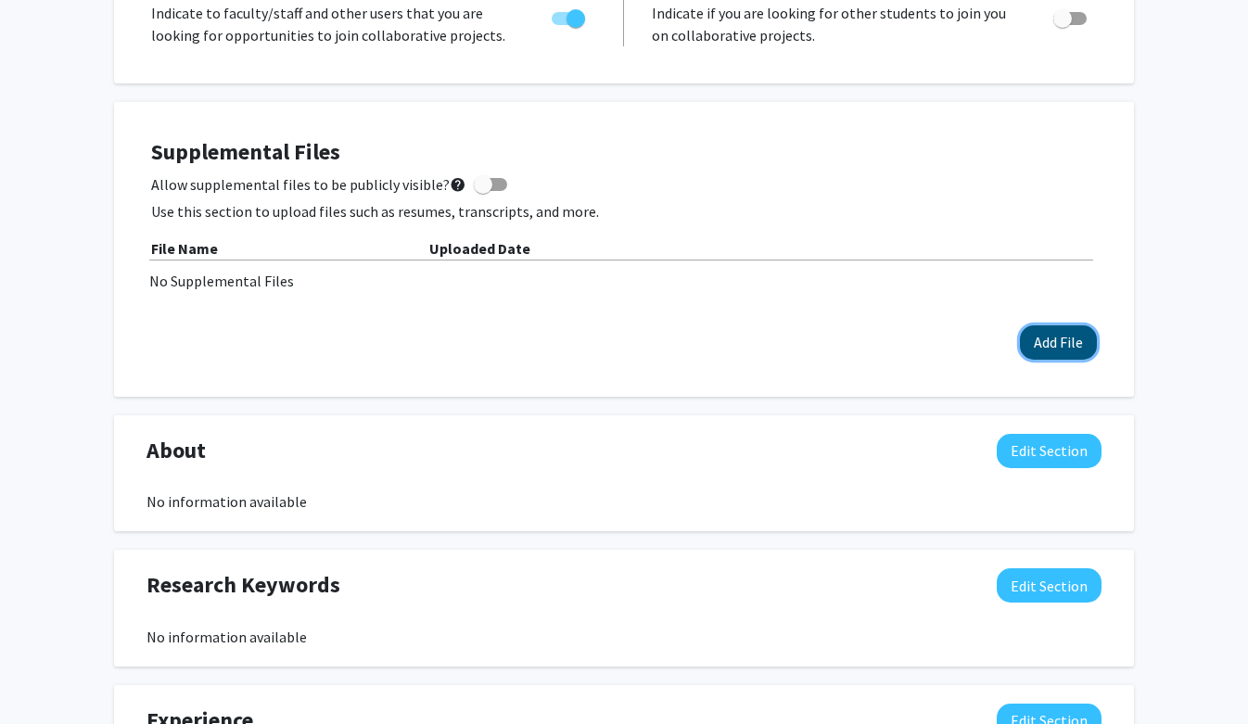
click at [1060, 346] on button "Add File" at bounding box center [1058, 342] width 77 height 34
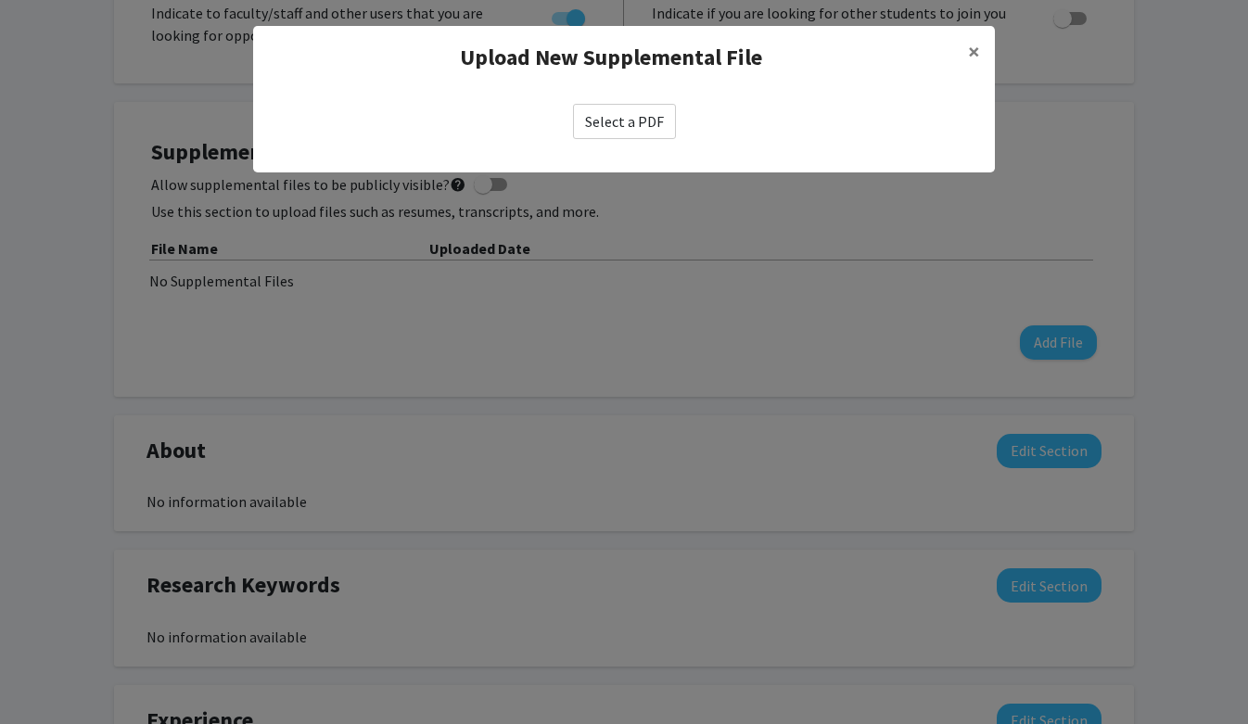
click at [601, 128] on label "Select a PDF" at bounding box center [624, 121] width 103 height 35
click at [0, 0] on input "Select a PDF" at bounding box center [0, 0] width 0 height 0
select select "custom"
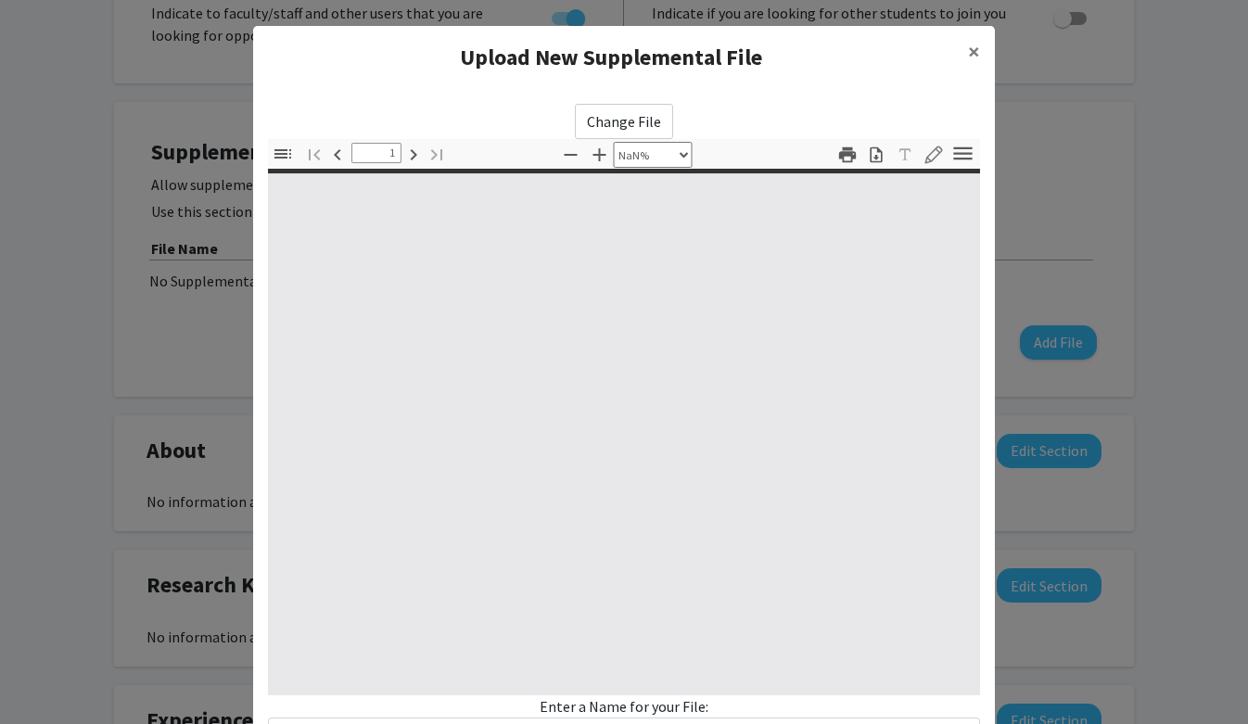
type input "0"
select select "custom"
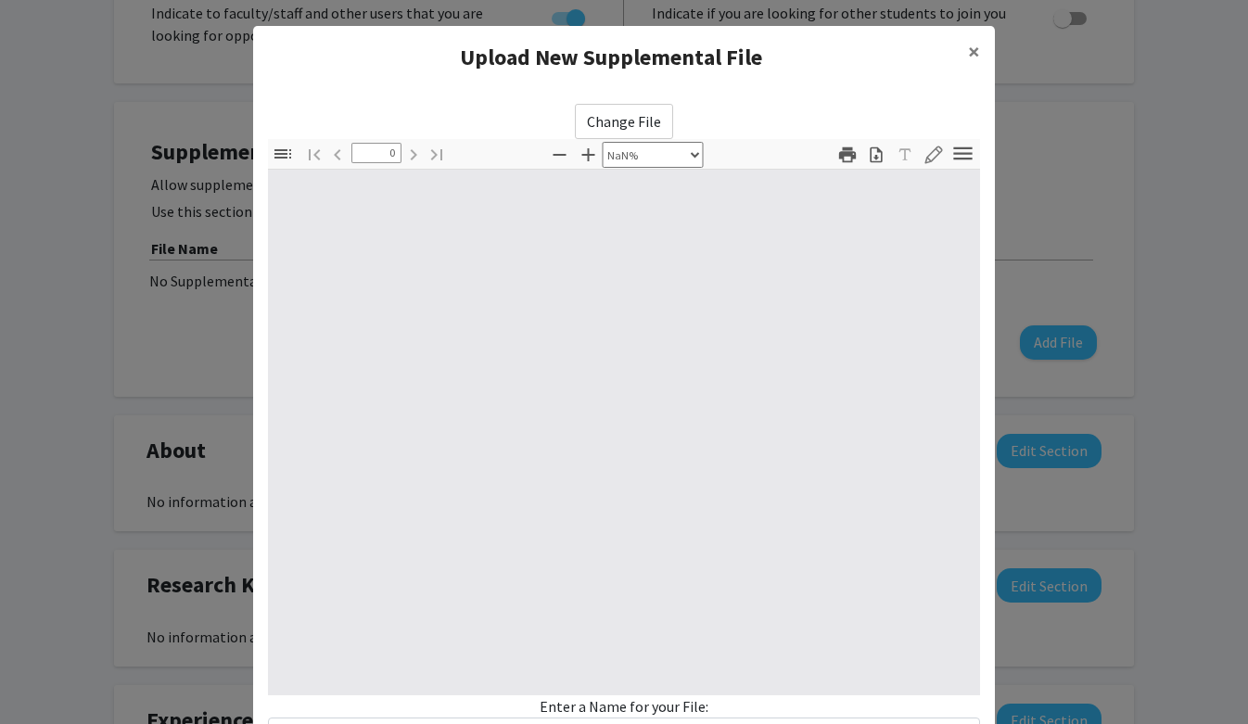
type input "1"
select select "auto"
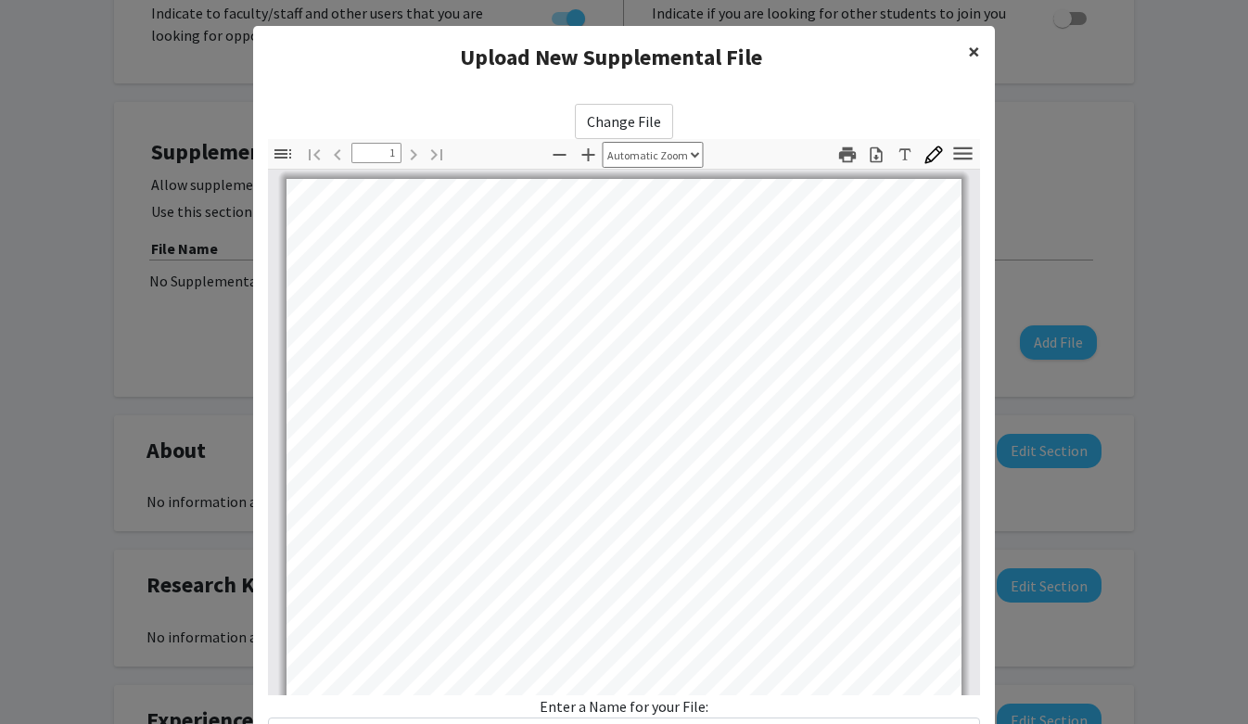
click at [978, 57] on span "×" at bounding box center [974, 51] width 12 height 29
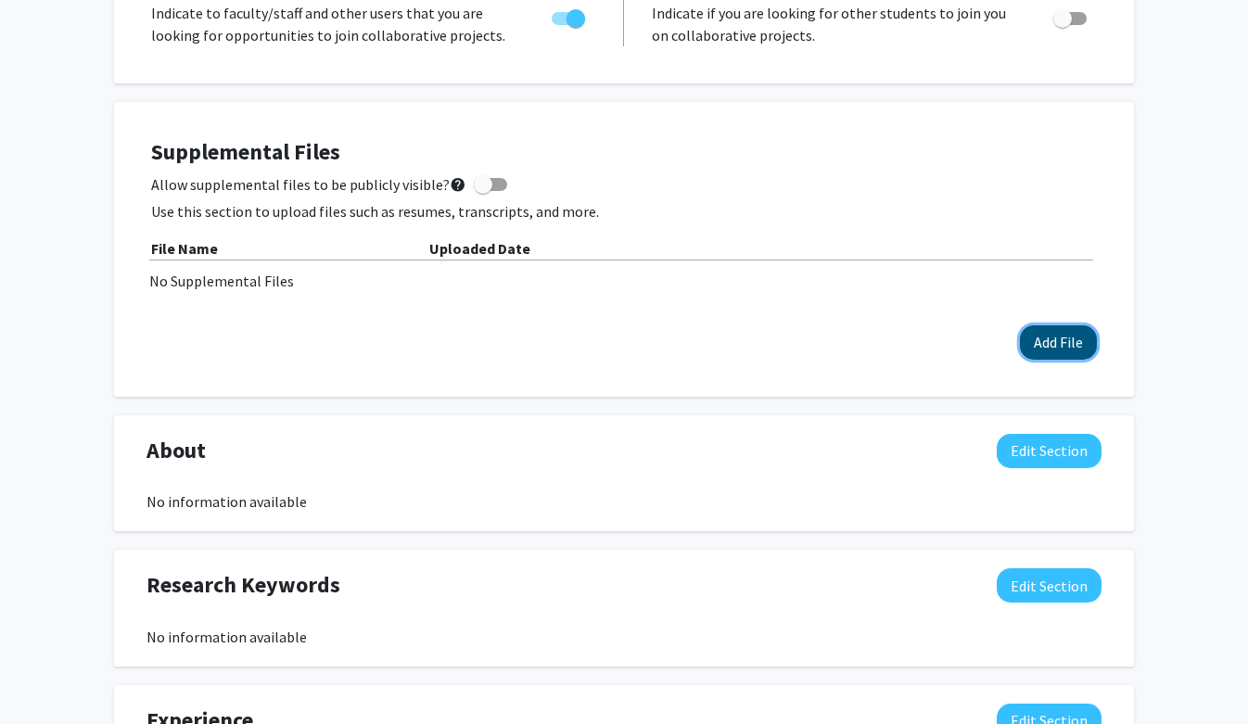
click at [1048, 351] on button "Add File" at bounding box center [1058, 342] width 77 height 34
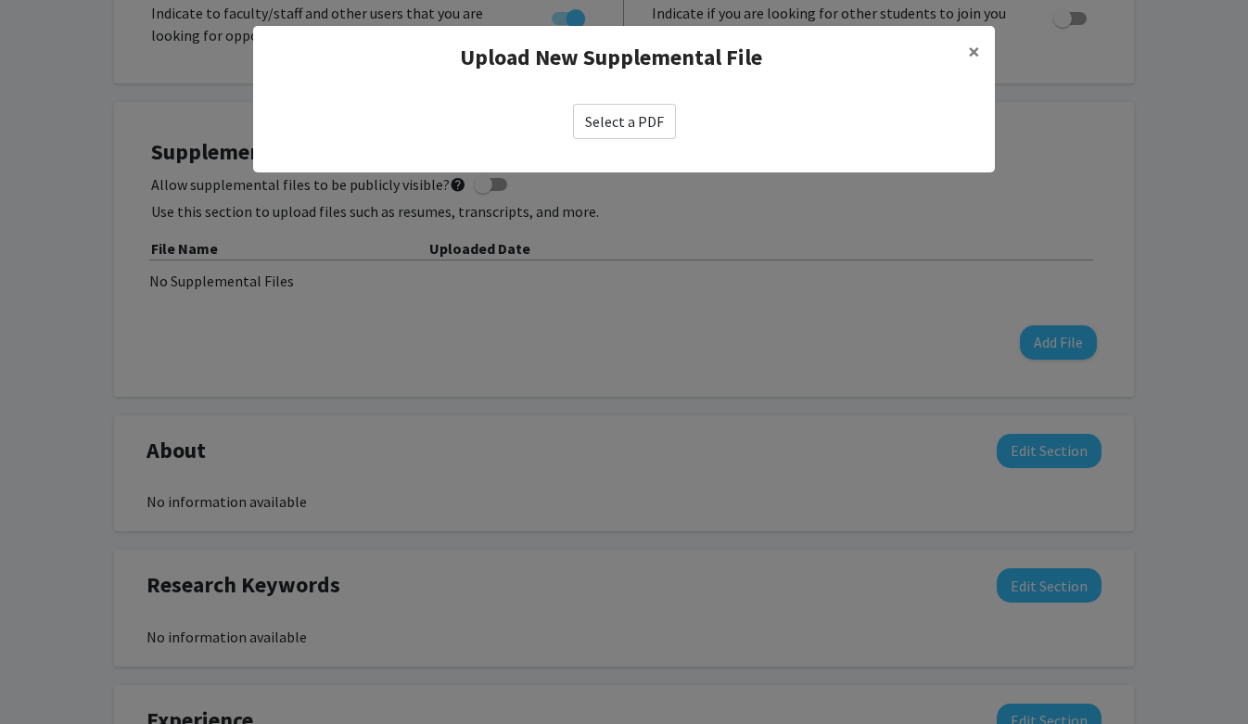
click at [649, 121] on label "Select a PDF" at bounding box center [624, 121] width 103 height 35
click at [0, 0] on input "Select a PDF" at bounding box center [0, 0] width 0 height 0
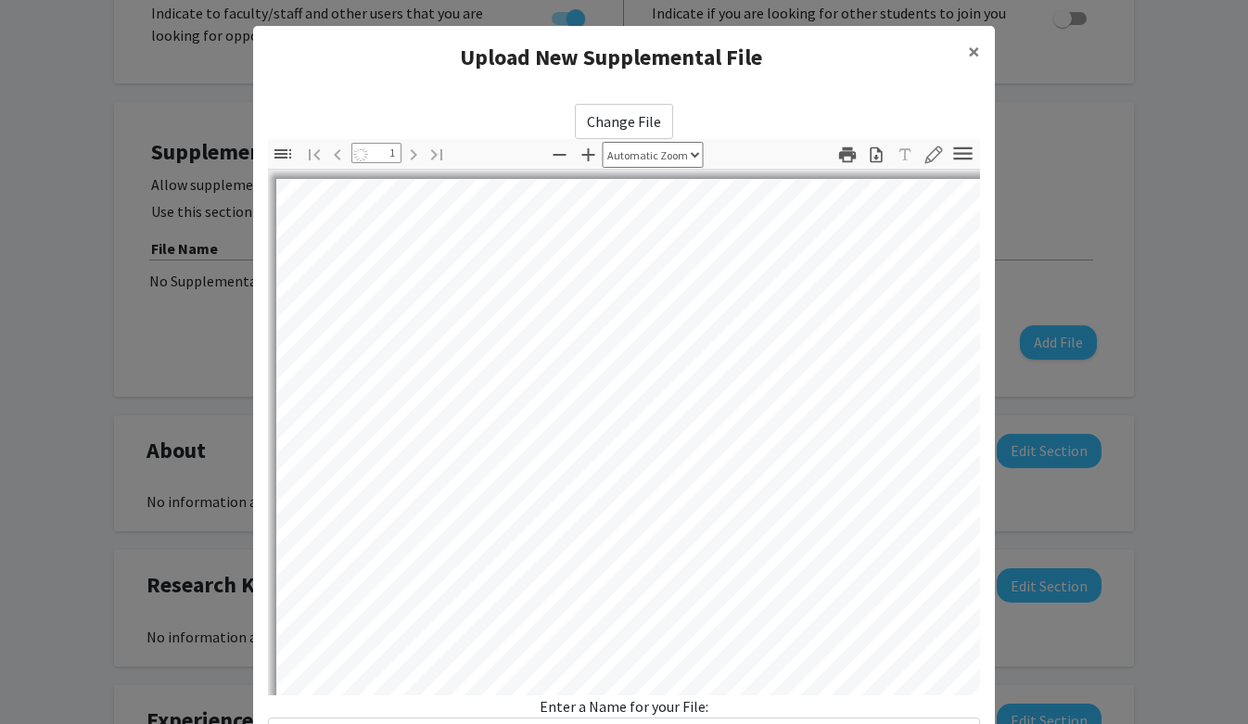
select select "auto"
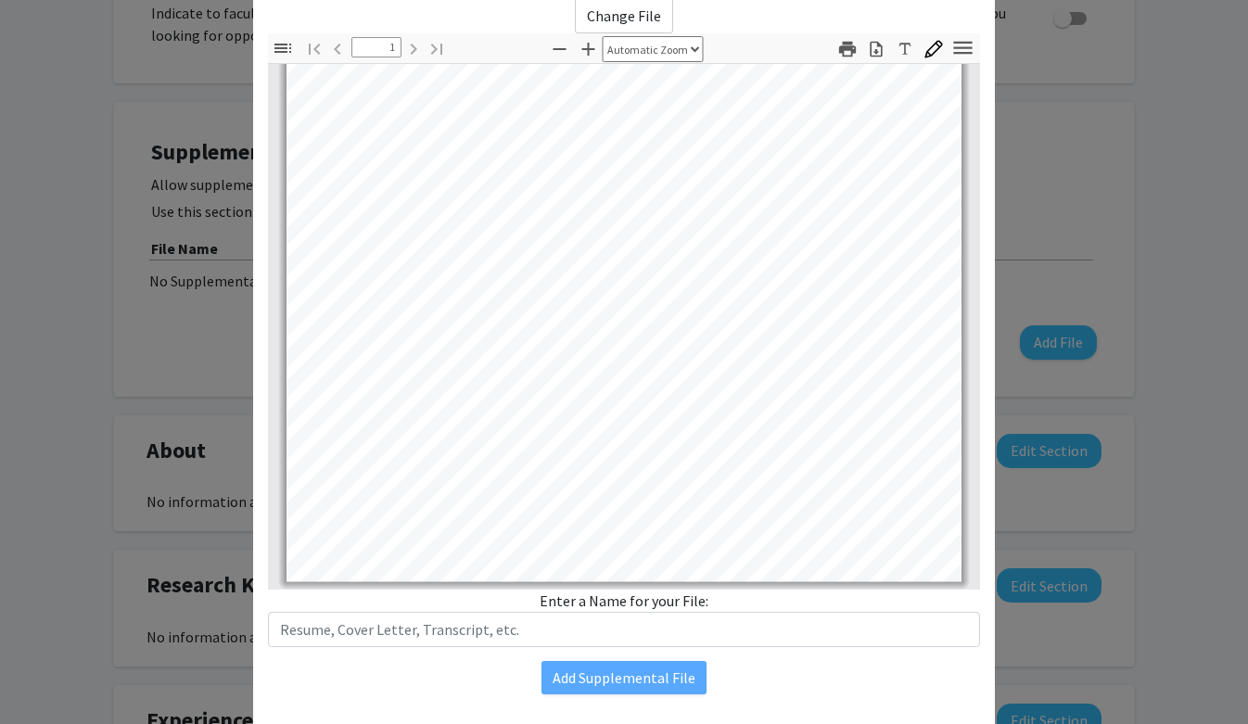
scroll to position [154, 0]
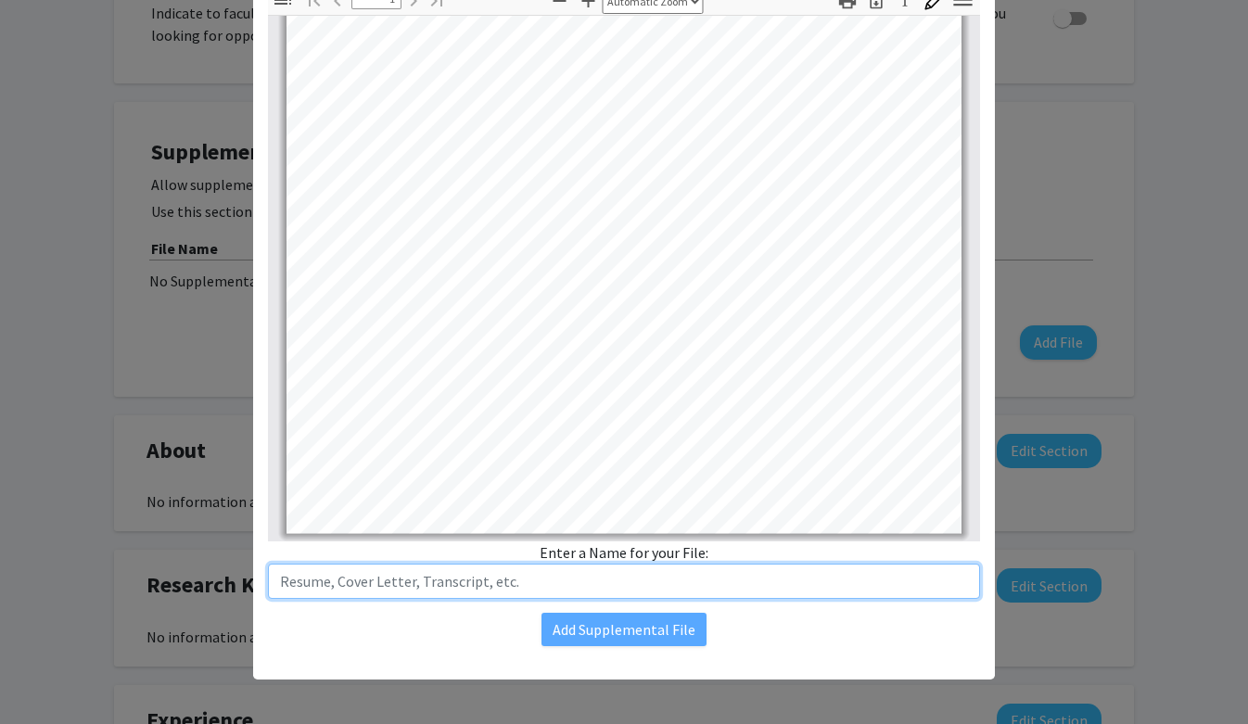
click at [621, 577] on input "text" at bounding box center [624, 581] width 712 height 35
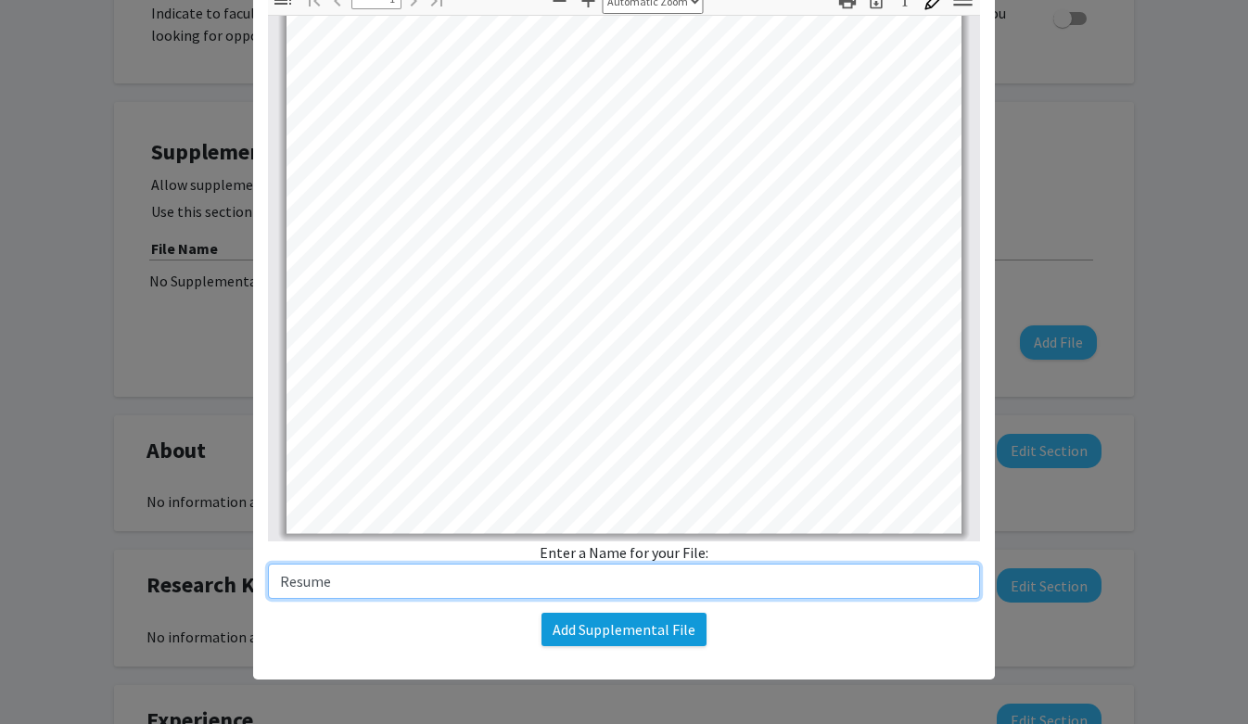
type input "Resume"
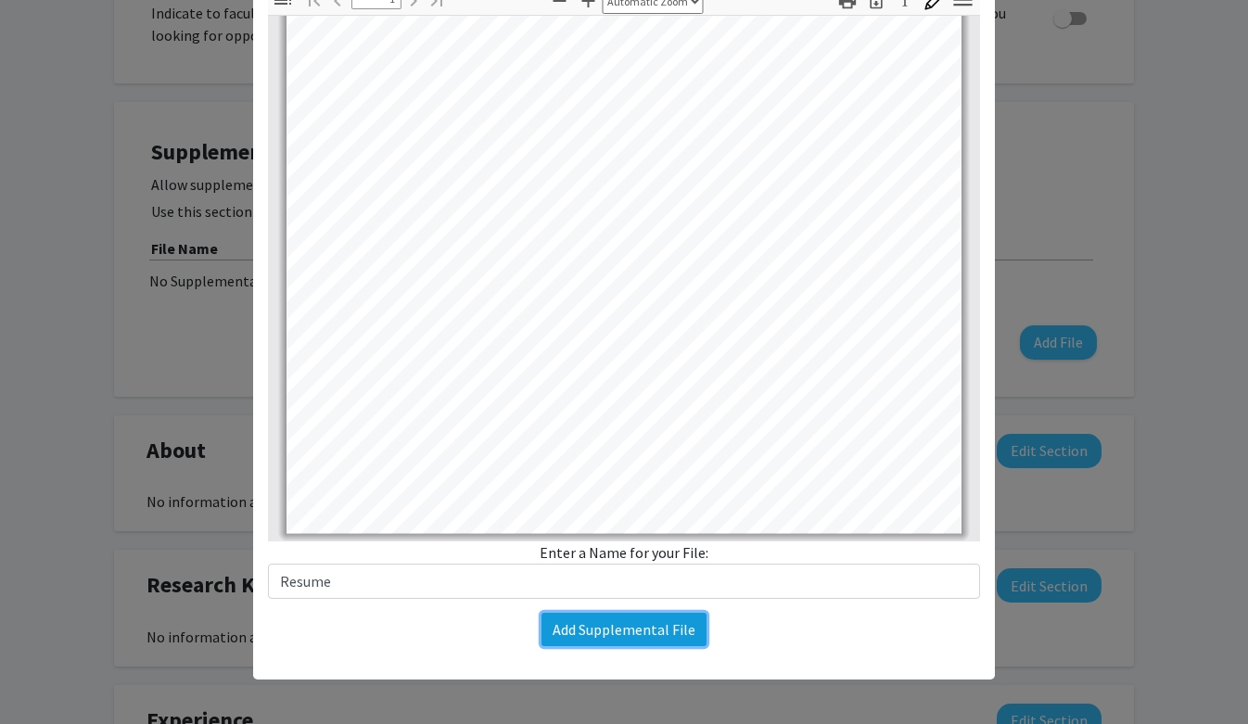
click at [676, 622] on button "Add Supplemental File" at bounding box center [624, 629] width 165 height 33
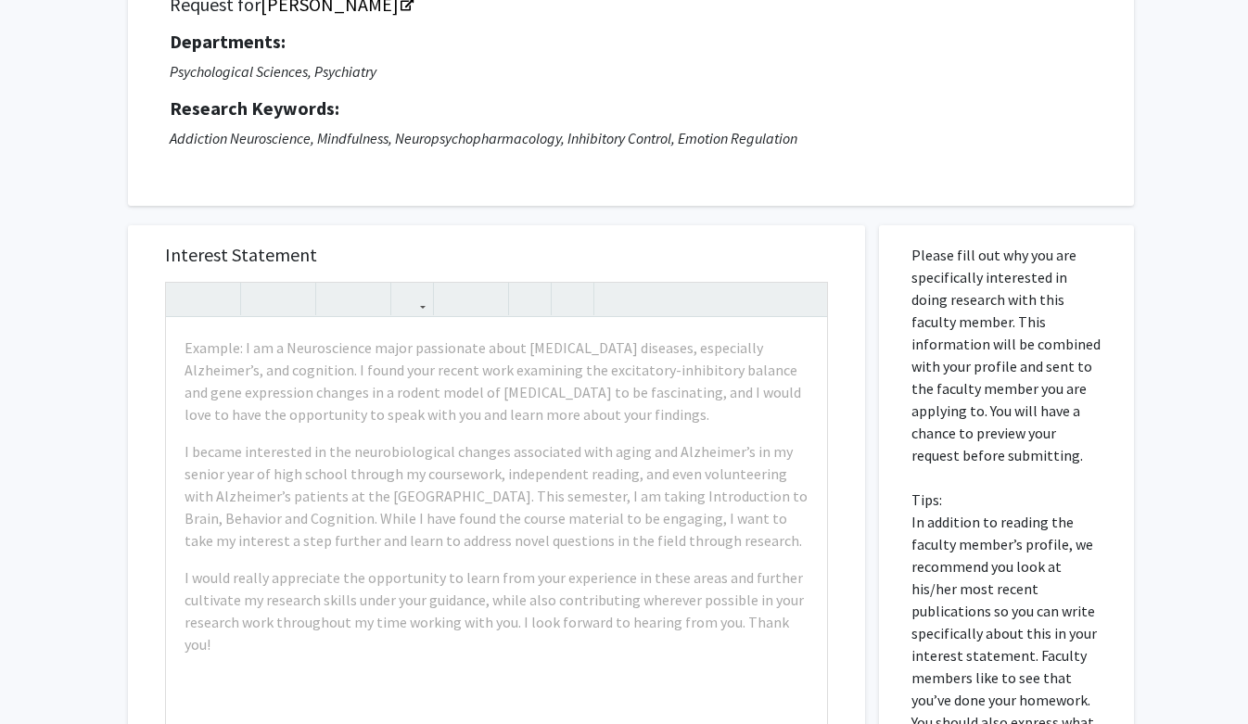
scroll to position [117, 0]
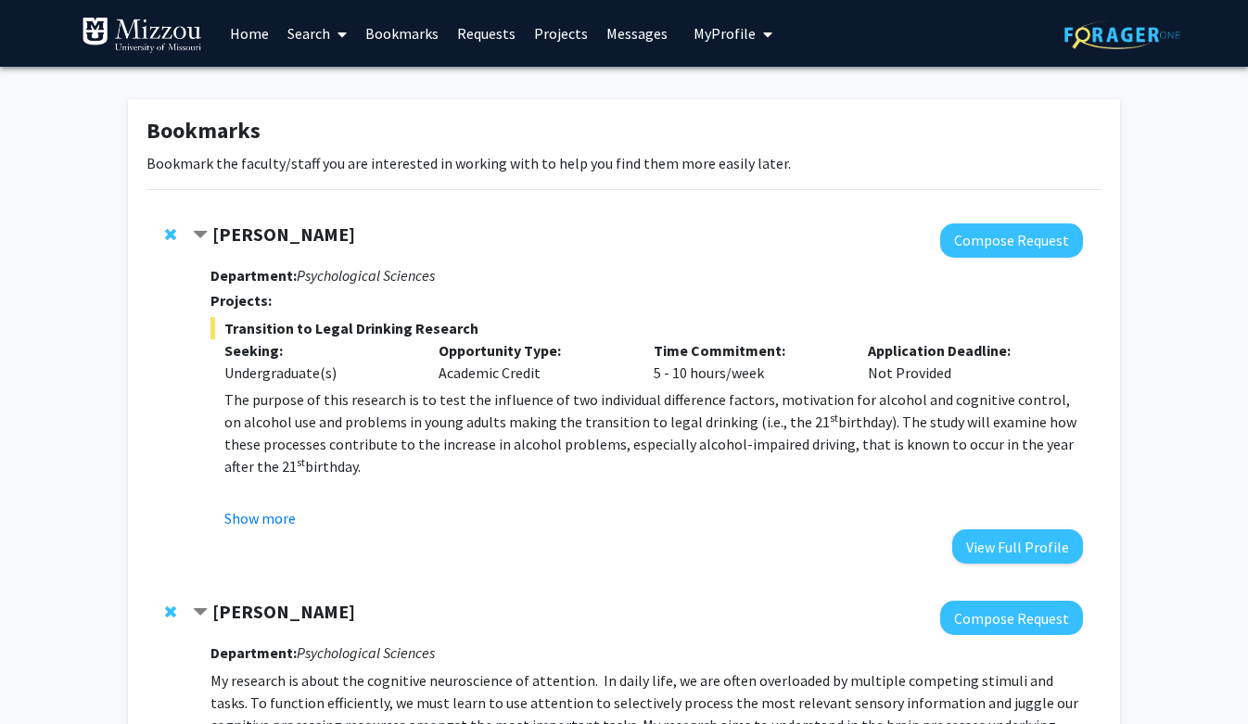
click at [486, 36] on link "Requests" at bounding box center [486, 33] width 77 height 65
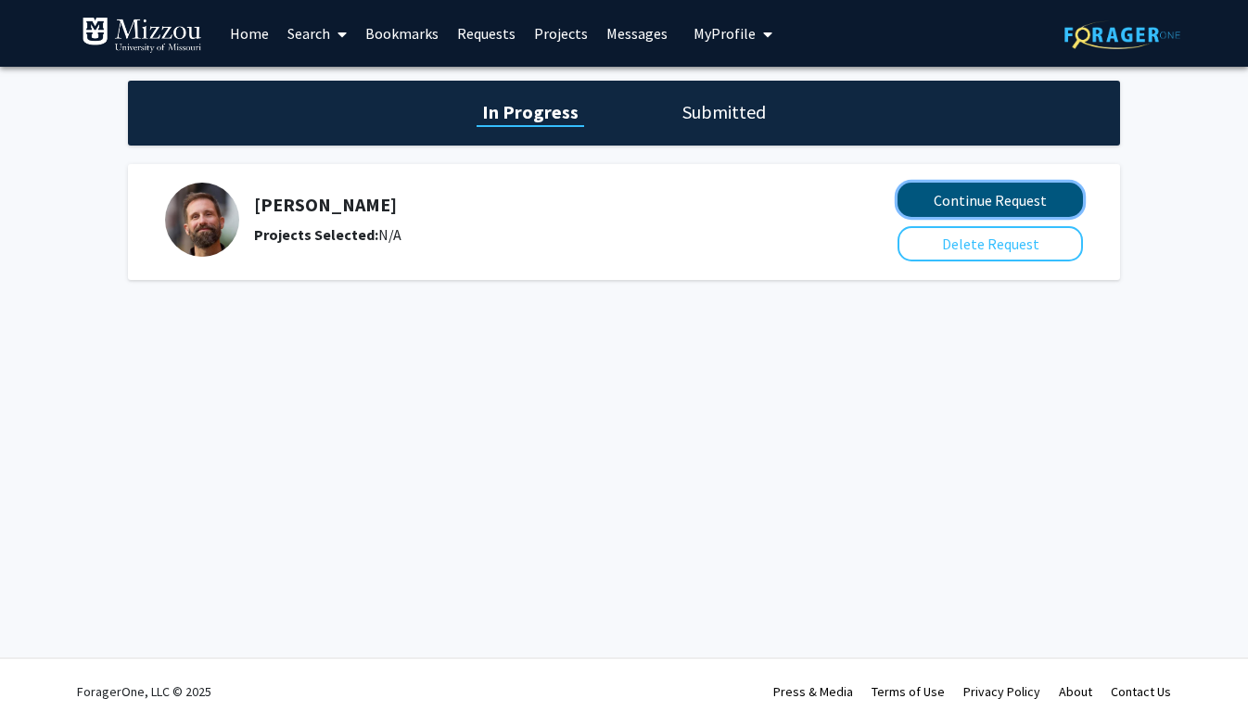
click at [963, 189] on button "Continue Request" at bounding box center [990, 200] width 185 height 34
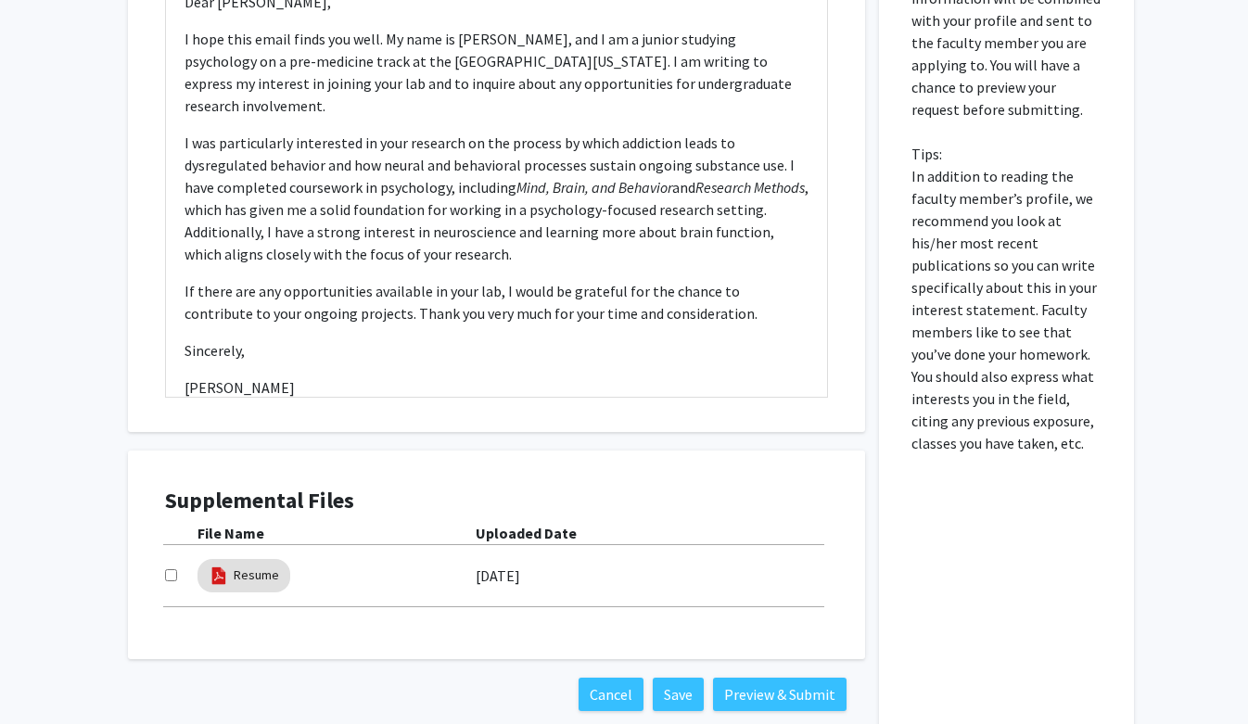
scroll to position [614, 0]
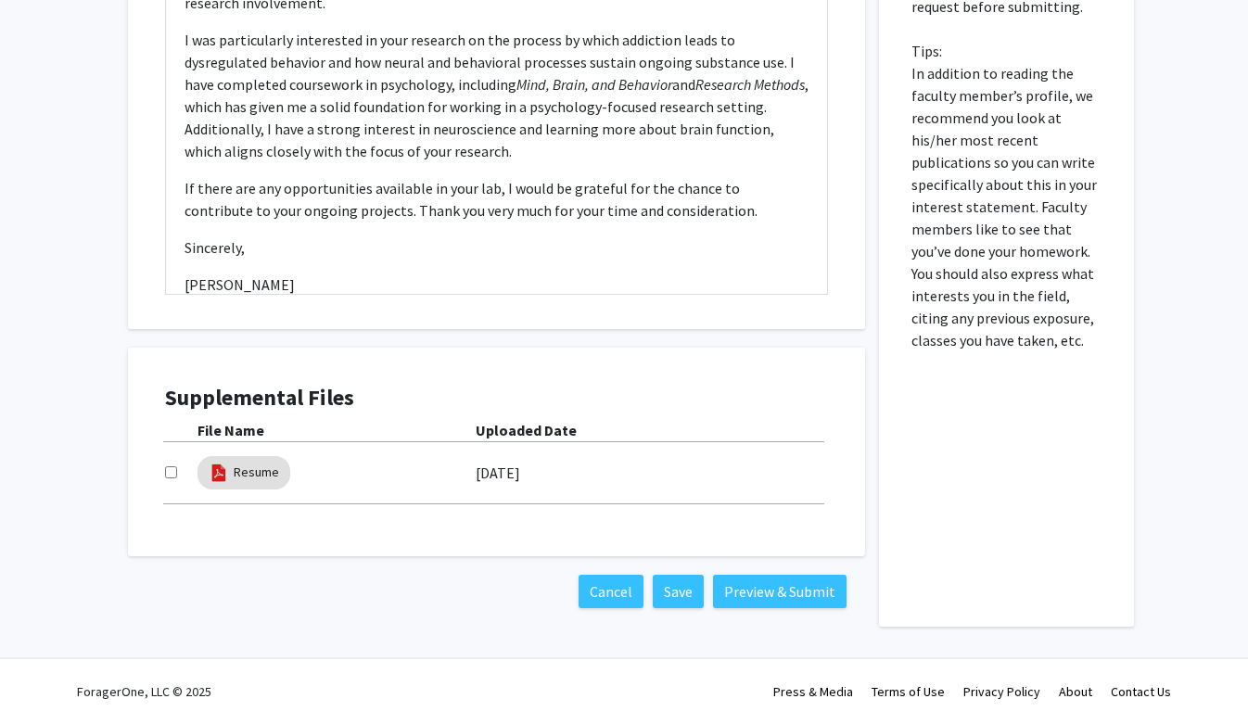
click at [172, 472] on input "checkbox" at bounding box center [171, 472] width 12 height 12
checkbox input "true"
click at [798, 590] on button "Preview & Submit" at bounding box center [780, 591] width 134 height 33
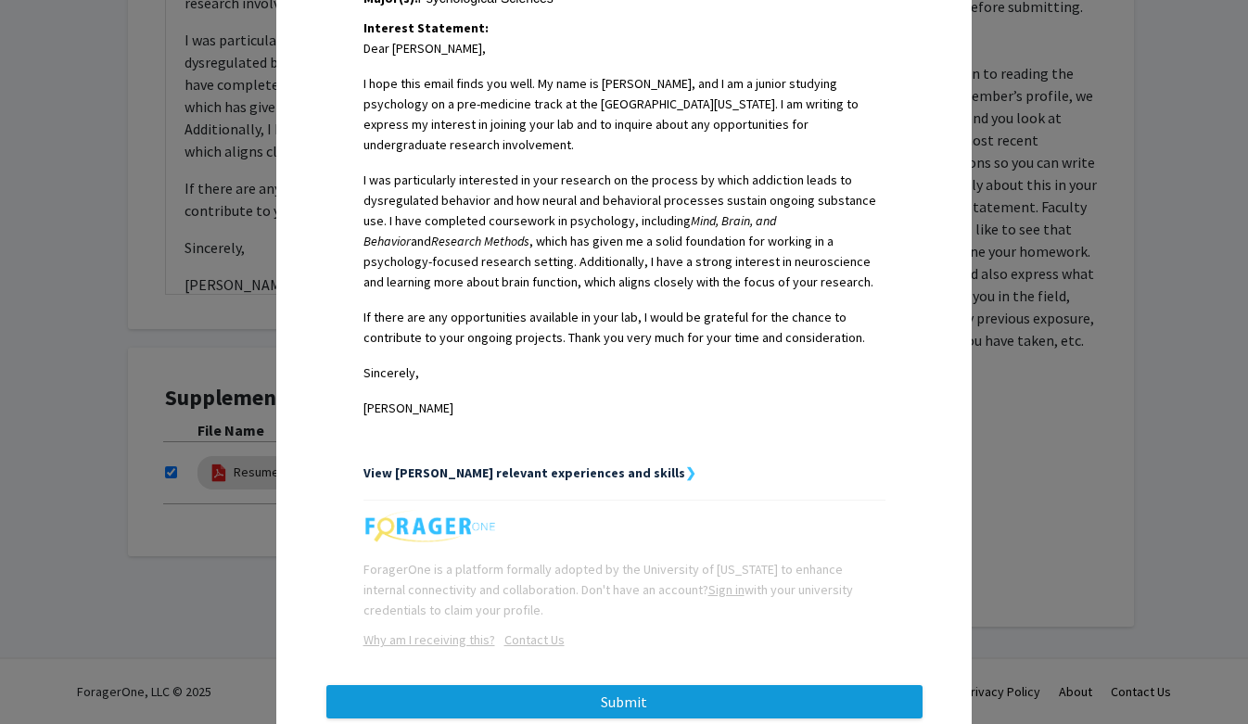
scroll to position [532, 0]
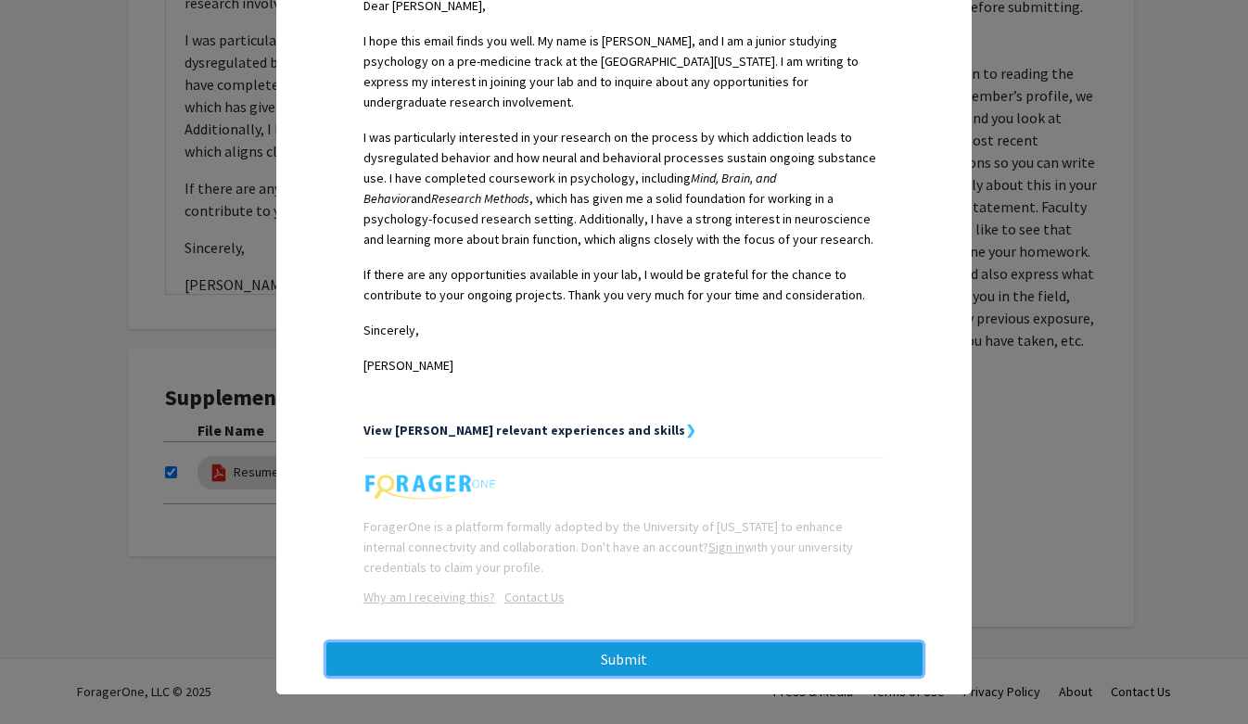
click at [783, 643] on button "Submit" at bounding box center [624, 659] width 596 height 33
